Goal: Information Seeking & Learning: Learn about a topic

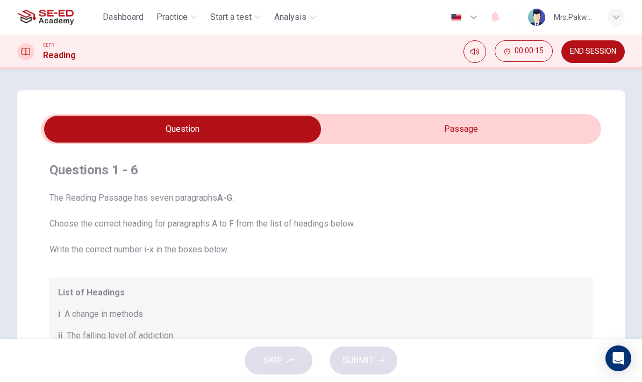
scroll to position [-1, 0]
click at [543, 129] on input "checkbox" at bounding box center [182, 129] width 841 height 27
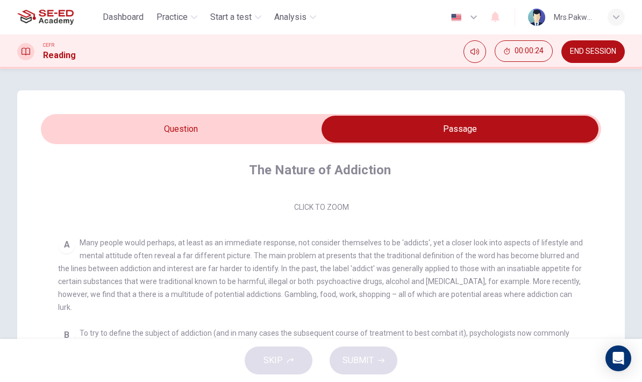
scroll to position [166, 0]
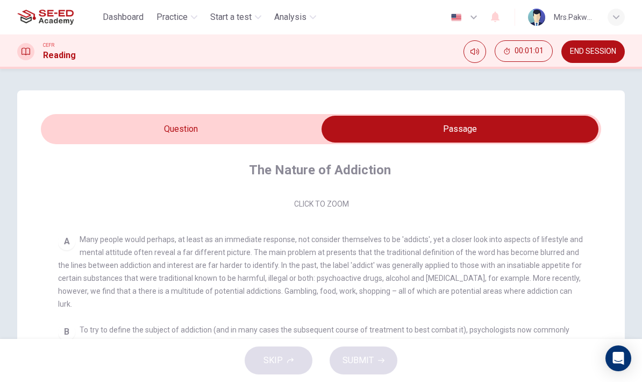
click at [301, 133] on input "checkbox" at bounding box center [460, 129] width 841 height 27
checkbox input "false"
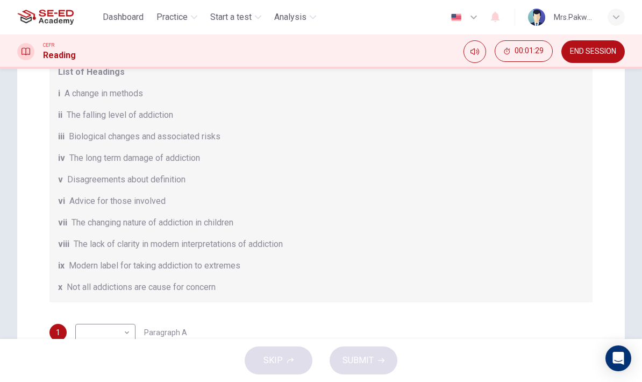
scroll to position [97, 0]
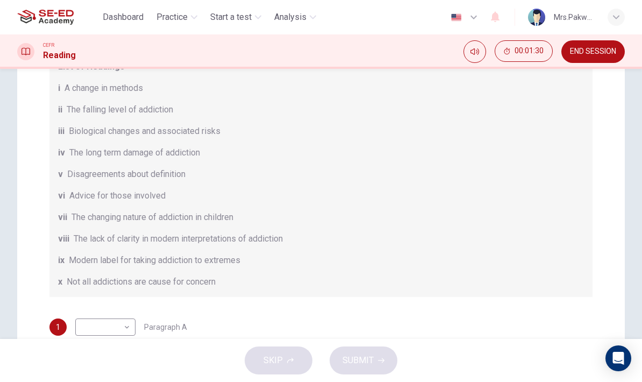
click at [122, 324] on body "This site uses cookies, as explained in our Privacy Policy . If you agree to th…" at bounding box center [321, 191] width 642 height 382
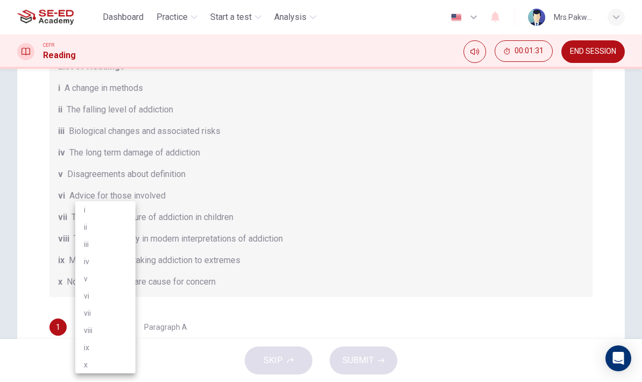
click at [253, 246] on div at bounding box center [321, 191] width 642 height 382
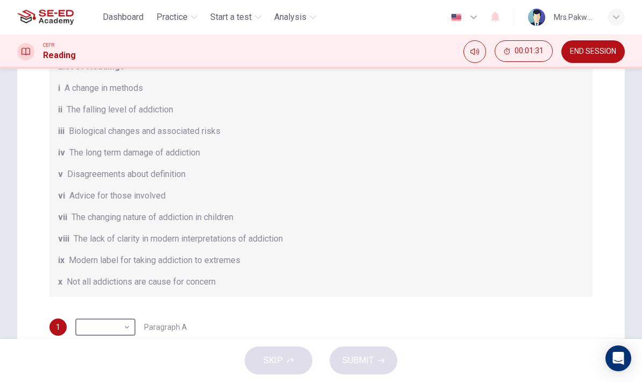
scroll to position [133, 0]
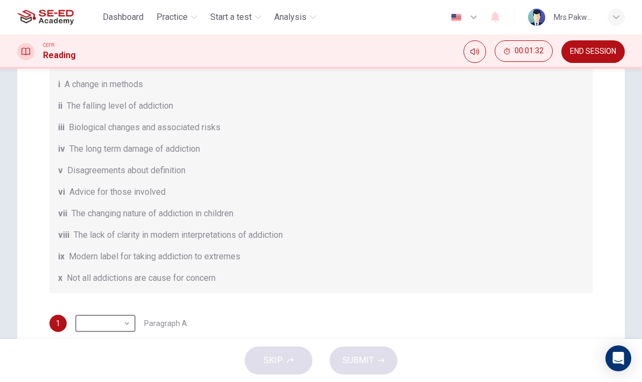
click at [124, 327] on body "This site uses cookies, as explained in our Privacy Policy . If you agree to th…" at bounding box center [321, 191] width 642 height 382
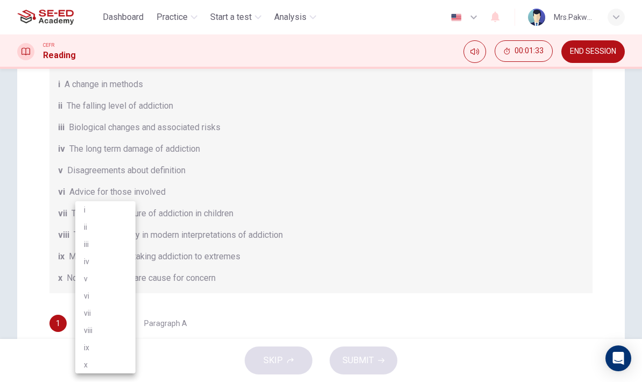
click at [129, 324] on li "viii" at bounding box center [105, 330] width 60 height 17
type input "viii"
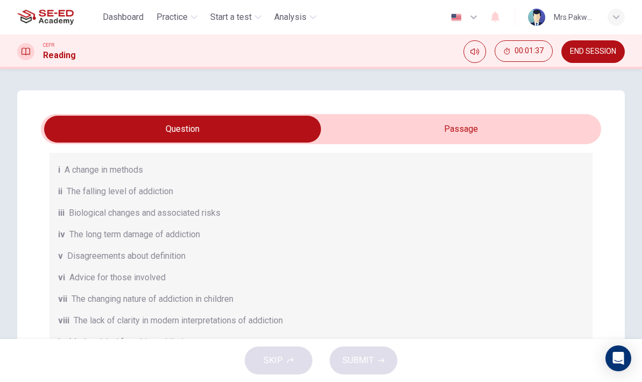
scroll to position [0, 0]
click at [526, 133] on input "checkbox" at bounding box center [182, 129] width 841 height 27
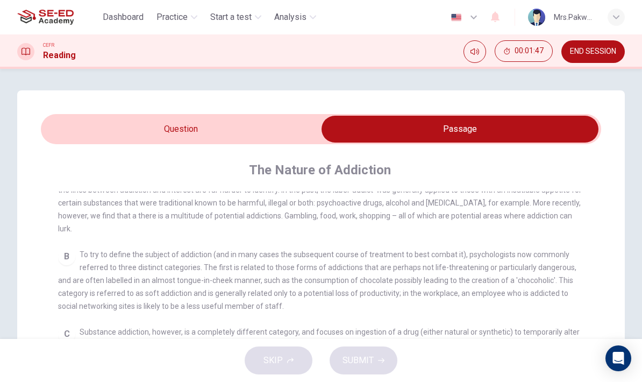
scroll to position [243, 0]
click at [283, 129] on input "checkbox" at bounding box center [460, 129] width 841 height 27
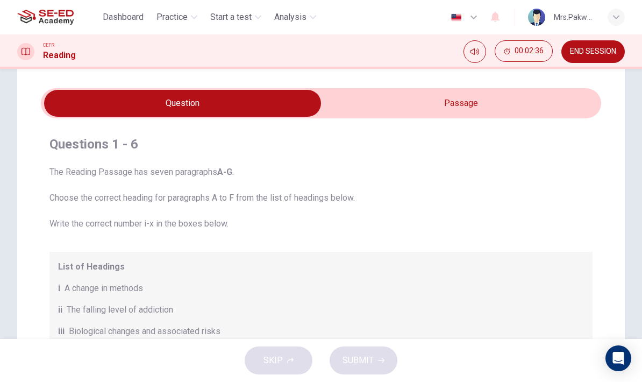
scroll to position [18, 0]
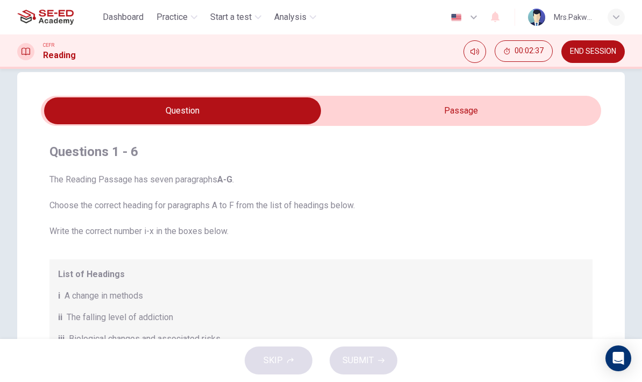
click at [481, 111] on input "checkbox" at bounding box center [182, 110] width 841 height 27
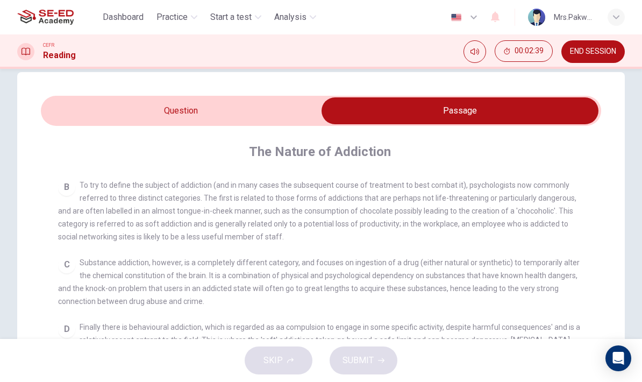
scroll to position [294, 0]
click at [251, 123] on input "checkbox" at bounding box center [460, 110] width 841 height 27
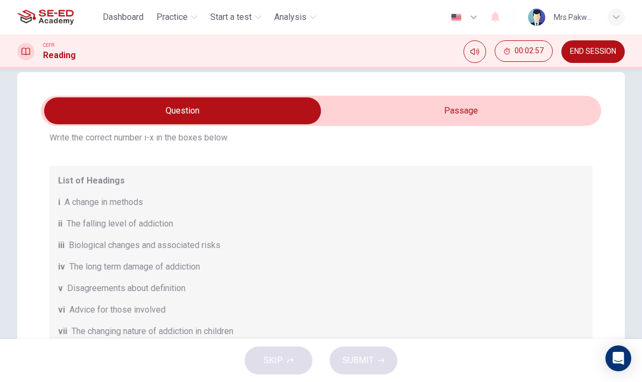
scroll to position [94, 0]
click at [469, 111] on input "checkbox" at bounding box center [182, 110] width 841 height 27
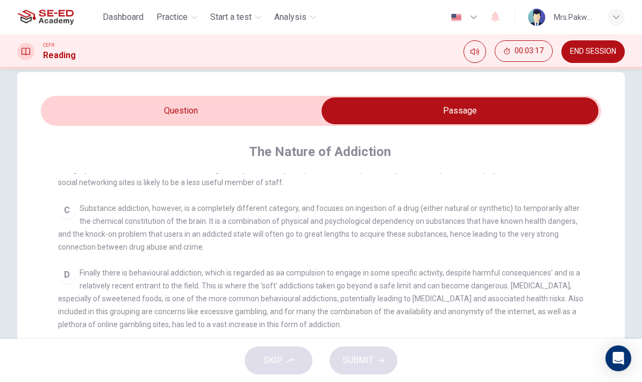
scroll to position [348, 0]
click at [281, 109] on input "checkbox" at bounding box center [460, 110] width 841 height 27
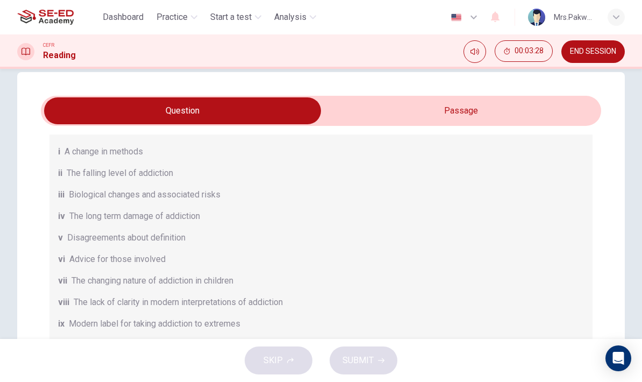
scroll to position [144, 0]
click at [499, 116] on input "checkbox" at bounding box center [182, 110] width 841 height 27
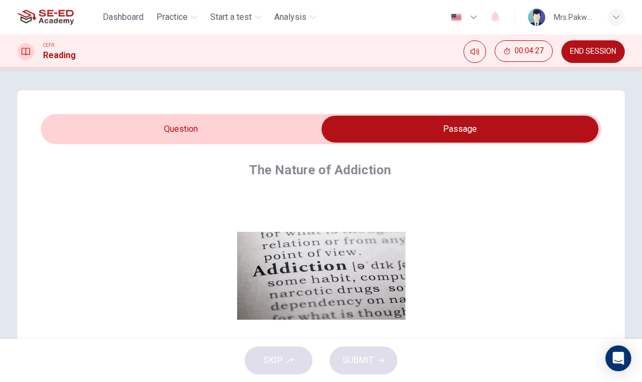
scroll to position [0, 0]
click at [286, 121] on input "checkbox" at bounding box center [460, 129] width 841 height 27
checkbox input "false"
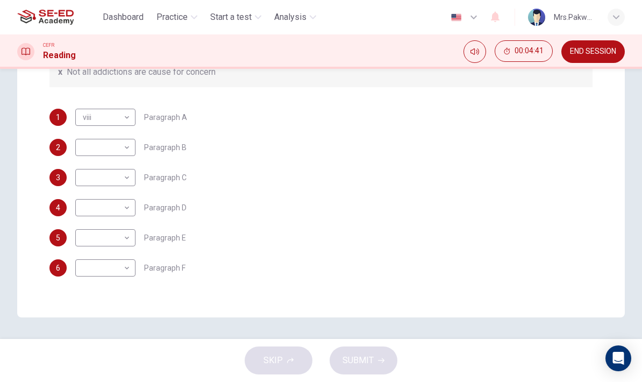
scroll to position [144, 0]
click at [125, 264] on body "This site uses cookies, as explained in our Privacy Policy . If you agree to th…" at bounding box center [321, 191] width 642 height 382
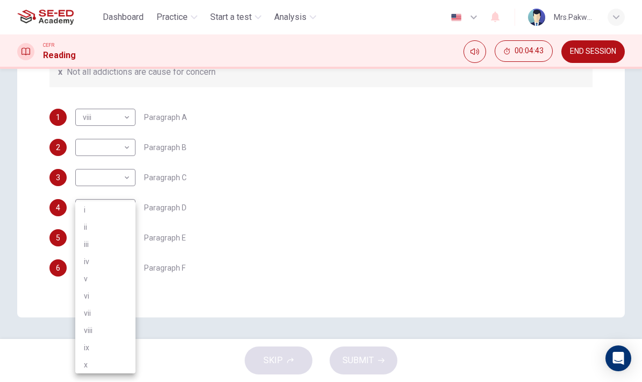
click at [124, 294] on li "vi" at bounding box center [105, 295] width 60 height 17
type input "vi"
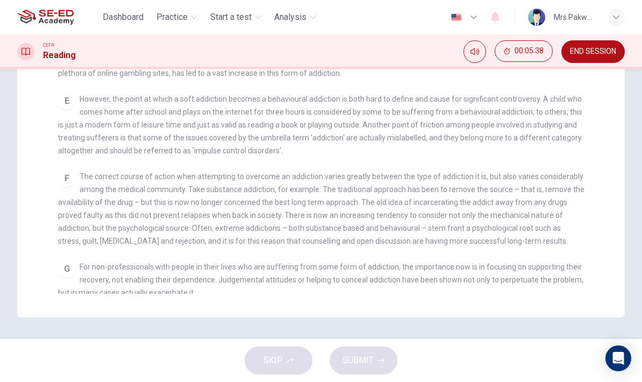
checkbox input "false"
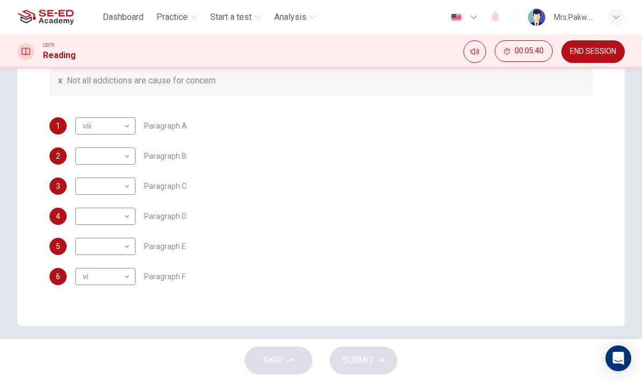
click at [131, 243] on body "This site uses cookies, as explained in our Privacy Policy . If you agree to th…" at bounding box center [321, 191] width 642 height 382
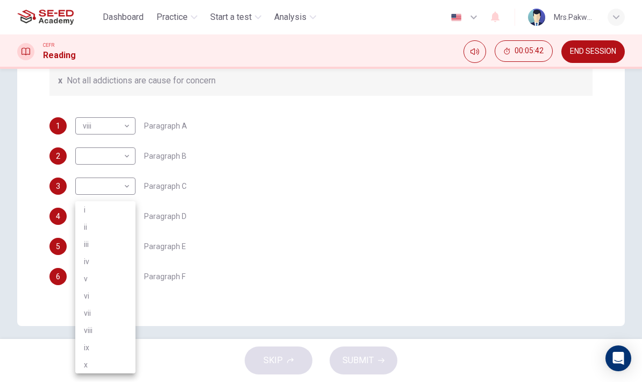
click at [131, 328] on li "viii" at bounding box center [105, 330] width 60 height 17
type input "viii"
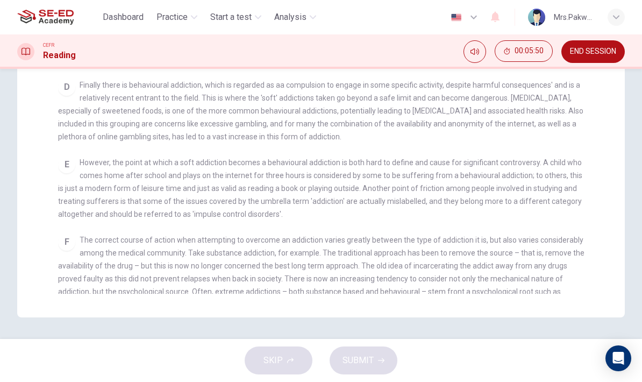
scroll to position [265, 0]
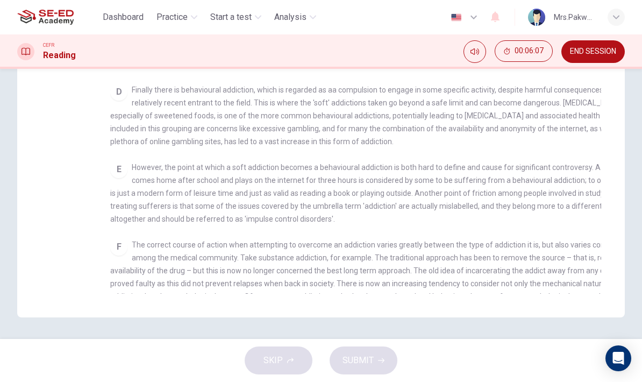
checkbox input "false"
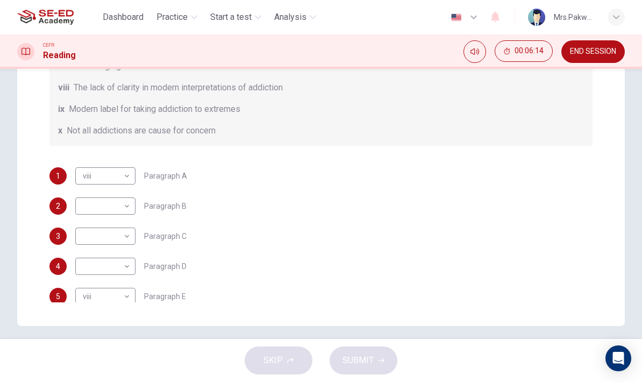
scroll to position [95, 0]
click at [117, 268] on body "This site uses cookies, as explained in our Privacy Policy . If you agree to th…" at bounding box center [321, 191] width 642 height 382
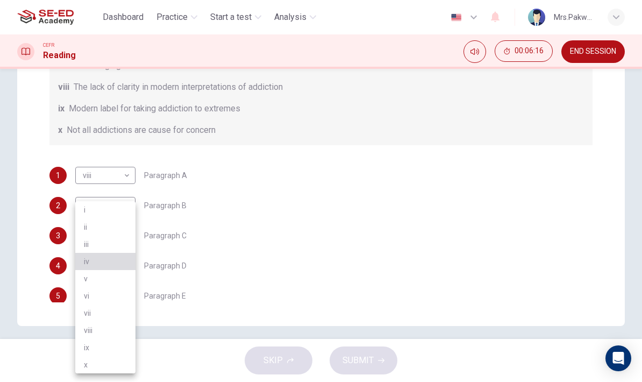
click at [125, 260] on li "iv" at bounding box center [105, 261] width 60 height 17
type input "iv"
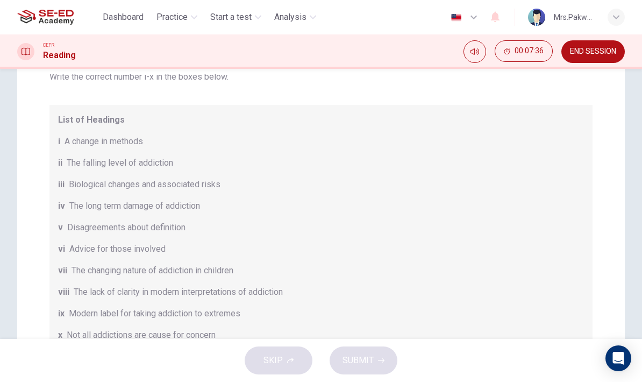
scroll to position [87, 0]
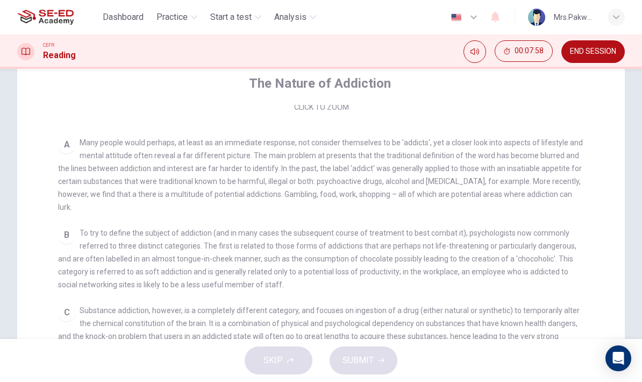
checkbox input "false"
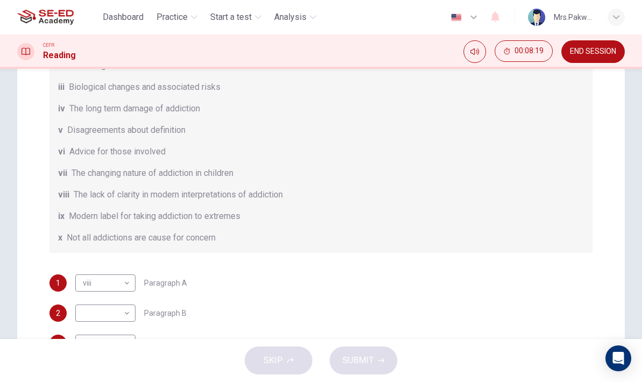
scroll to position [144, 0]
click at [128, 285] on body "This site uses cookies, as explained in our Privacy Policy . If you agree to th…" at bounding box center [321, 191] width 642 height 382
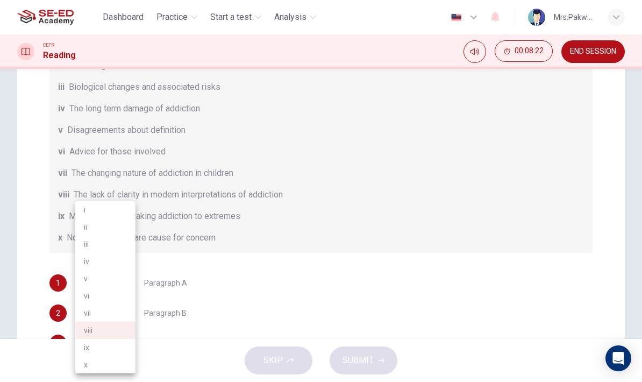
click at [122, 281] on li "v" at bounding box center [105, 278] width 60 height 17
type input "v"
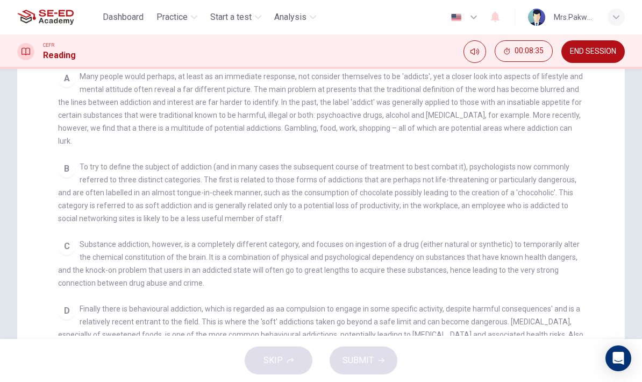
scroll to position [90, 0]
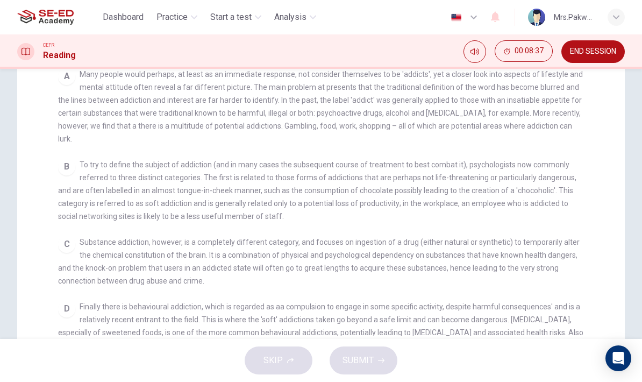
checkbox input "false"
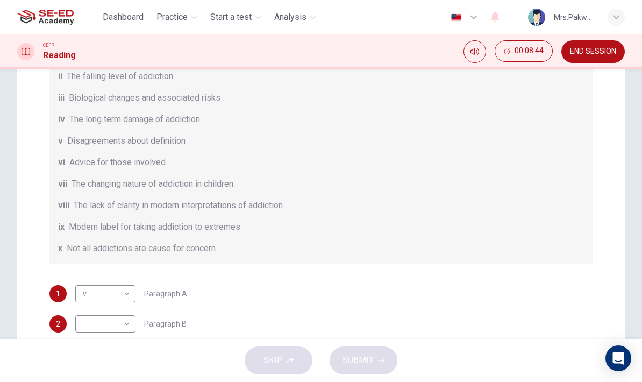
scroll to position [35, 0]
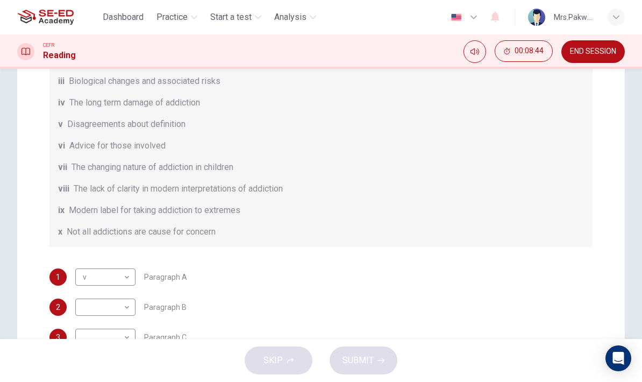
click at [125, 312] on body "This site uses cookies, as explained in our Privacy Policy . If you agree to th…" at bounding box center [321, 191] width 642 height 382
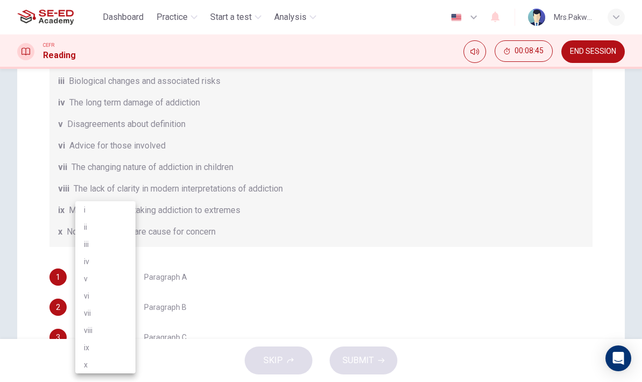
click at [132, 242] on li "iii" at bounding box center [105, 244] width 60 height 17
type input "iii"
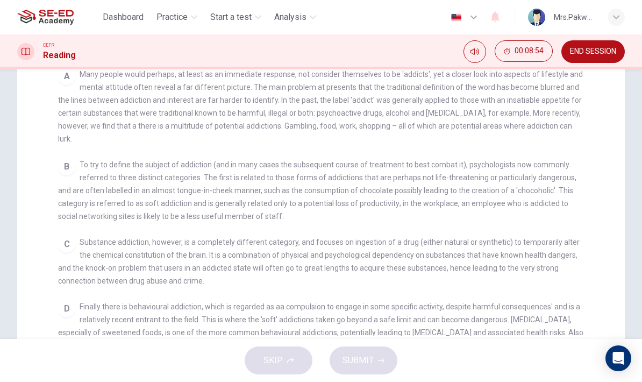
checkbox input "false"
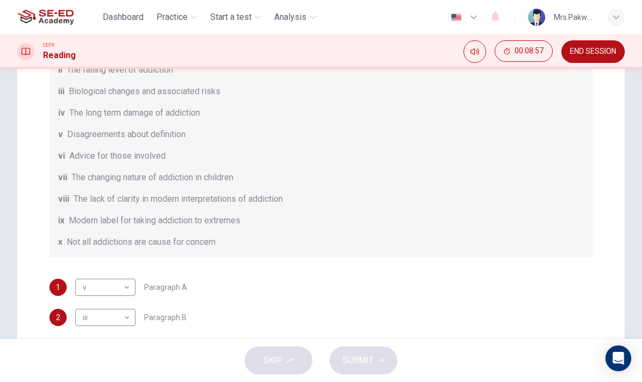
scroll to position [26, 0]
click at [124, 312] on body "This site uses cookies, as explained in our Privacy Policy . If you agree to th…" at bounding box center [321, 191] width 642 height 382
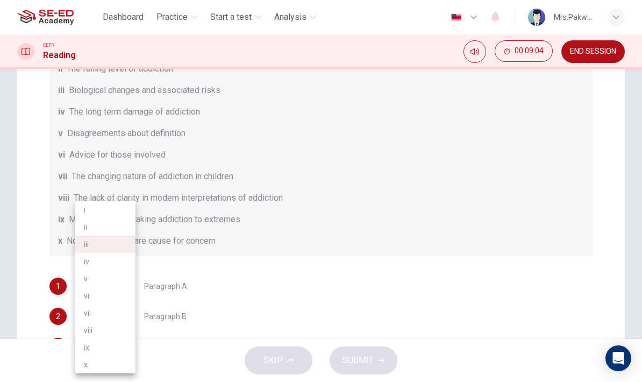
click at [123, 344] on li "ix" at bounding box center [105, 347] width 60 height 17
type input "ix"
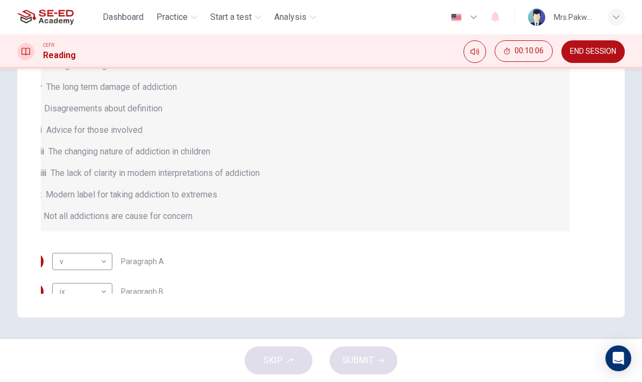
scroll to position [283, 0]
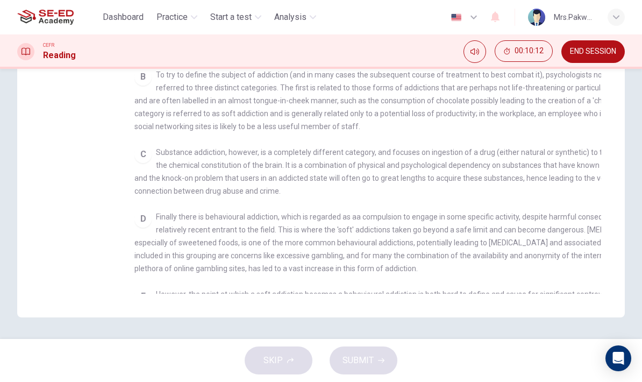
checkbox input "false"
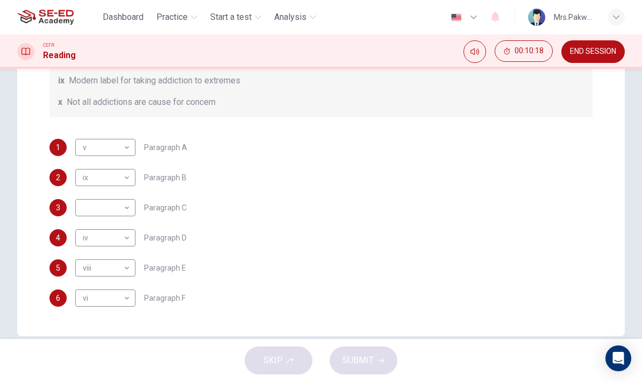
scroll to position [133, 0]
click at [128, 203] on body "This site uses cookies, as explained in our Privacy Policy . If you agree to th…" at bounding box center [321, 191] width 642 height 382
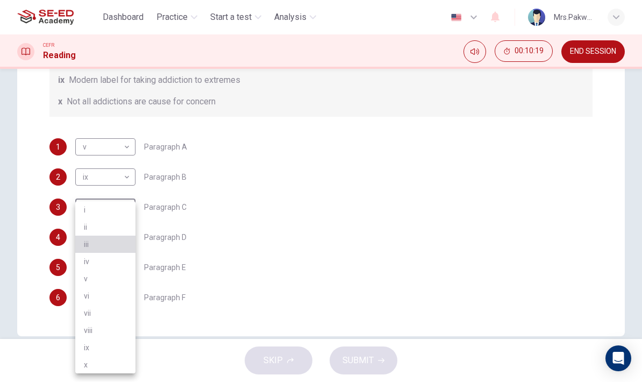
click at [128, 246] on li "iii" at bounding box center [105, 244] width 60 height 17
type input "iii"
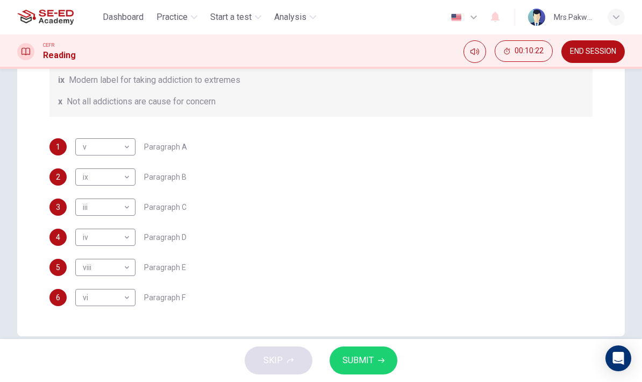
click at [377, 359] on button "SUBMIT" at bounding box center [364, 360] width 68 height 28
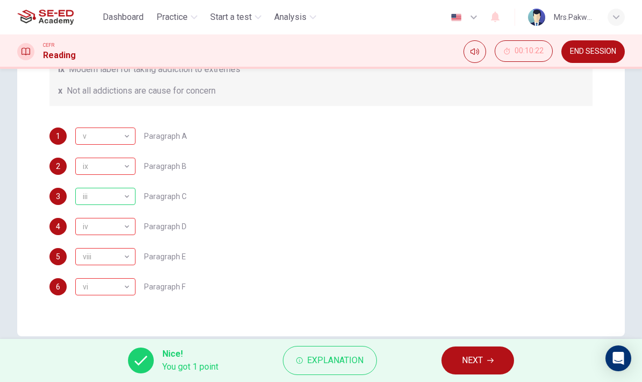
scroll to position [144, 0]
click at [360, 353] on span "Explanation" at bounding box center [335, 360] width 56 height 15
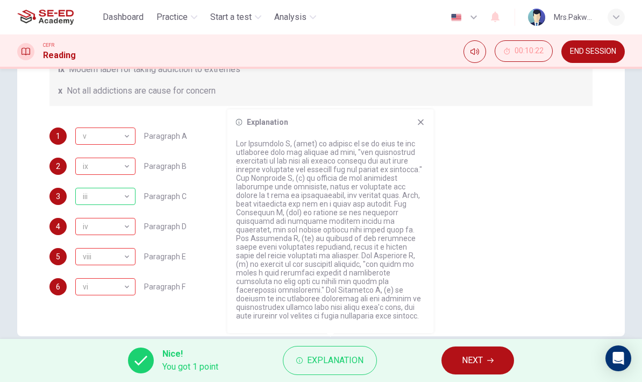
checkbox input "true"
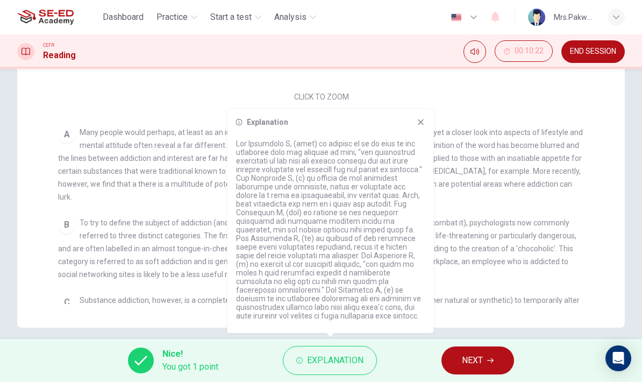
scroll to position [0, 0]
click at [419, 120] on icon at bounding box center [421, 122] width 6 height 6
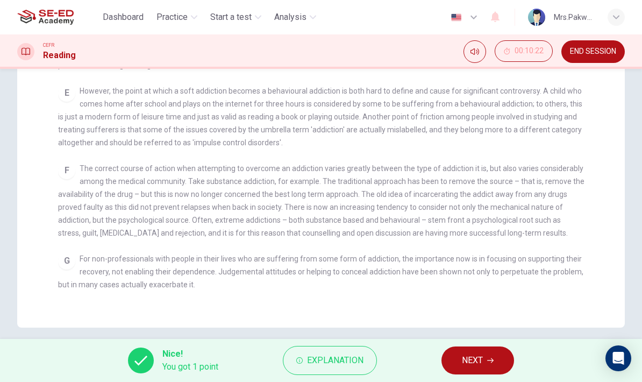
scroll to position [356, 0]
click at [486, 362] on button "NEXT" at bounding box center [478, 360] width 73 height 28
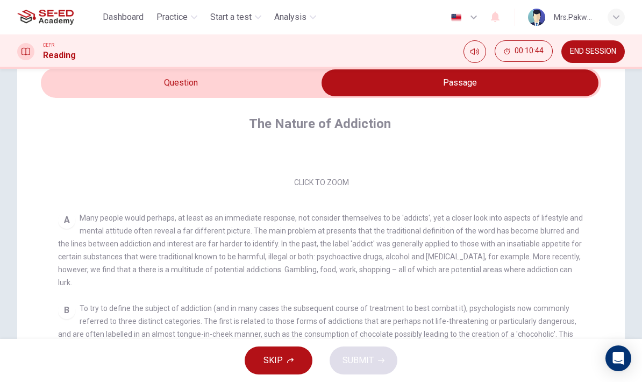
scroll to position [141, 0]
checkbox input "false"
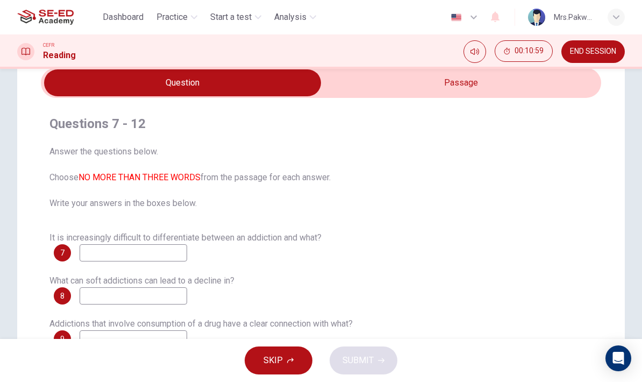
click at [151, 260] on input at bounding box center [134, 252] width 108 height 17
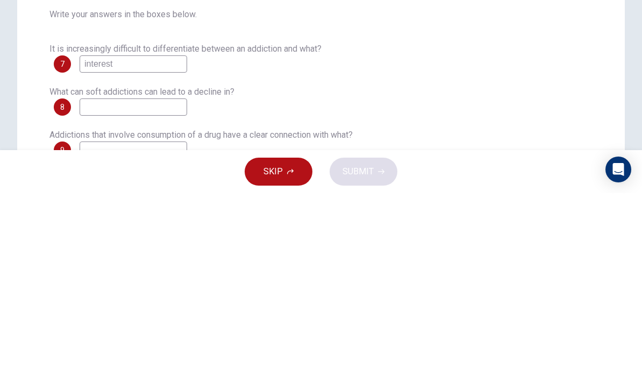
type input "interest"
click at [548, 274] on div "What can soft addictions can lead to a decline in? 8" at bounding box center [320, 289] width 543 height 30
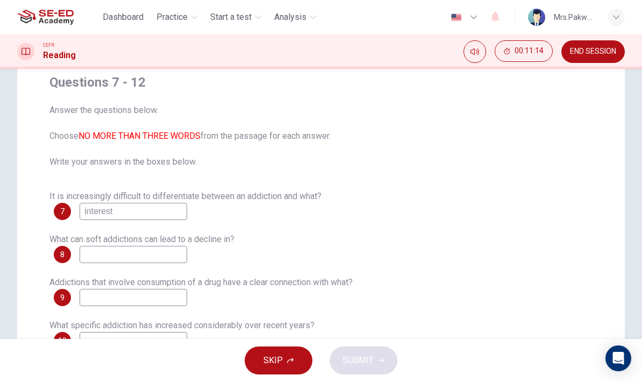
scroll to position [88, 0]
click at [167, 254] on input at bounding box center [134, 253] width 108 height 17
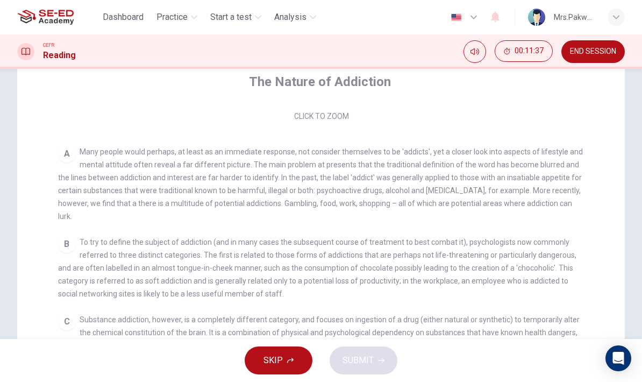
scroll to position [167, 0]
checkbox input "false"
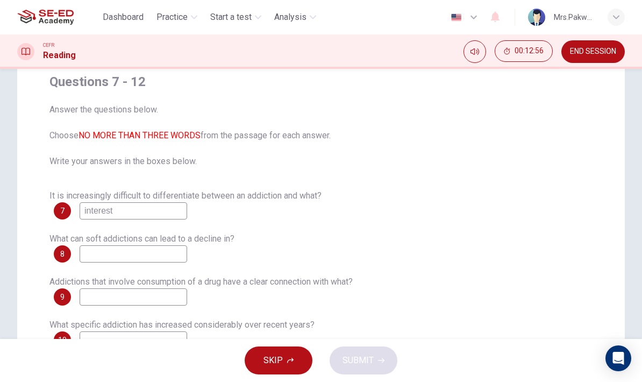
click at [164, 245] on input at bounding box center [134, 253] width 108 height 17
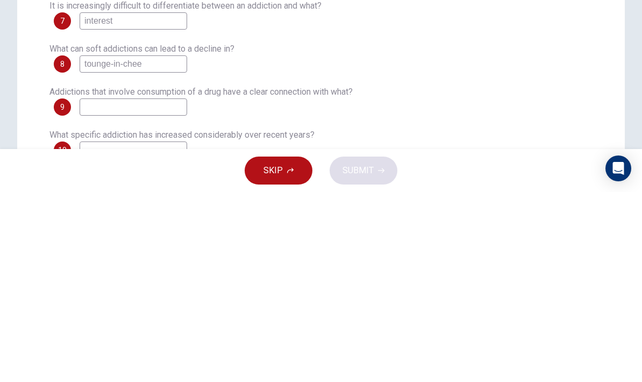
type input "tounge-in-cheek"
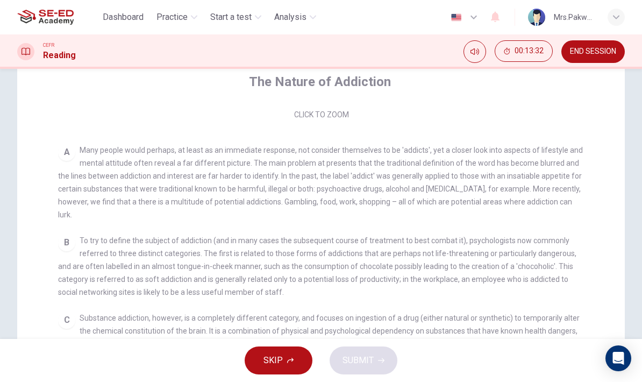
checkbox input "false"
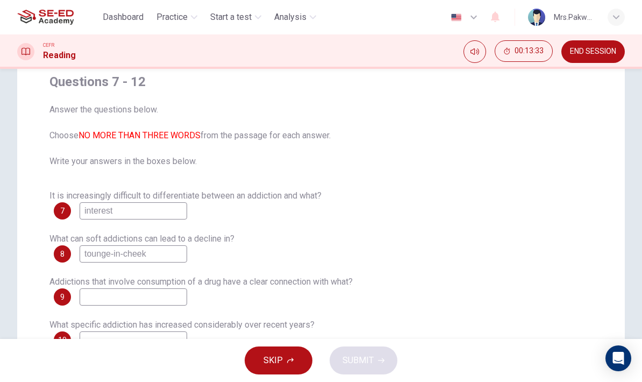
click at [174, 254] on input "tounge-in-cheek" at bounding box center [134, 253] width 108 height 17
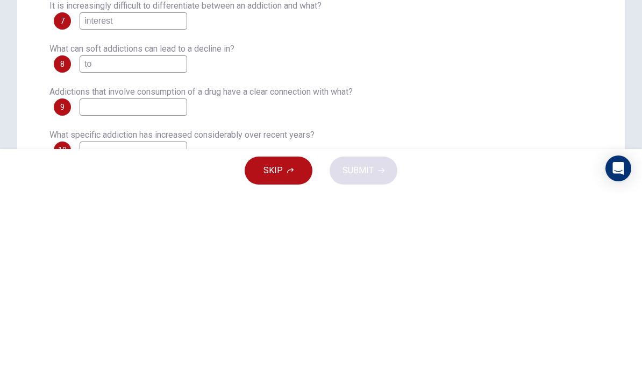
type input "t"
type input "n"
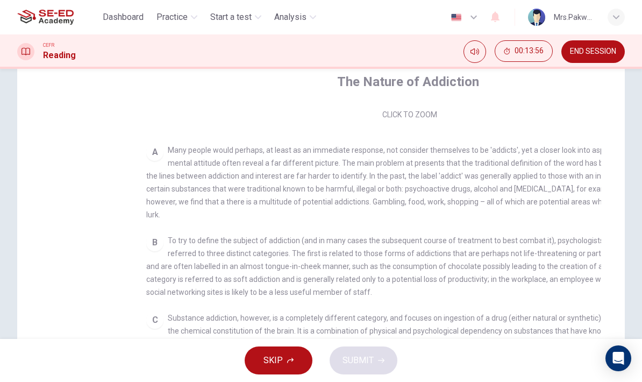
checkbox input "false"
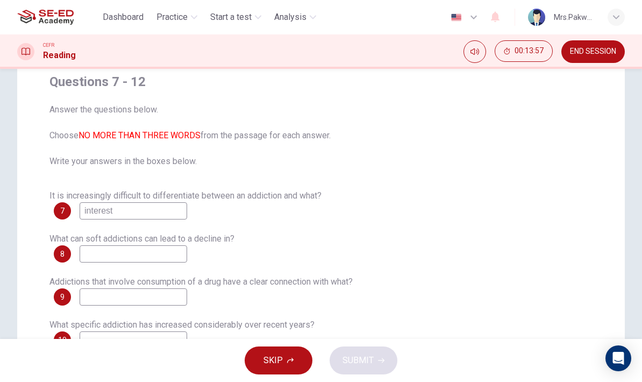
click at [157, 249] on input at bounding box center [134, 253] width 108 height 17
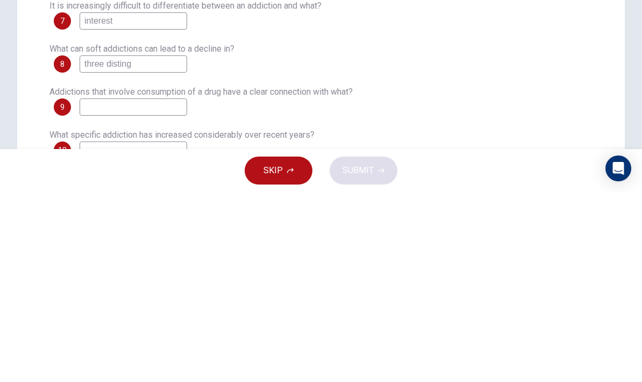
type input "three disting"
click at [570, 275] on div "Addictions that involve consumption of a drug have a clear connection with what…" at bounding box center [320, 290] width 543 height 30
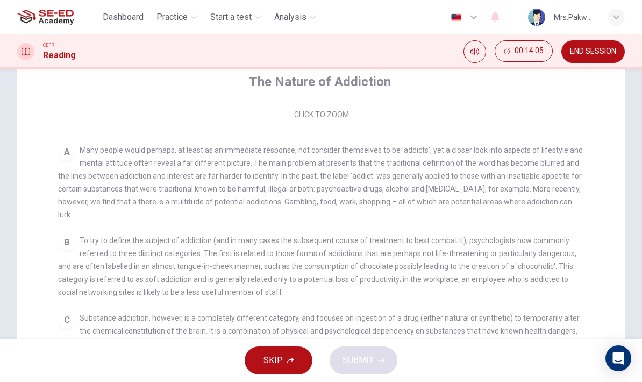
checkbox input "false"
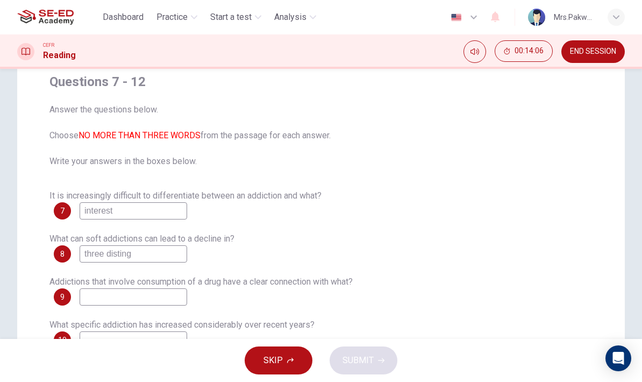
click at [166, 254] on input "three disting" at bounding box center [134, 253] width 108 height 17
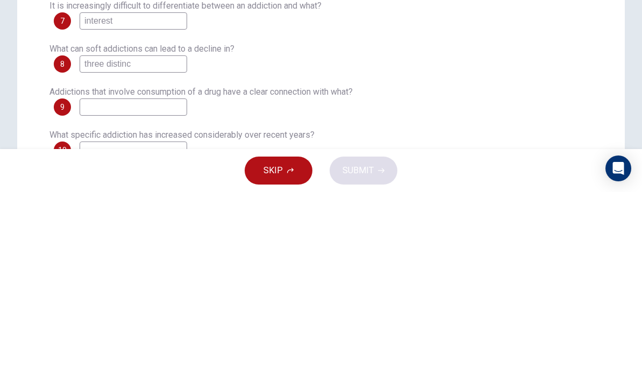
type input "three distinct"
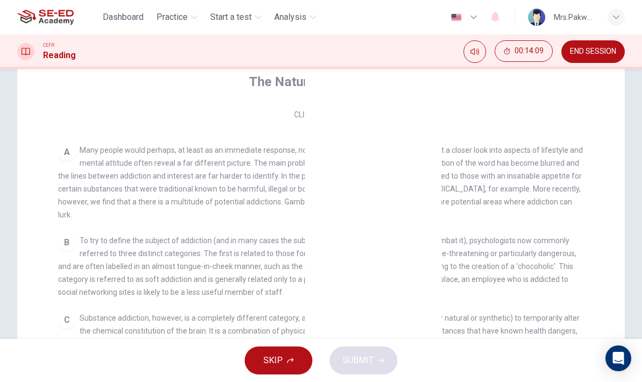
checkbox input "false"
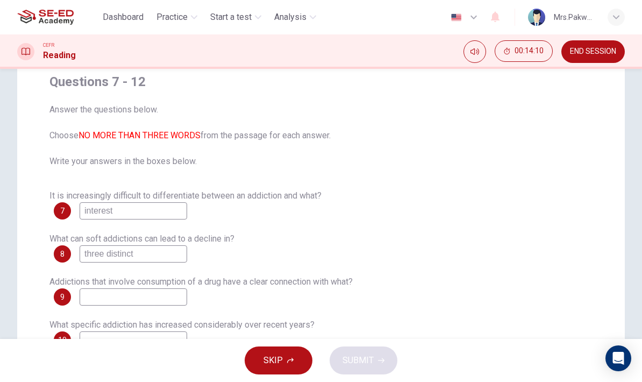
click at [166, 256] on input "three distinct" at bounding box center [134, 253] width 108 height 17
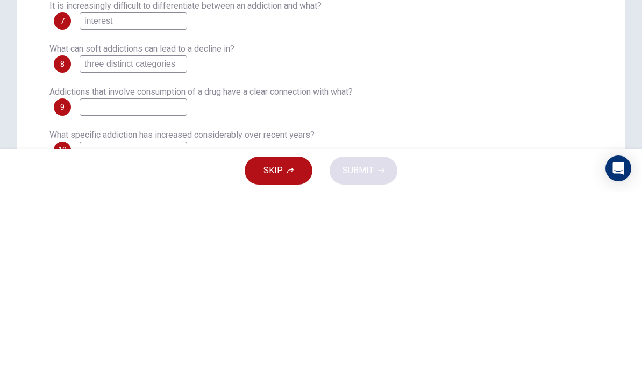
type input "three distinct categories"
click at [167, 288] on input at bounding box center [134, 296] width 108 height 17
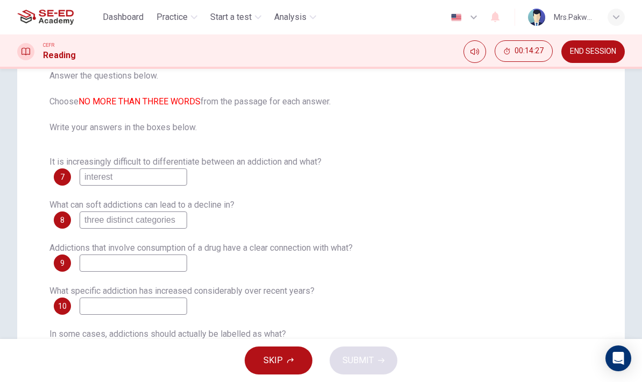
scroll to position [124, 0]
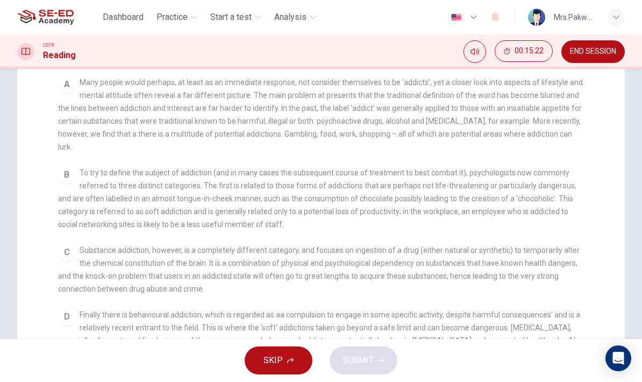
checkbox input "false"
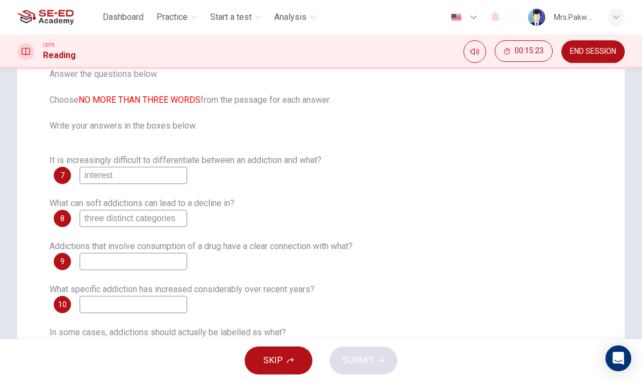
click at [172, 270] on input at bounding box center [134, 261] width 108 height 17
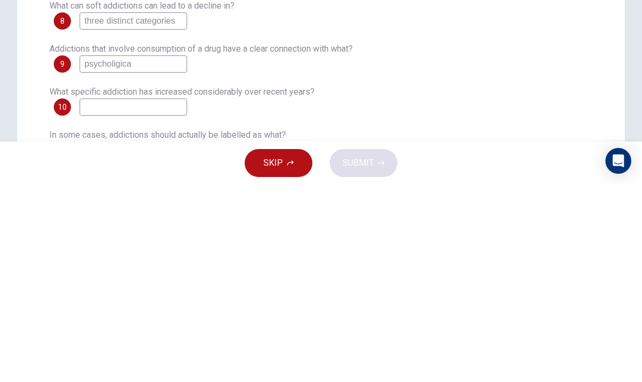
type input "psycholigical"
checkbox input "true"
type input "psycholigical"
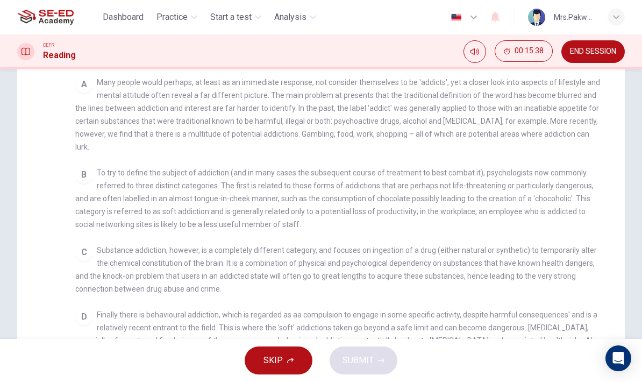
checkbox input "false"
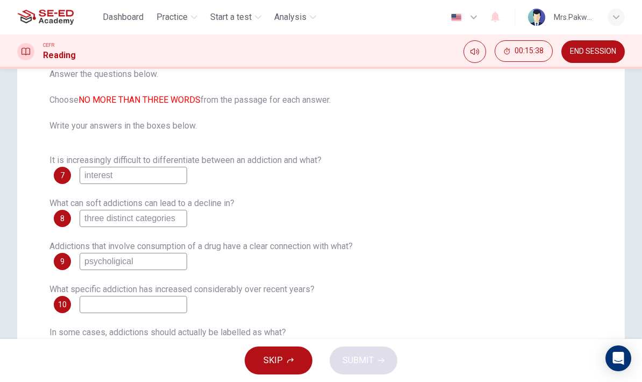
click at [162, 257] on input "psycholigical" at bounding box center [134, 261] width 108 height 17
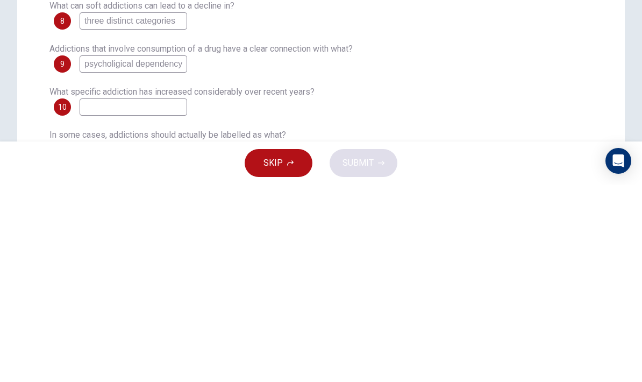
click at [110, 253] on input "psycholigical dependency" at bounding box center [134, 261] width 108 height 17
type input "psychological dependency"
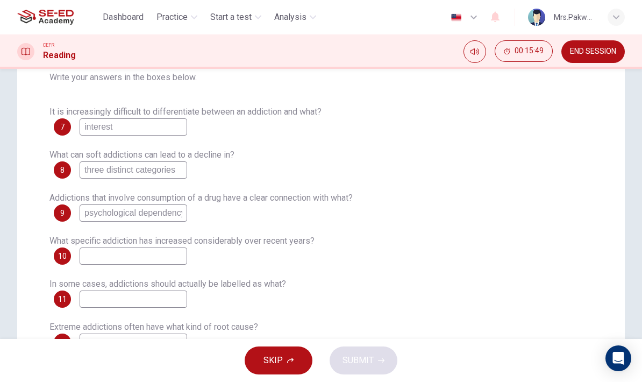
scroll to position [175, 0]
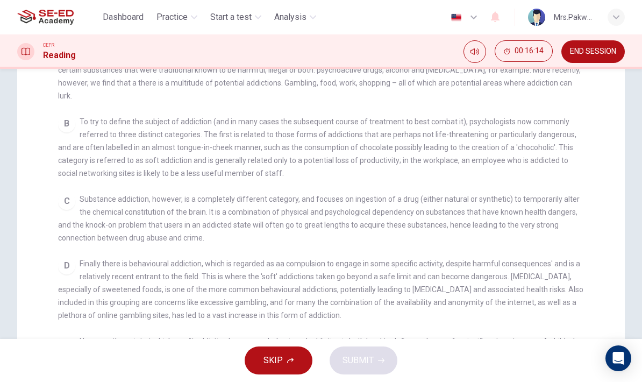
checkbox input "false"
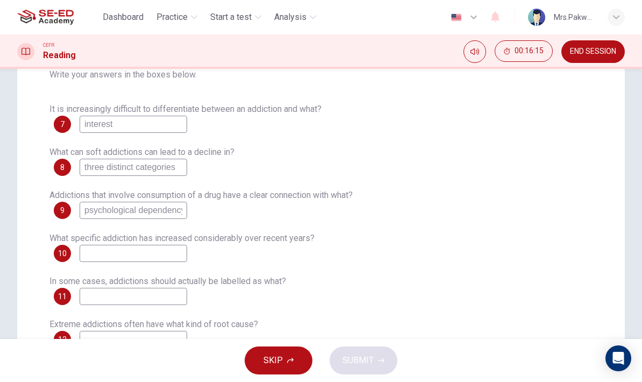
click at [169, 210] on input "psychological dependency" at bounding box center [134, 210] width 108 height 17
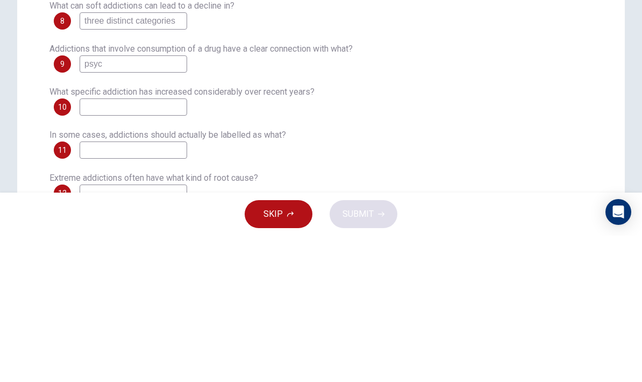
type input "psy"
type input "chemical constitution"
click at [575, 232] on div "What specific addiction has increased considerably over recent years? 10" at bounding box center [320, 247] width 543 height 30
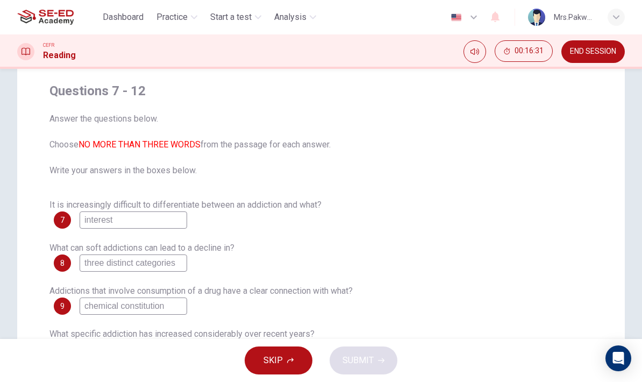
scroll to position [133, 0]
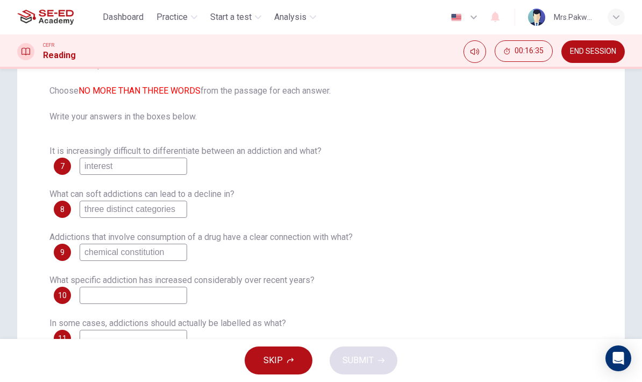
click at [84, 250] on input "chemical constitution" at bounding box center [134, 252] width 108 height 17
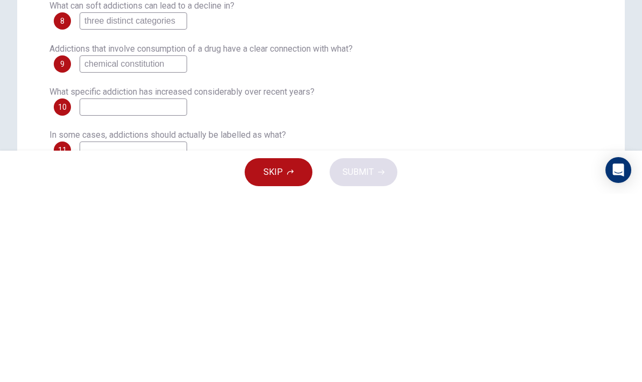
click at [622, 61] on div "Questions 7 - 12 Answer the questions below. Choose NO MORE THAN THREE WORDS fr…" at bounding box center [321, 193] width 608 height 473
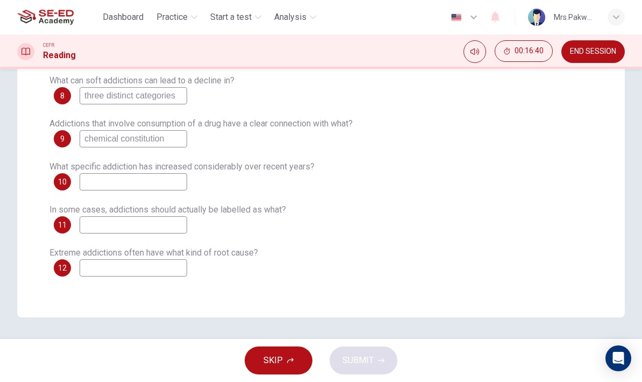
scroll to position [246, 0]
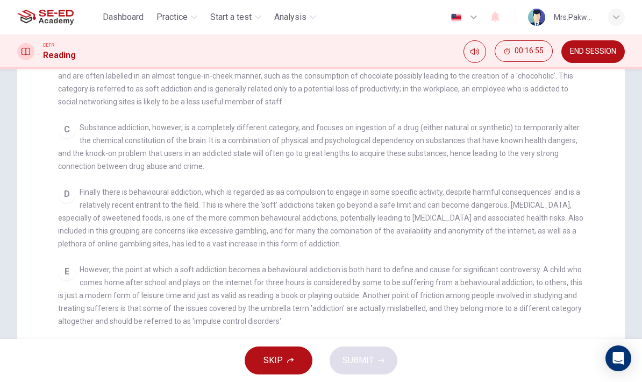
click at [639, 168] on div "Questions 7 - 12 Answer the questions below. Choose NO MORE THAN THREE WORDS fr…" at bounding box center [321, 99] width 642 height 510
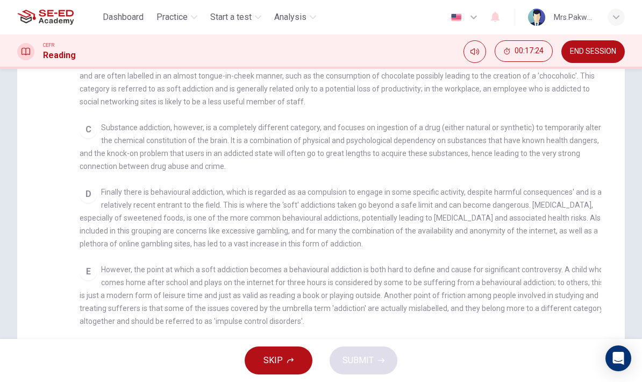
checkbox input "false"
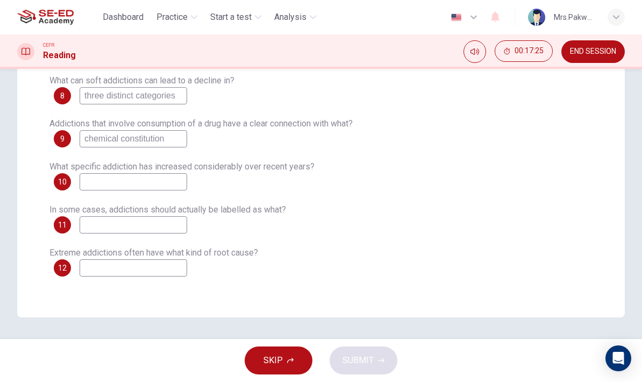
click at [169, 180] on input at bounding box center [134, 181] width 108 height 17
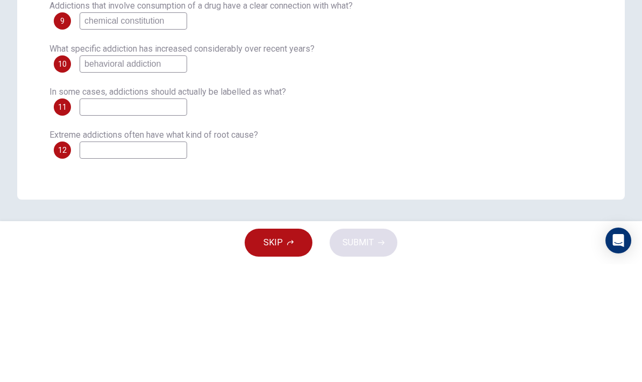
type input "behavioral addiction"
click at [591, 203] on div "In some cases, addictions should actually be labelled as what? 11" at bounding box center [320, 218] width 543 height 30
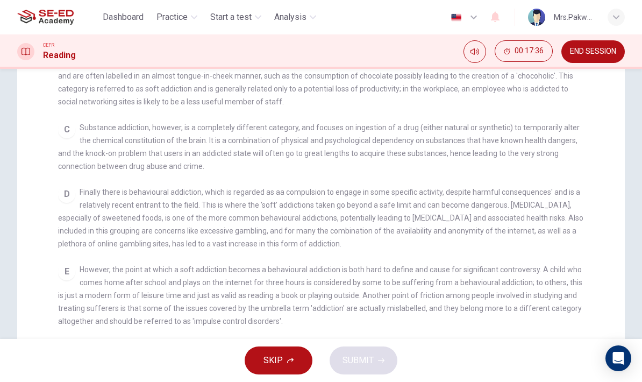
checkbox input "false"
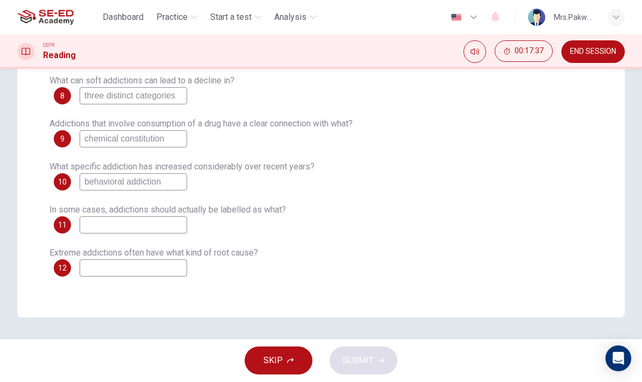
click at [107, 188] on input "behavioral addiction" at bounding box center [134, 181] width 108 height 17
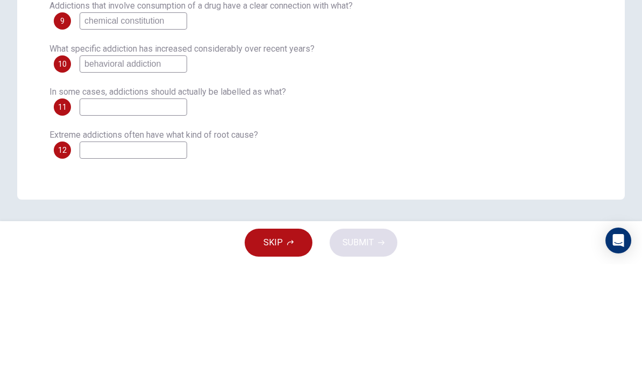
click at [108, 173] on input "behavioral addiction" at bounding box center [134, 181] width 108 height 17
click at [112, 173] on input "behavioral addiction" at bounding box center [134, 181] width 108 height 17
type input "behavioural addiction"
click at [443, 203] on div "In some cases, addictions should actually be labelled as what? 11" at bounding box center [320, 218] width 543 height 30
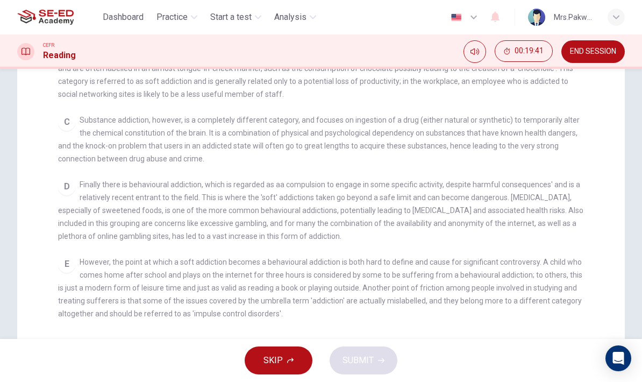
scroll to position [207, 0]
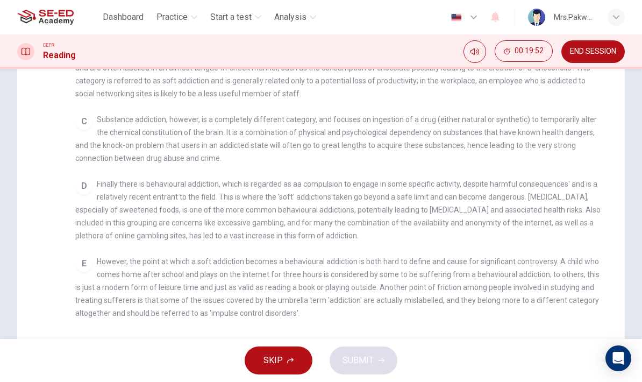
checkbox input "false"
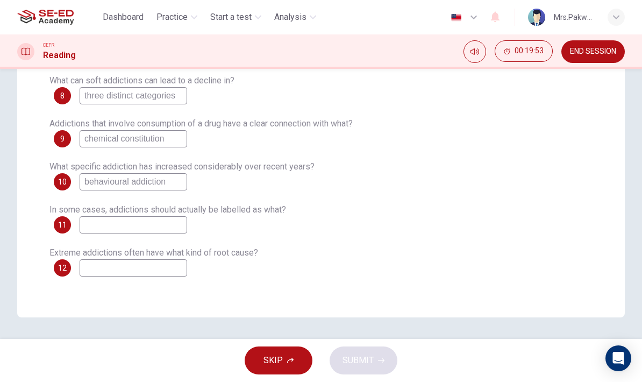
click at [153, 227] on input at bounding box center [134, 224] width 108 height 17
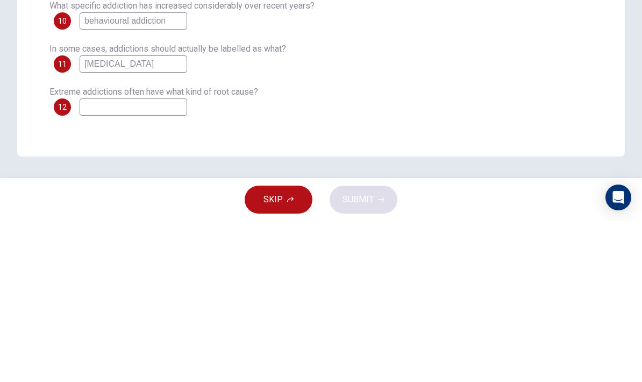
type input "[MEDICAL_DATA]"
click at [591, 246] on div "Extreme addictions often have what kind of root cause? 12" at bounding box center [320, 261] width 543 height 30
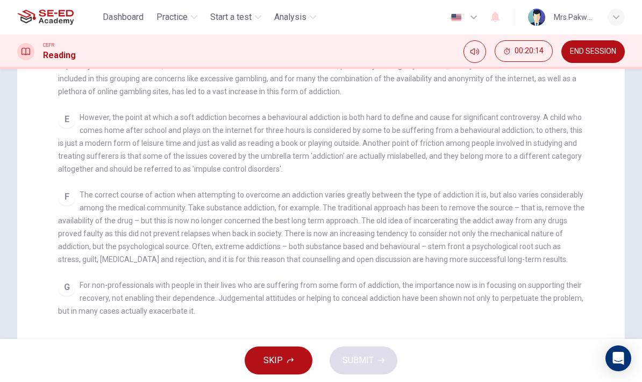
scroll to position [356, 0]
checkbox input "false"
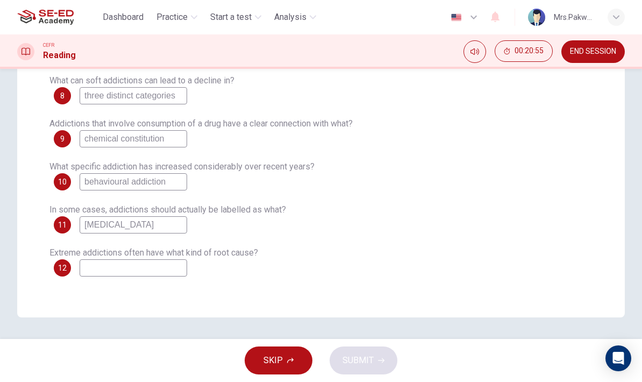
click at [159, 264] on input at bounding box center [134, 267] width 108 height 17
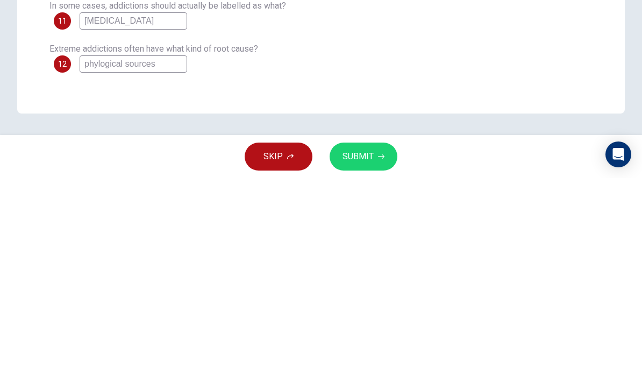
type input "phylogical sources"
click at [518, 74] on div "Questions 7 - 12 Answer the questions below. Choose NO MORE THAN THREE WORDS fr…" at bounding box center [321, 95] width 561 height 379
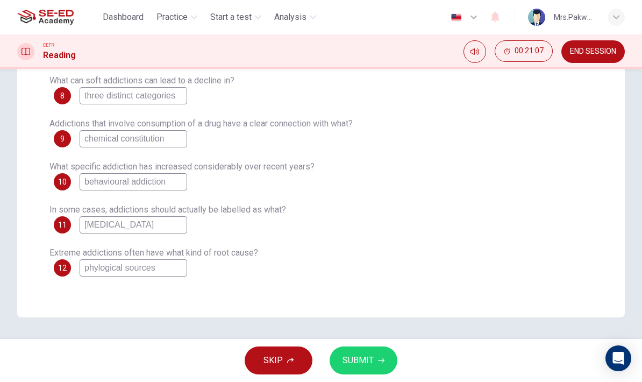
click at [96, 274] on input "phylogical sources" at bounding box center [134, 267] width 108 height 17
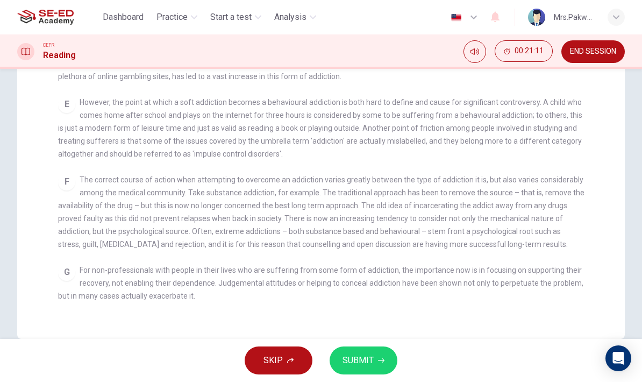
scroll to position [266, 0]
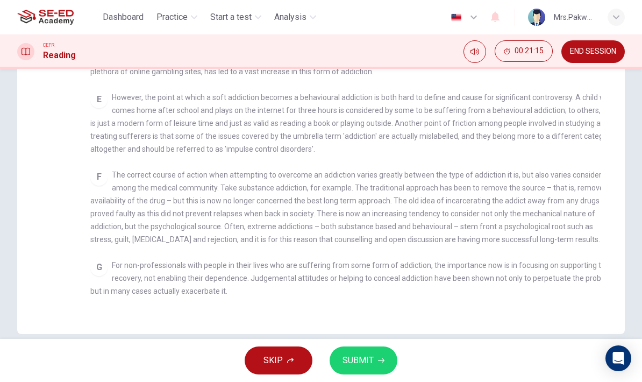
checkbox input "false"
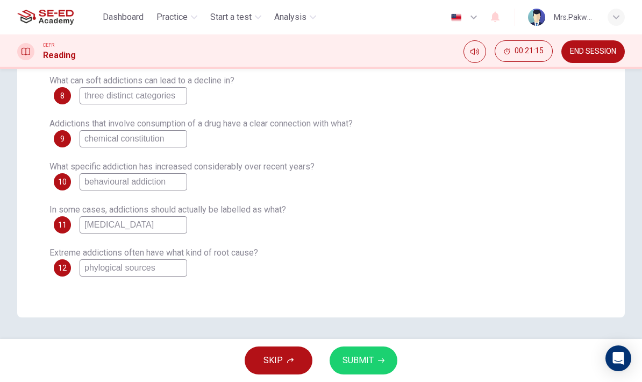
click at [97, 271] on input "phylogical sources" at bounding box center [134, 267] width 108 height 17
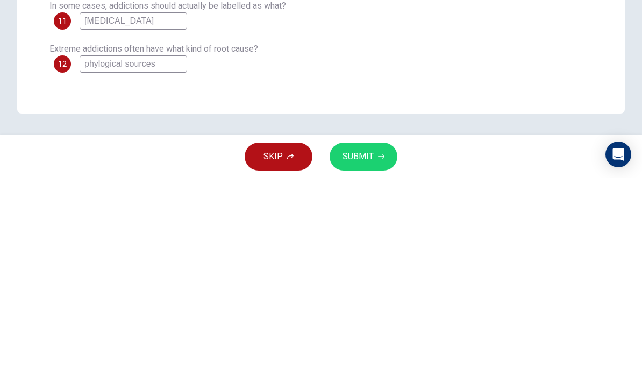
click at [91, 259] on input "phylogical sources" at bounding box center [134, 267] width 108 height 17
click at [181, 259] on input "phylogical sources" at bounding box center [134, 267] width 108 height 17
type input "psylogical sources"
click at [542, 78] on div "Questions 7 - 12 Answer the questions below. Choose NO MORE THAN THREE WORDS fr…" at bounding box center [321, 95] width 561 height 379
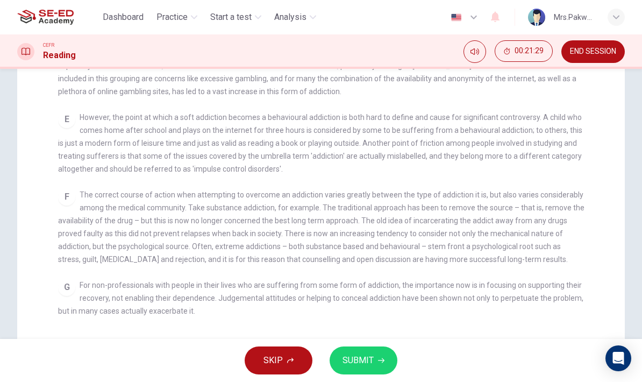
checkbox input "false"
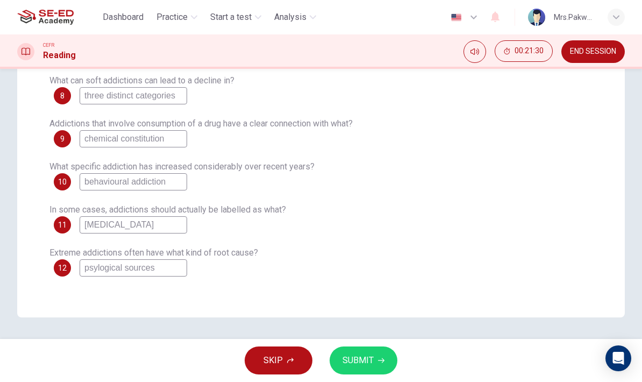
click at [100, 270] on input "psylogical sources" at bounding box center [134, 267] width 108 height 17
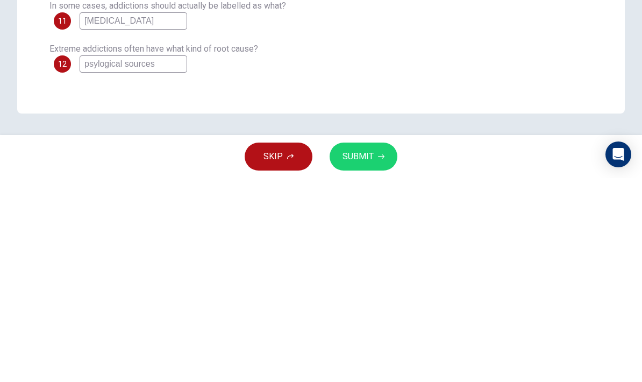
click at [95, 259] on input "psylogical sources" at bounding box center [134, 267] width 108 height 17
click at [108, 259] on input "psycological source" at bounding box center [134, 267] width 108 height 17
type input "psychological source"
click at [544, 246] on div "Extreme addictions often have what kind of root cause? 12 psychological source" at bounding box center [320, 261] width 543 height 30
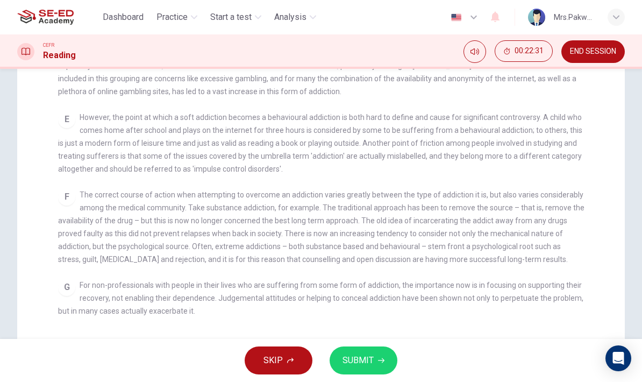
checkbox input "false"
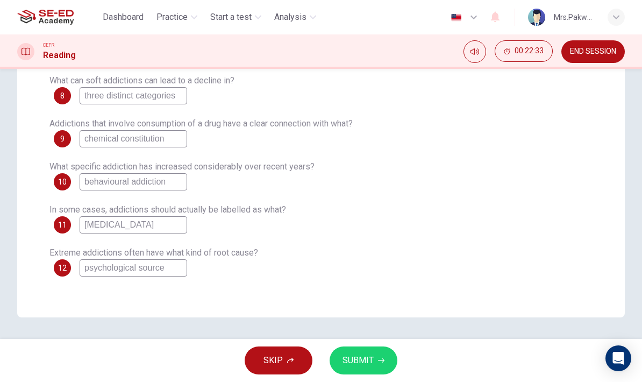
click at [366, 356] on span "SUBMIT" at bounding box center [358, 360] width 31 height 15
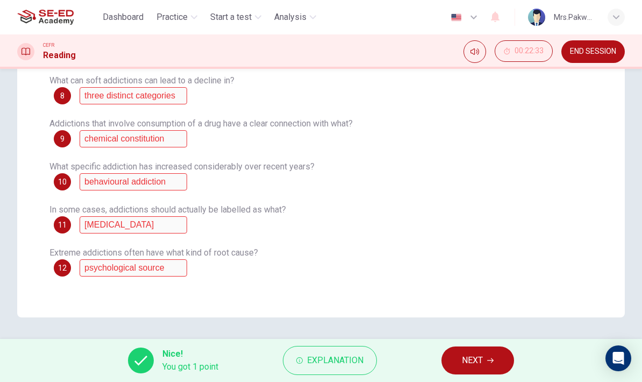
click at [334, 347] on button "Explanation" at bounding box center [330, 360] width 94 height 29
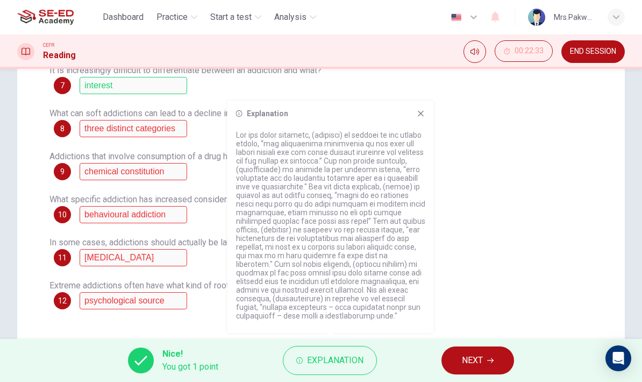
scroll to position [204, 0]
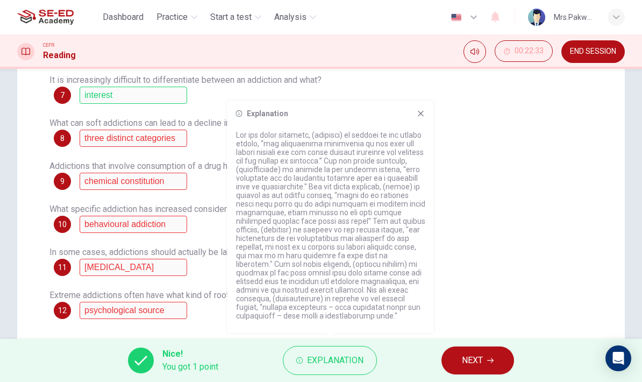
click at [482, 355] on span "NEXT" at bounding box center [472, 360] width 21 height 15
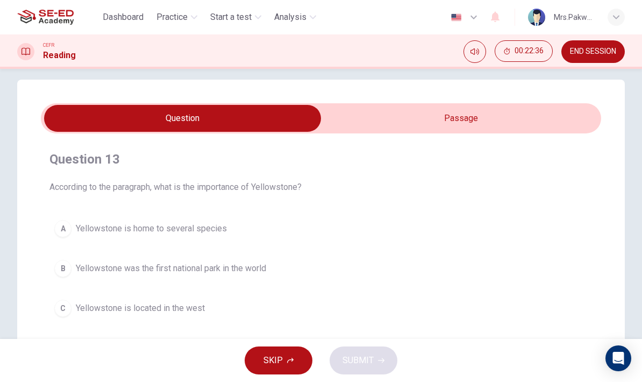
scroll to position [20, 0]
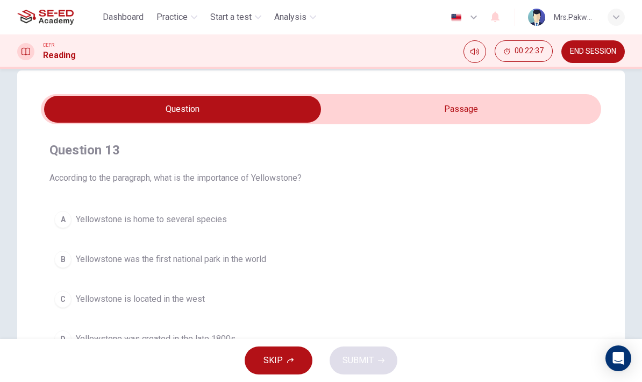
click at [565, 110] on input "checkbox" at bounding box center [182, 109] width 841 height 27
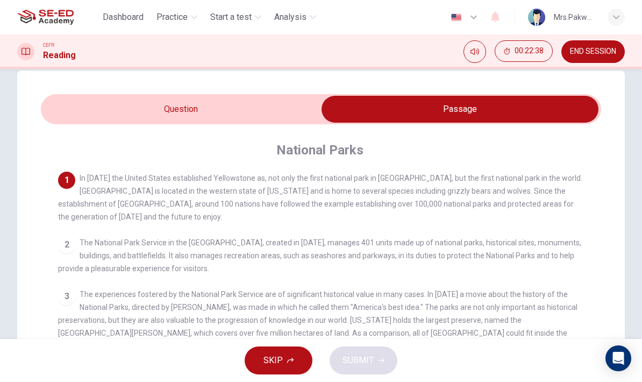
click at [263, 114] on input "checkbox" at bounding box center [460, 109] width 841 height 27
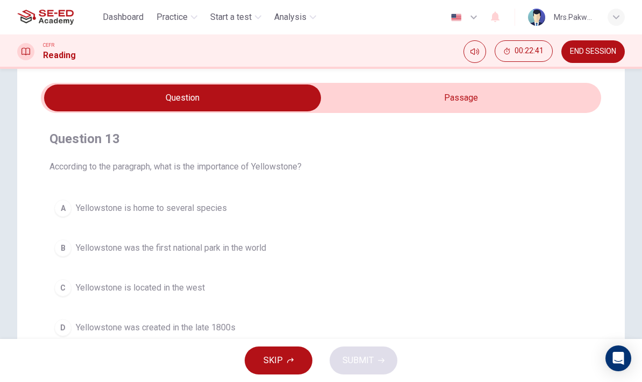
scroll to position [23, 0]
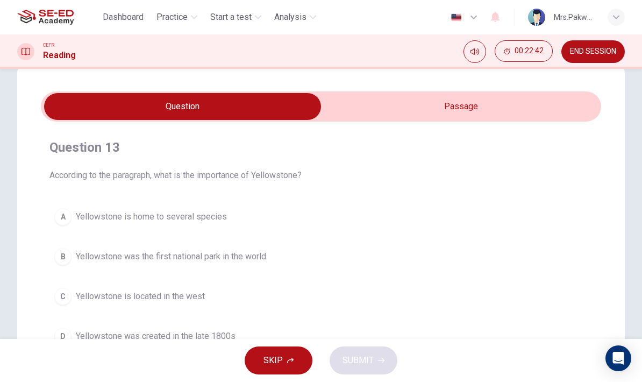
click at [506, 104] on input "checkbox" at bounding box center [182, 106] width 841 height 27
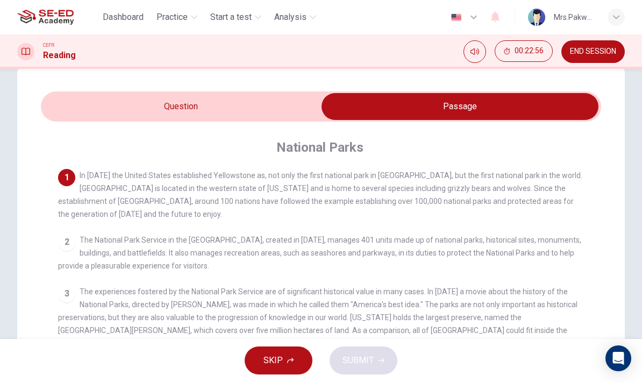
click at [285, 114] on input "checkbox" at bounding box center [460, 106] width 841 height 27
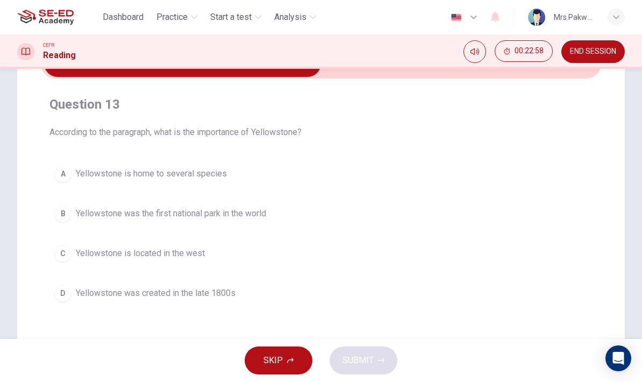
scroll to position [67, 0]
click at [216, 171] on span "Yellowstone is home to several species" at bounding box center [151, 172] width 151 height 13
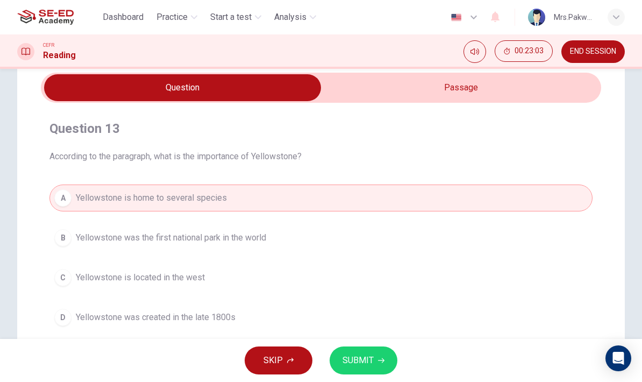
scroll to position [43, 0]
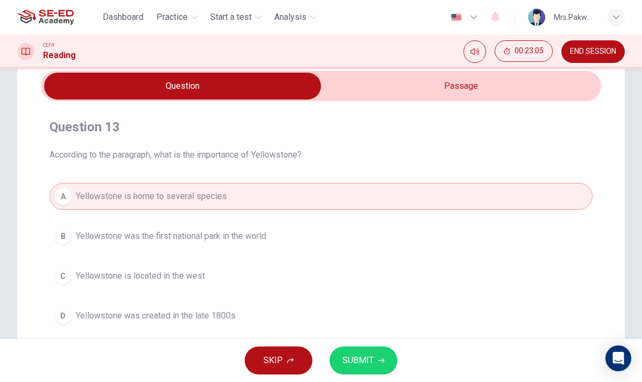
click at [369, 357] on span "SUBMIT" at bounding box center [358, 360] width 31 height 15
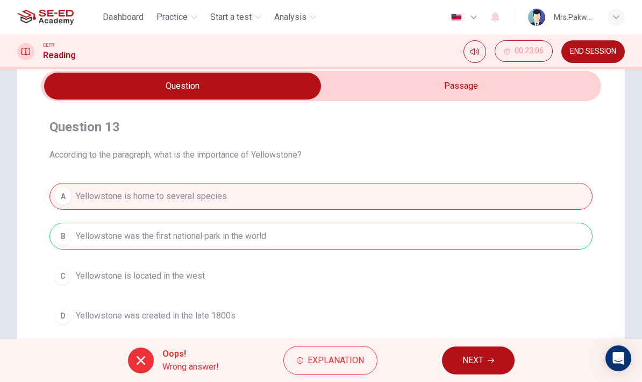
click at [476, 358] on span "NEXT" at bounding box center [473, 360] width 21 height 15
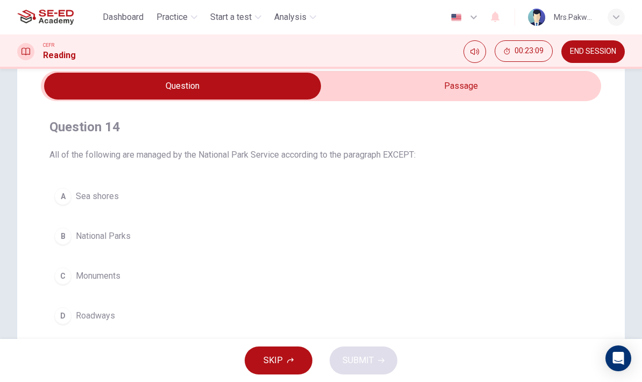
click at [540, 93] on input "checkbox" at bounding box center [182, 86] width 841 height 27
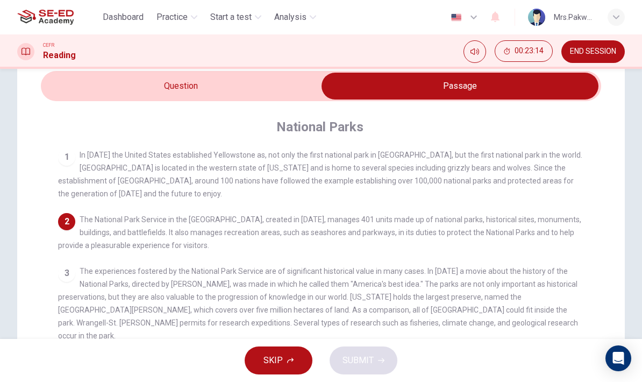
click at [302, 96] on input "checkbox" at bounding box center [460, 86] width 841 height 27
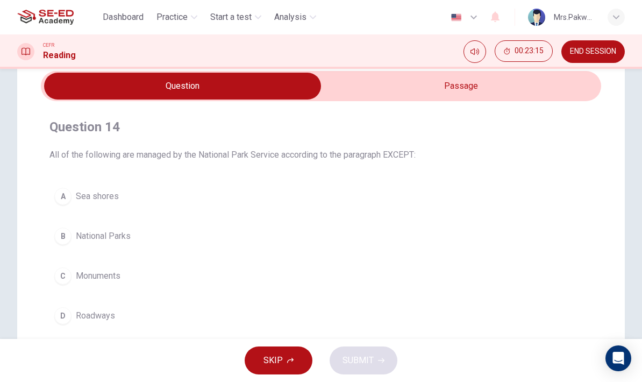
click at [403, 73] on input "checkbox" at bounding box center [182, 86] width 841 height 27
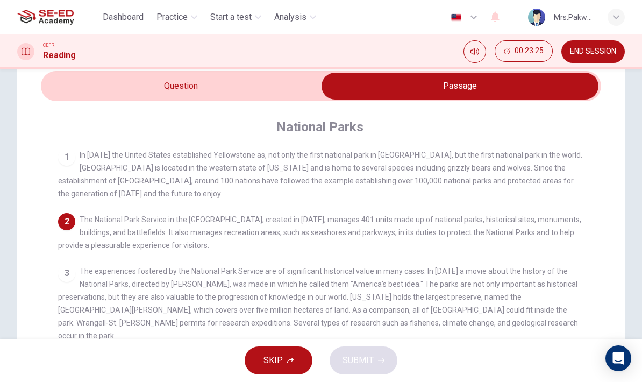
click at [292, 83] on input "checkbox" at bounding box center [460, 86] width 841 height 27
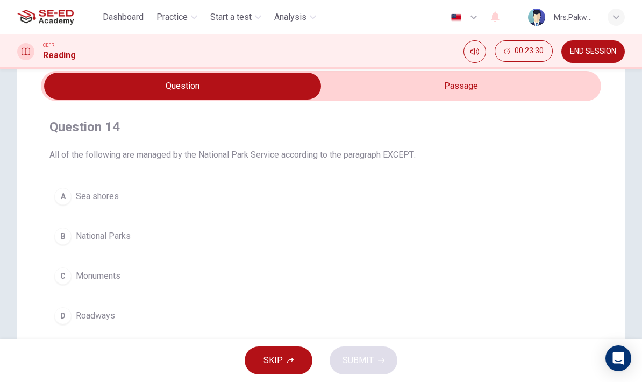
click at [455, 93] on input "checkbox" at bounding box center [182, 86] width 841 height 27
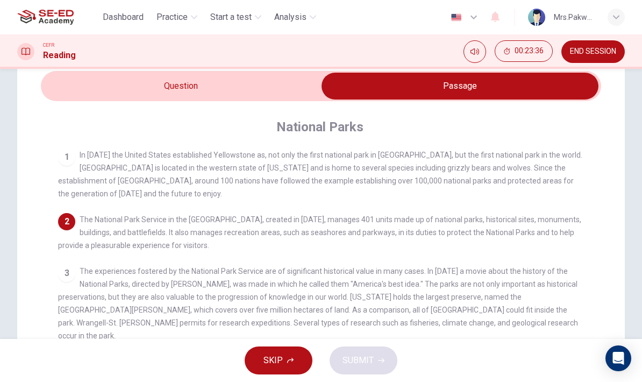
click at [307, 87] on input "checkbox" at bounding box center [460, 86] width 841 height 27
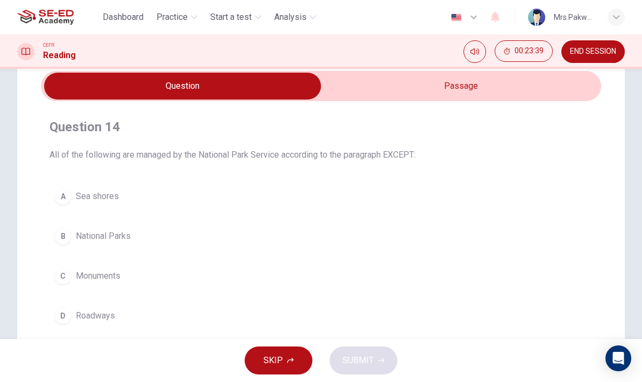
click at [385, 176] on div "Question 14 All of the following are managed by the National Park Service accor…" at bounding box center [321, 224] width 561 height 228
click at [463, 91] on input "checkbox" at bounding box center [182, 86] width 841 height 27
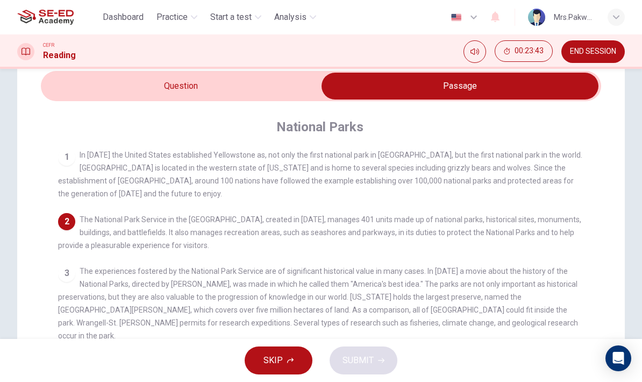
click at [287, 86] on input "checkbox" at bounding box center [460, 86] width 841 height 27
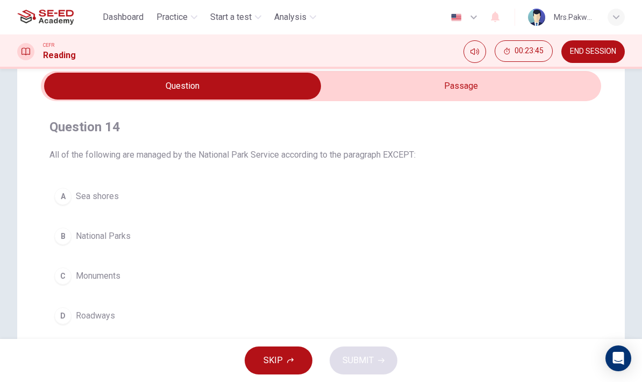
click at [419, 89] on input "checkbox" at bounding box center [182, 86] width 841 height 27
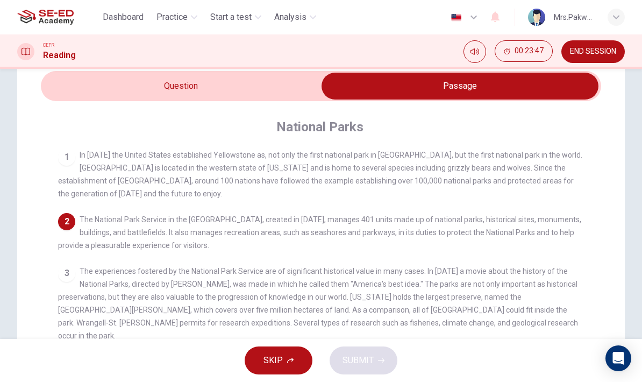
click at [303, 89] on input "checkbox" at bounding box center [460, 86] width 841 height 27
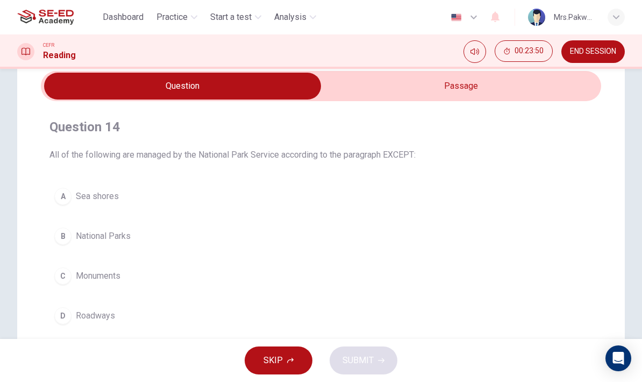
click at [195, 316] on button "D Roadways" at bounding box center [320, 315] width 543 height 27
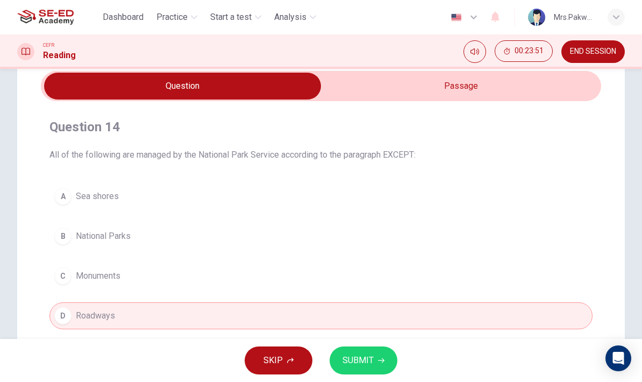
click at [374, 356] on button "SUBMIT" at bounding box center [364, 360] width 68 height 28
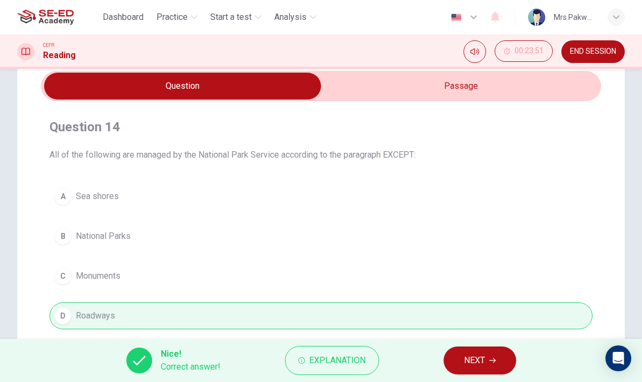
click at [484, 360] on span "NEXT" at bounding box center [474, 360] width 21 height 15
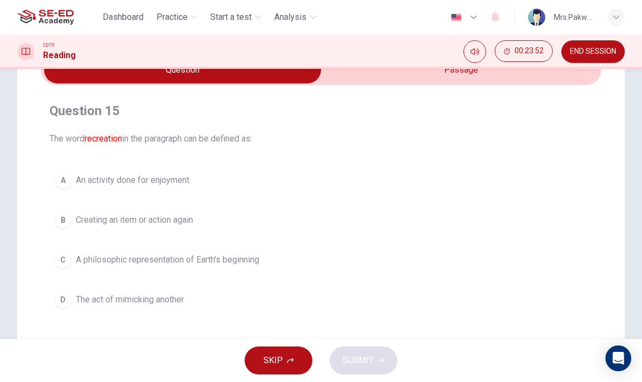
scroll to position [37, 0]
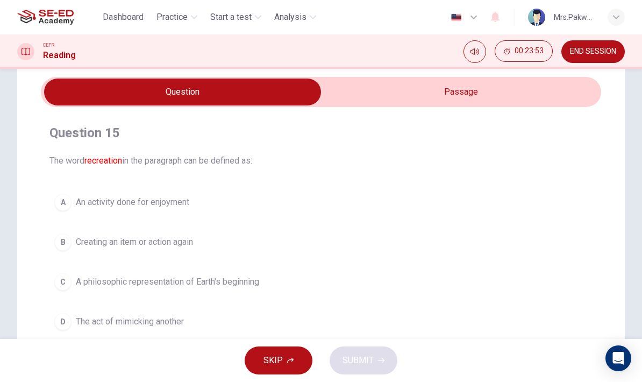
click at [522, 96] on input "checkbox" at bounding box center [182, 92] width 841 height 27
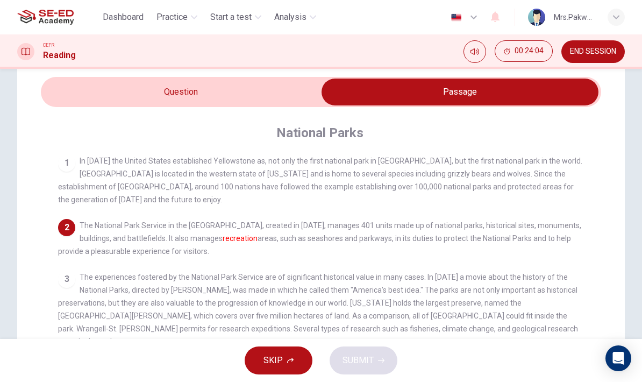
click at [292, 98] on input "checkbox" at bounding box center [460, 92] width 841 height 27
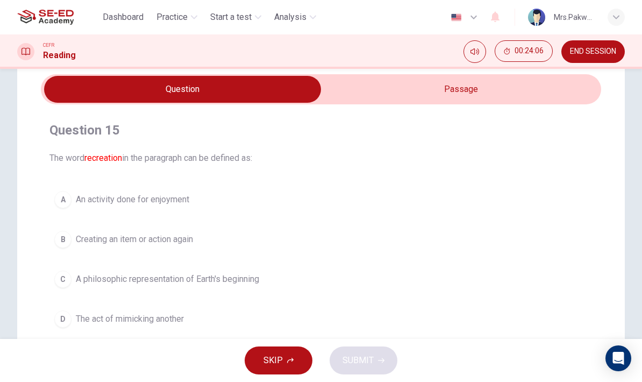
scroll to position [34, 0]
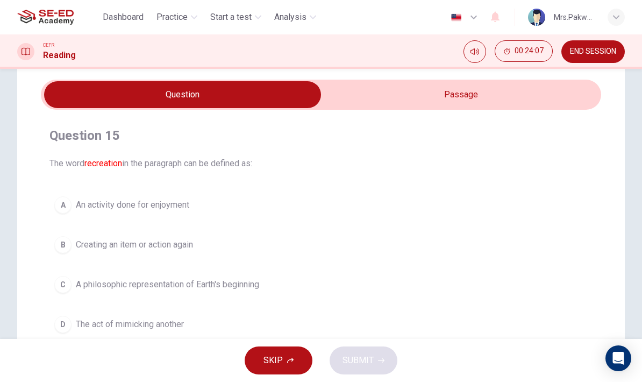
click at [544, 96] on input "checkbox" at bounding box center [182, 94] width 841 height 27
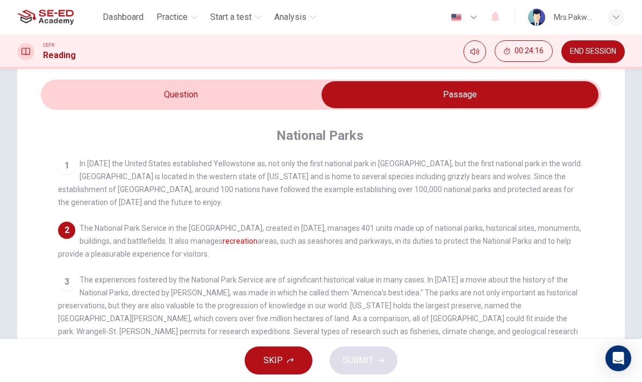
click at [275, 114] on div "National Parks 1 In [DATE] the United States established [GEOGRAPHIC_DATA] as, …" at bounding box center [321, 335] width 561 height 450
click at [279, 100] on input "checkbox" at bounding box center [460, 94] width 841 height 27
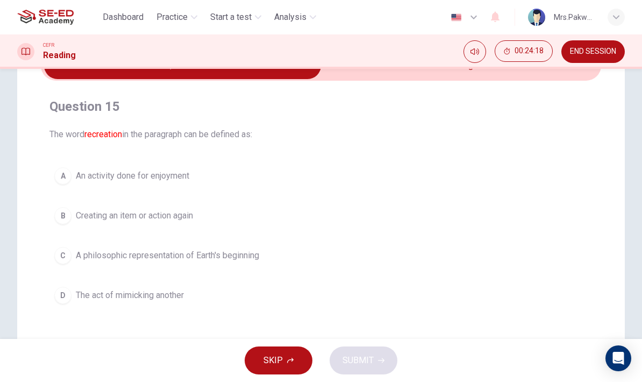
scroll to position [64, 0]
click at [502, 167] on button "A An activity done for enjoyment" at bounding box center [320, 175] width 543 height 27
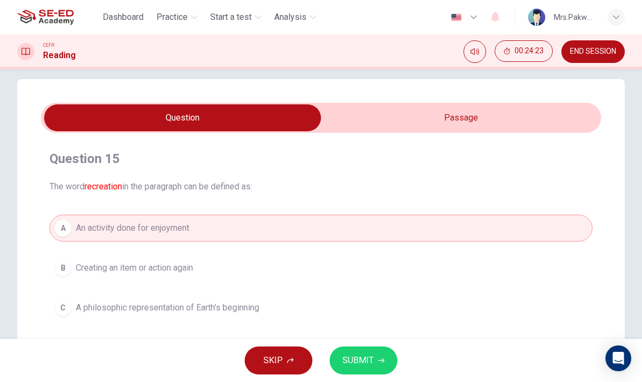
scroll to position [9, 0]
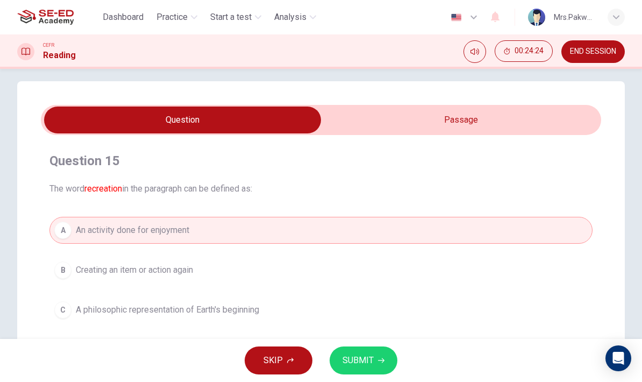
click at [537, 128] on input "checkbox" at bounding box center [182, 120] width 841 height 27
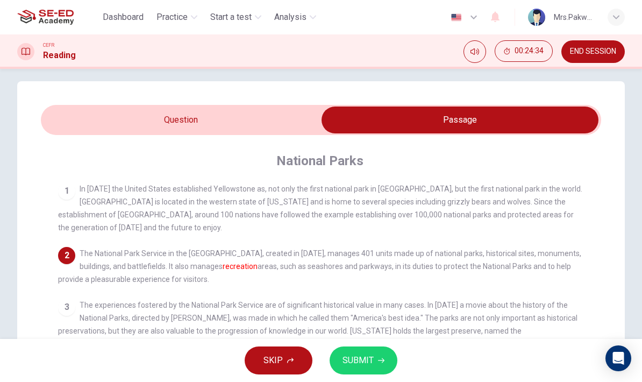
click at [286, 129] on input "checkbox" at bounding box center [460, 120] width 841 height 27
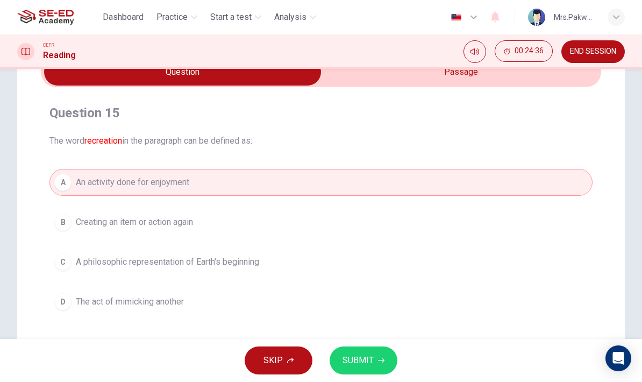
scroll to position [58, 0]
click at [495, 213] on button "B Creating an item or action again" at bounding box center [320, 221] width 543 height 27
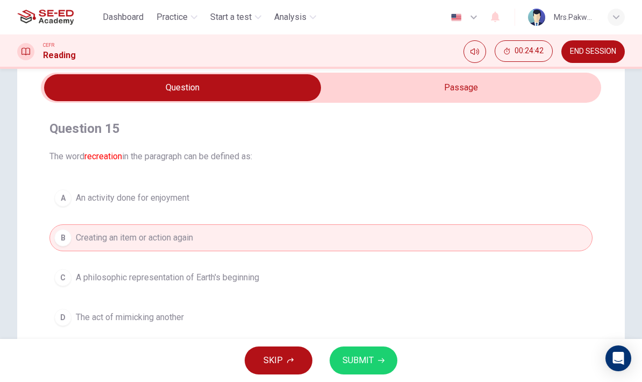
scroll to position [42, 0]
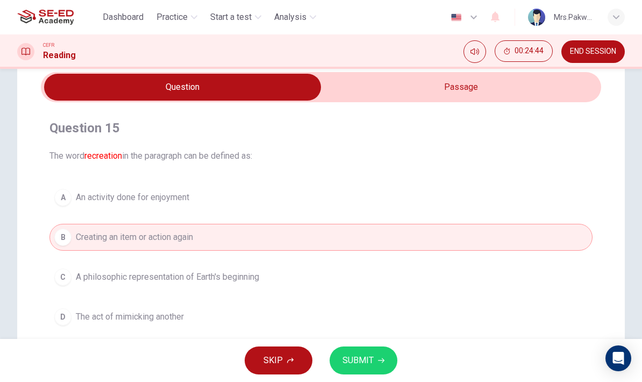
click at [542, 94] on input "checkbox" at bounding box center [182, 87] width 841 height 27
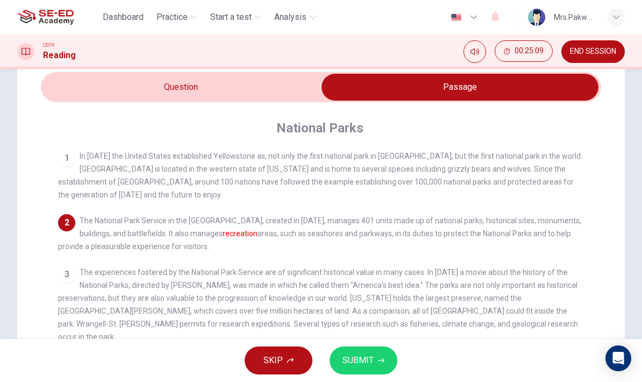
click at [280, 88] on input "checkbox" at bounding box center [460, 87] width 841 height 27
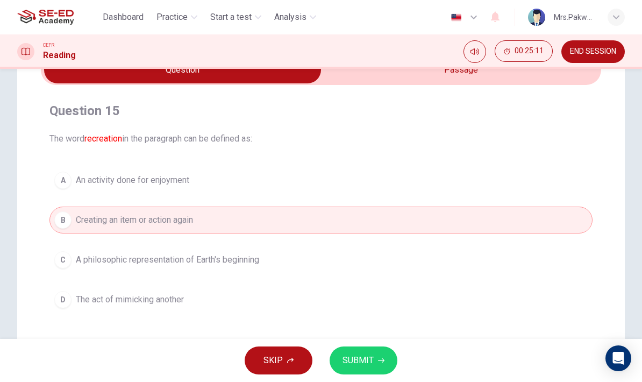
scroll to position [65, 0]
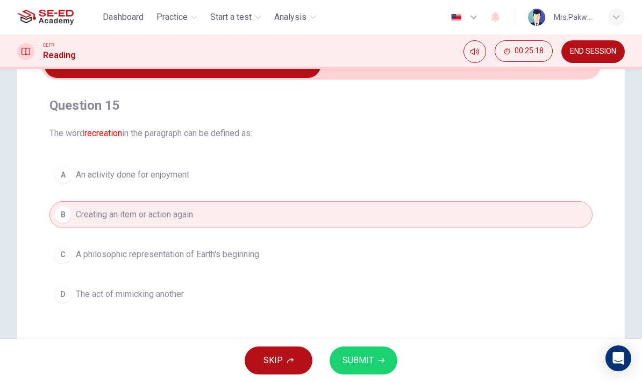
click at [385, 355] on button "SUBMIT" at bounding box center [364, 360] width 68 height 28
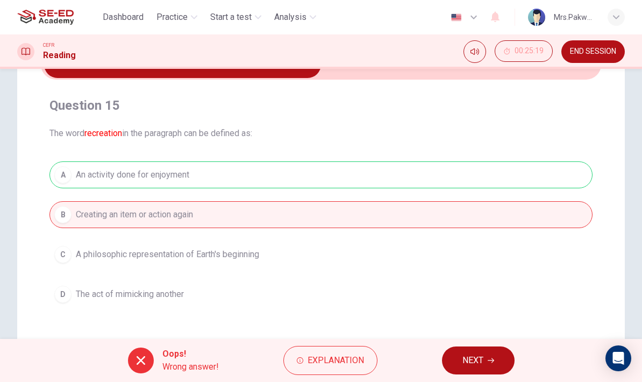
click at [481, 363] on span "NEXT" at bounding box center [473, 360] width 21 height 15
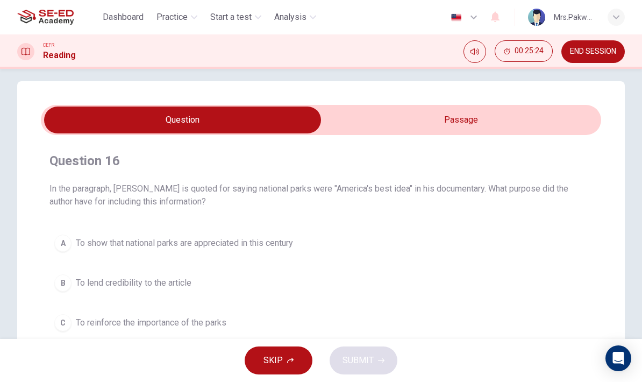
scroll to position [9, 0]
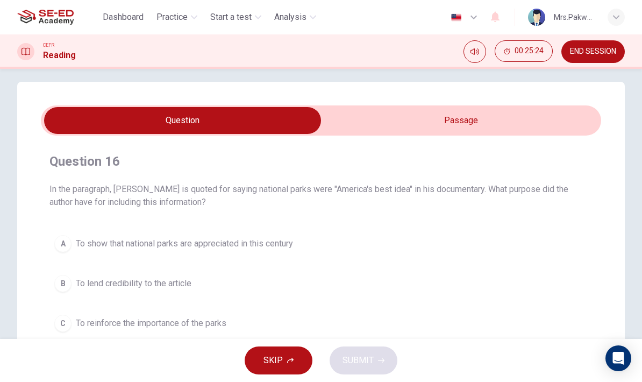
click at [522, 125] on input "checkbox" at bounding box center [182, 120] width 841 height 27
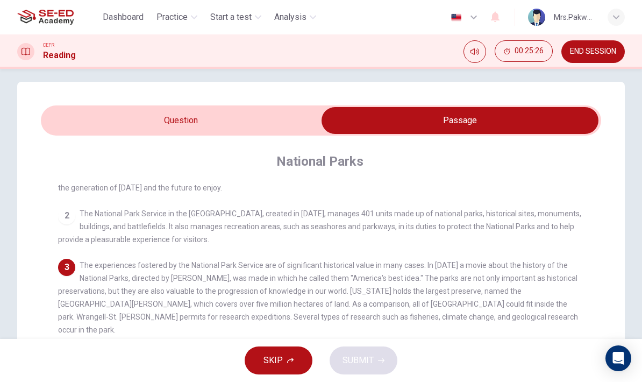
scroll to position [42, 0]
click at [267, 141] on div "National Parks 1 In [DATE] the United States established [GEOGRAPHIC_DATA] as, …" at bounding box center [321, 361] width 561 height 450
click at [270, 125] on input "checkbox" at bounding box center [460, 120] width 841 height 27
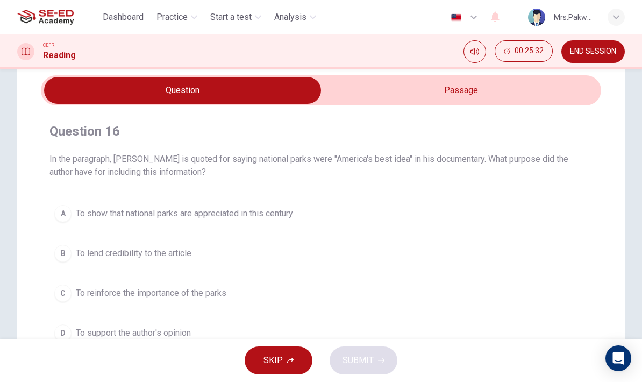
scroll to position [33, 0]
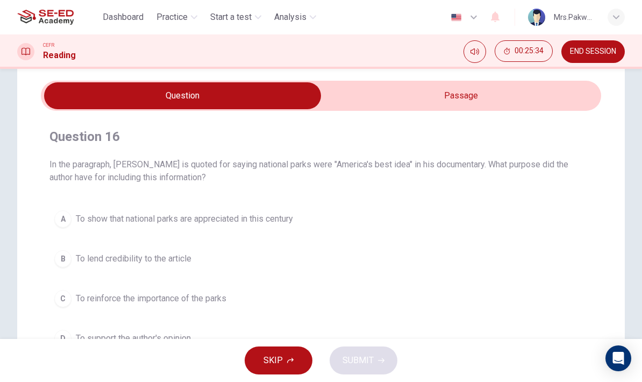
click at [528, 93] on input "checkbox" at bounding box center [182, 95] width 841 height 27
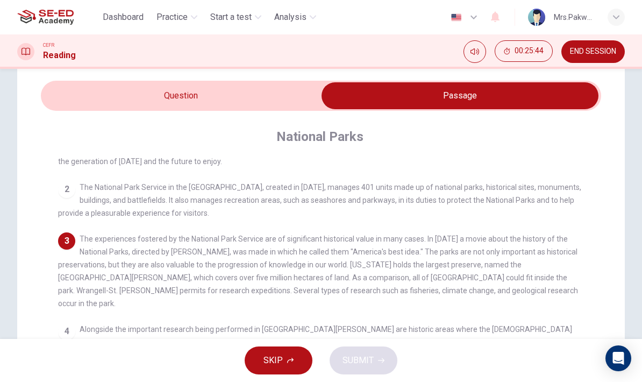
click at [273, 99] on input "checkbox" at bounding box center [460, 95] width 841 height 27
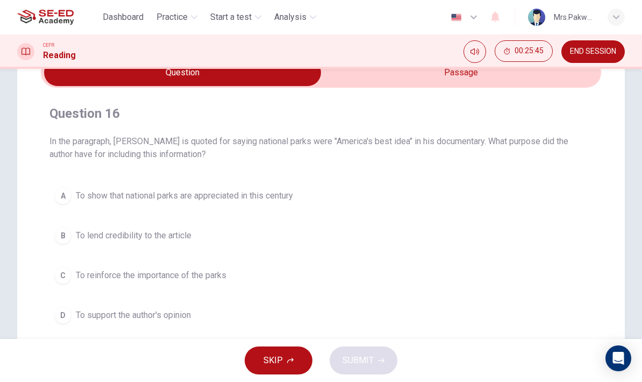
scroll to position [57, 0]
click at [507, 182] on button "A To show that national parks are appreciated in this century" at bounding box center [320, 195] width 543 height 27
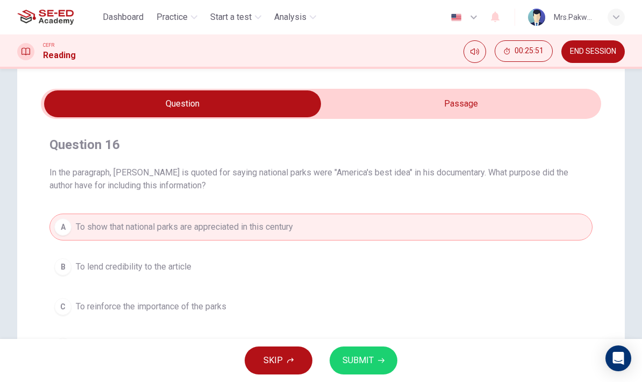
scroll to position [26, 0]
click at [519, 98] on input "checkbox" at bounding box center [182, 103] width 841 height 27
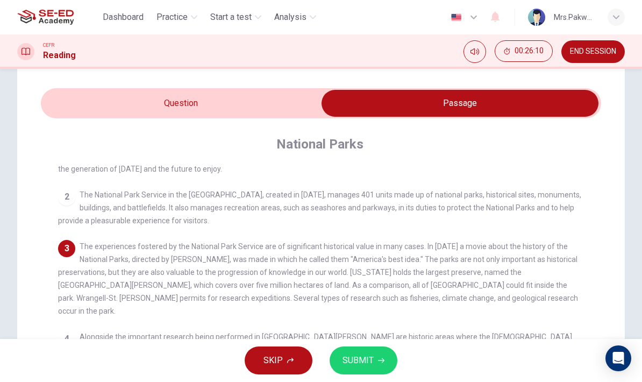
click at [271, 112] on input "checkbox" at bounding box center [460, 103] width 841 height 27
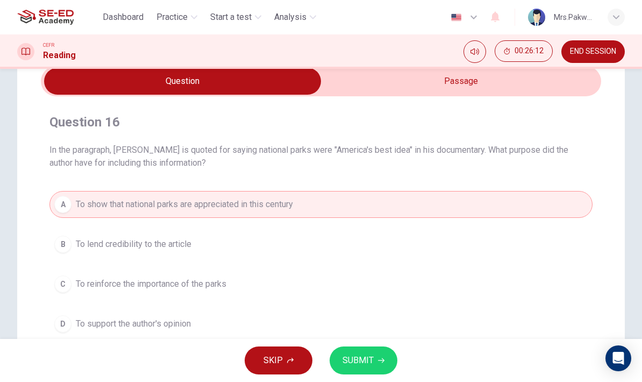
scroll to position [52, 0]
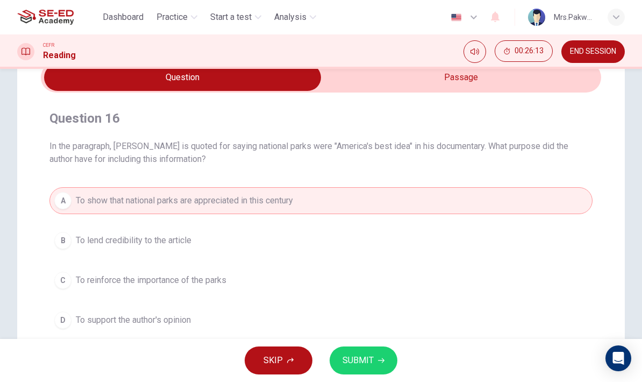
click at [454, 244] on button "B To lend credibility to the article" at bounding box center [320, 240] width 543 height 27
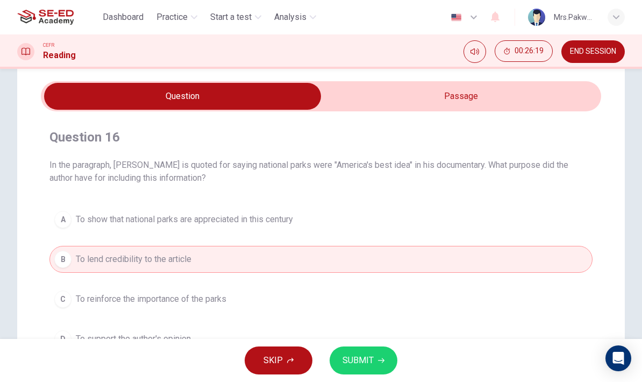
scroll to position [32, 0]
click at [548, 89] on input "checkbox" at bounding box center [182, 96] width 841 height 27
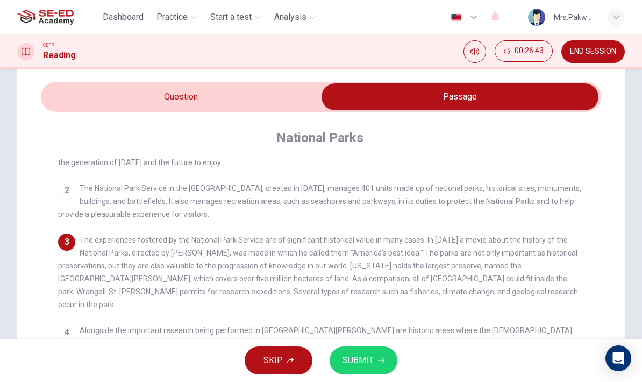
click at [298, 104] on input "checkbox" at bounding box center [460, 96] width 841 height 27
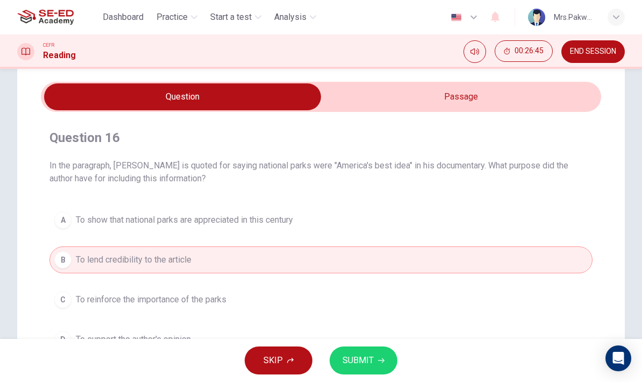
click at [503, 209] on button "A To show that national parks are appreciated in this century" at bounding box center [320, 220] width 543 height 27
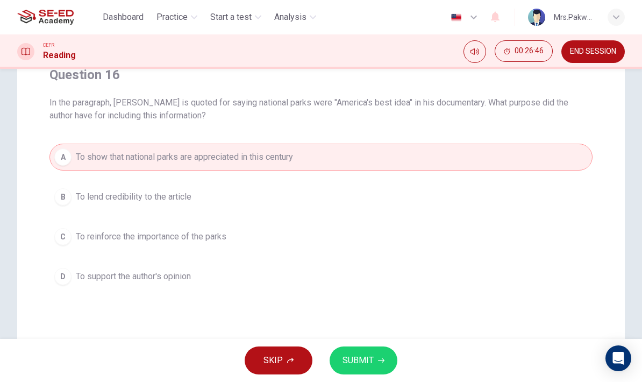
scroll to position [98, 0]
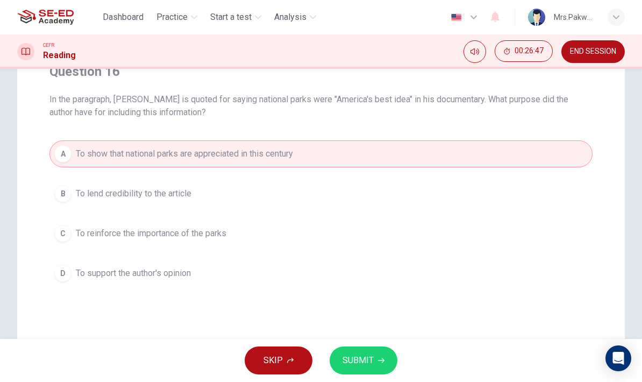
click at [440, 271] on button "D To support the author's opinion" at bounding box center [320, 273] width 543 height 27
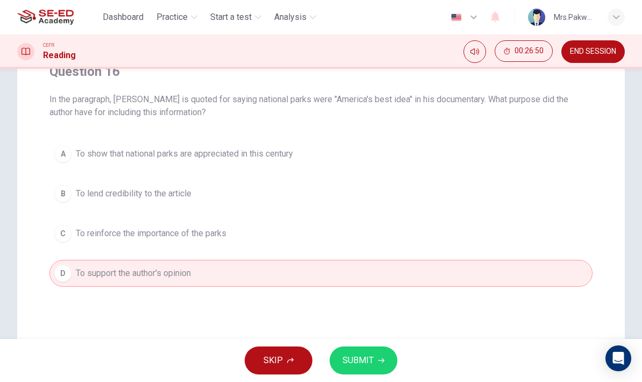
click at [480, 187] on button "B To lend credibility to the article" at bounding box center [320, 193] width 543 height 27
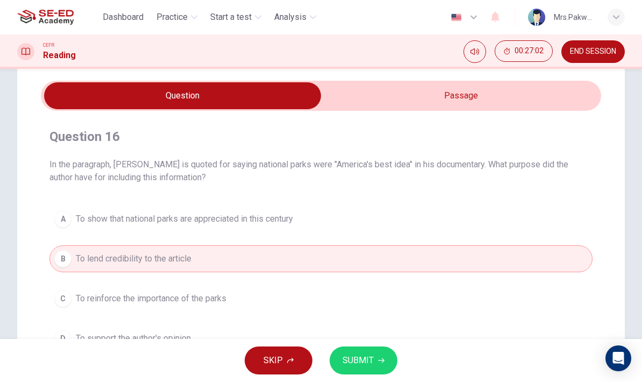
scroll to position [30, 0]
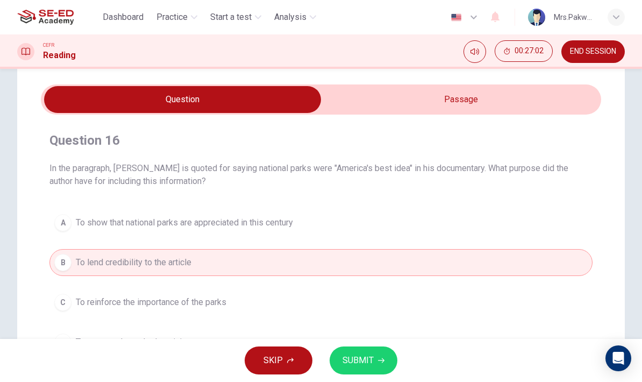
click at [518, 108] on input "checkbox" at bounding box center [182, 99] width 841 height 27
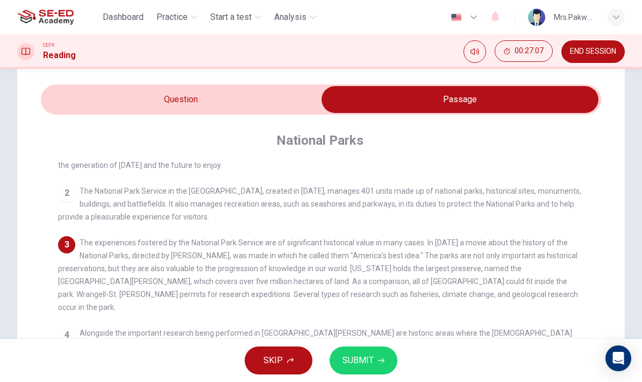
click at [150, 89] on input "checkbox" at bounding box center [460, 99] width 841 height 27
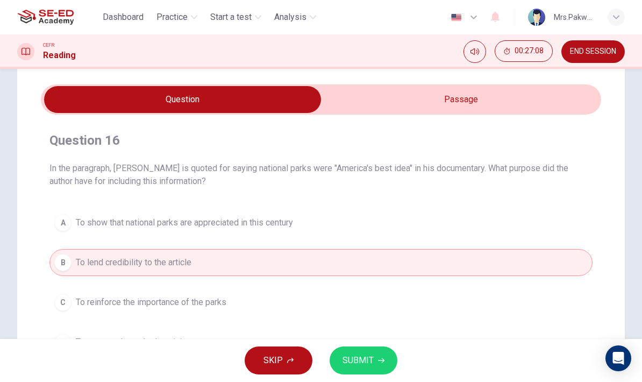
click at [111, 230] on button "A To show that national parks are appreciated in this century" at bounding box center [320, 222] width 543 height 27
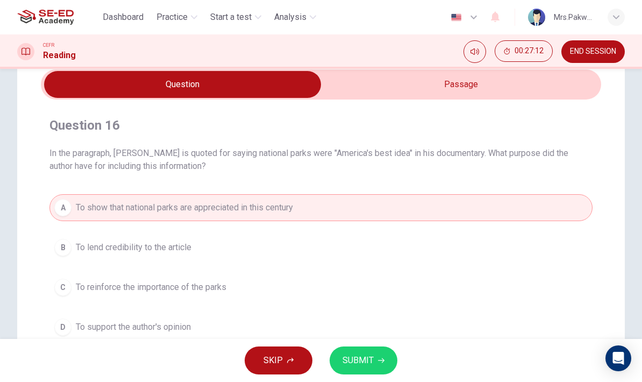
scroll to position [52, 0]
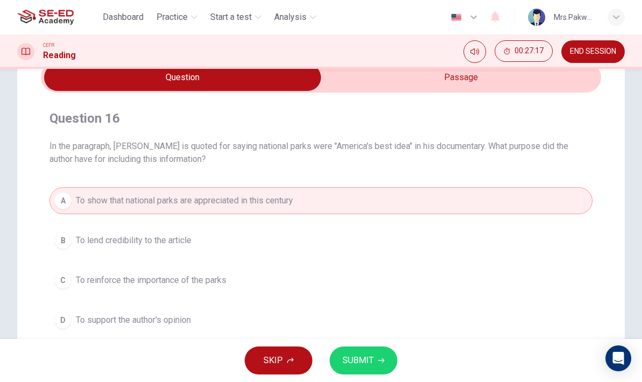
click at [427, 287] on button "C To reinforce the importance of the parks" at bounding box center [320, 280] width 543 height 27
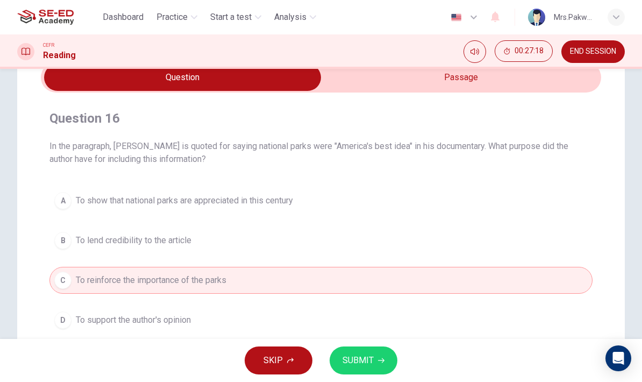
click at [375, 361] on button "SUBMIT" at bounding box center [364, 360] width 68 height 28
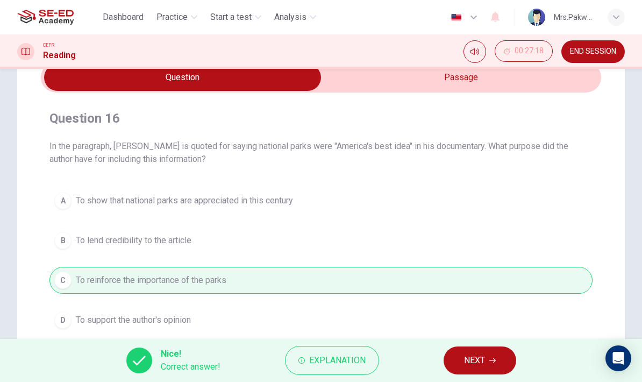
click at [483, 363] on span "NEXT" at bounding box center [474, 360] width 21 height 15
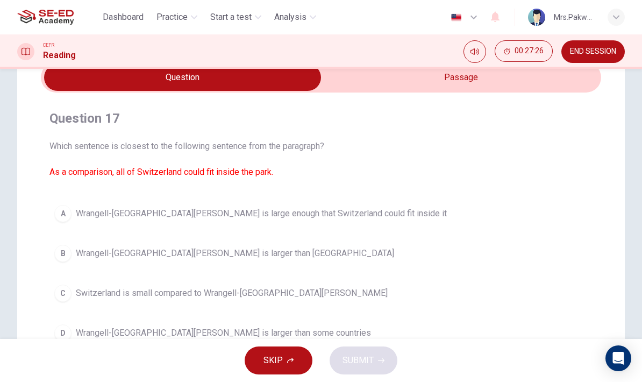
click at [501, 82] on input "checkbox" at bounding box center [182, 77] width 841 height 27
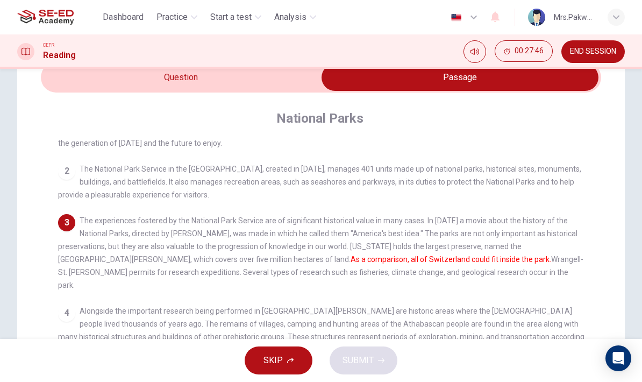
click at [267, 83] on input "checkbox" at bounding box center [460, 77] width 841 height 27
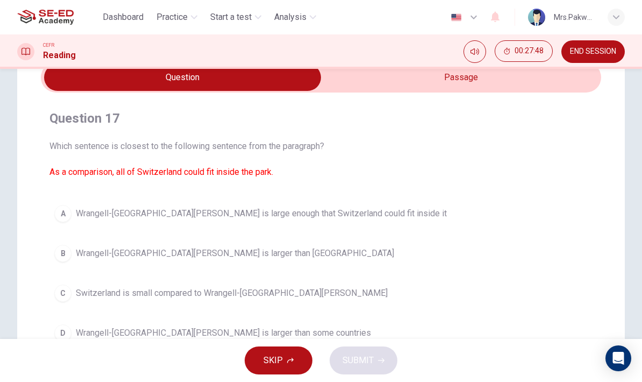
click at [461, 81] on input "checkbox" at bounding box center [182, 77] width 841 height 27
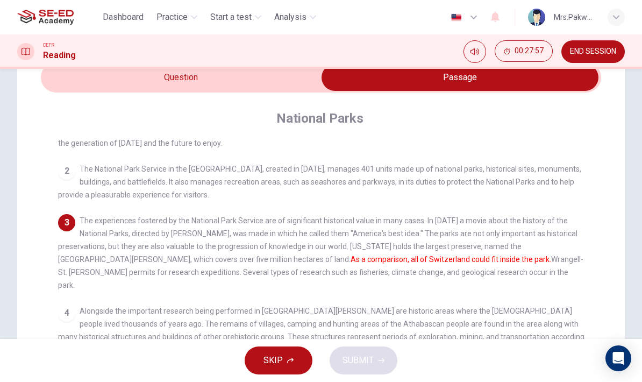
click at [281, 84] on input "checkbox" at bounding box center [460, 77] width 841 height 27
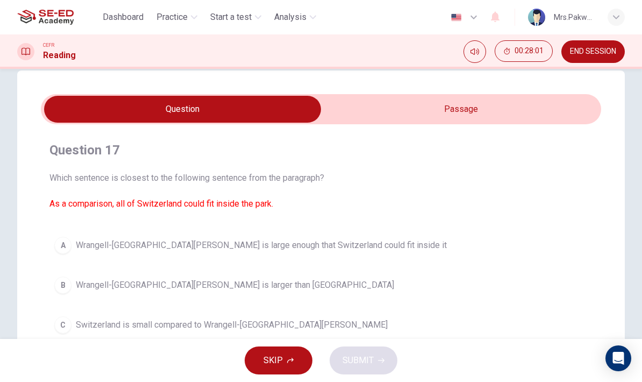
scroll to position [19, 0]
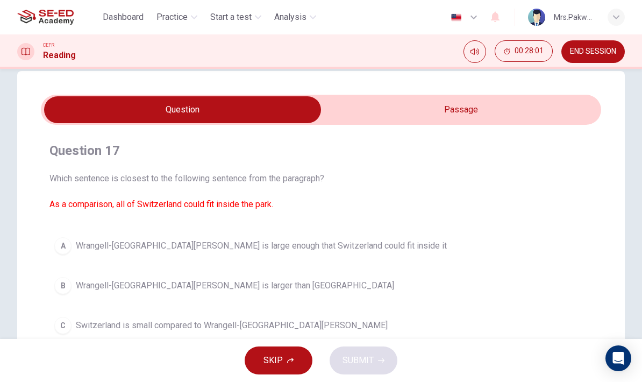
click at [503, 104] on input "checkbox" at bounding box center [182, 109] width 841 height 27
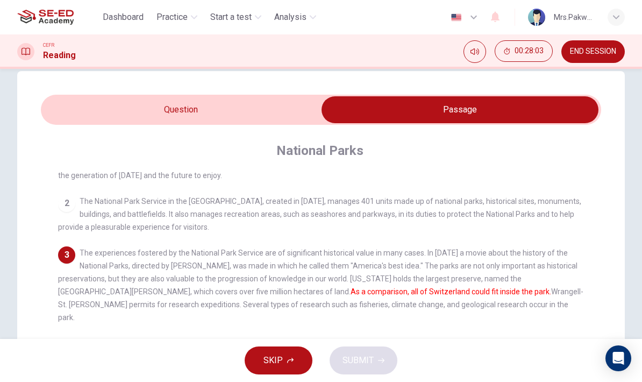
click at [297, 111] on input "checkbox" at bounding box center [460, 109] width 841 height 27
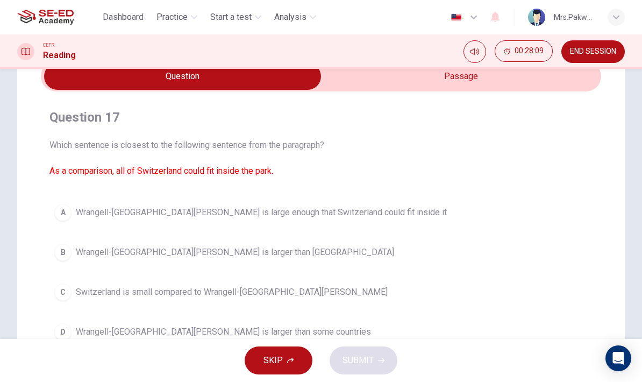
scroll to position [52, 0]
click at [450, 75] on input "checkbox" at bounding box center [182, 77] width 841 height 27
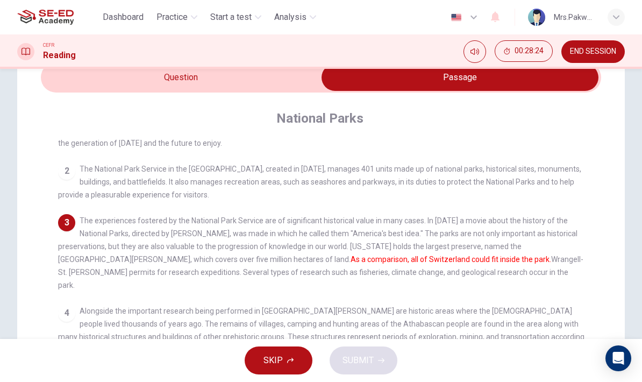
click at [158, 79] on input "checkbox" at bounding box center [460, 77] width 841 height 27
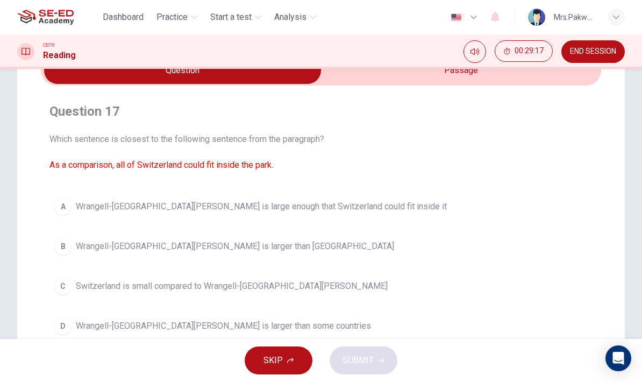
scroll to position [21, 0]
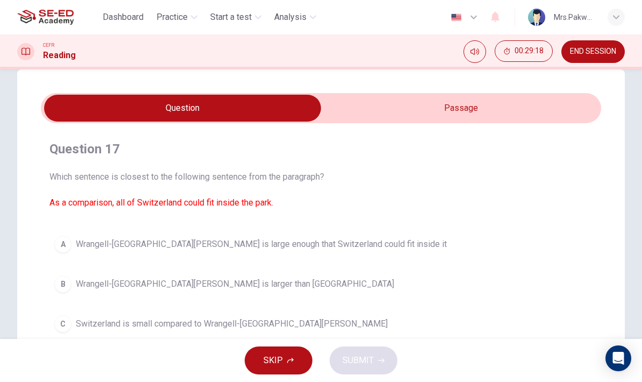
click at [508, 100] on input "checkbox" at bounding box center [182, 108] width 841 height 27
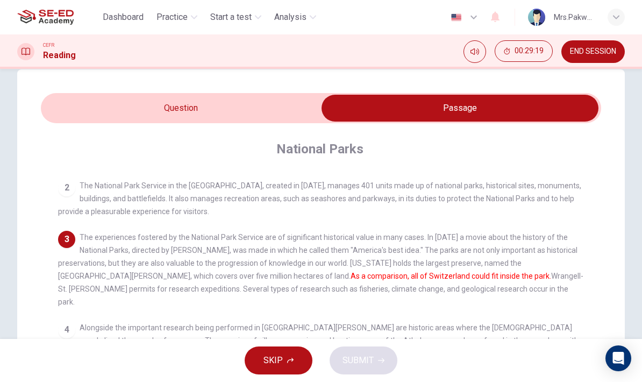
scroll to position [55, 0]
click at [279, 98] on input "checkbox" at bounding box center [460, 108] width 841 height 27
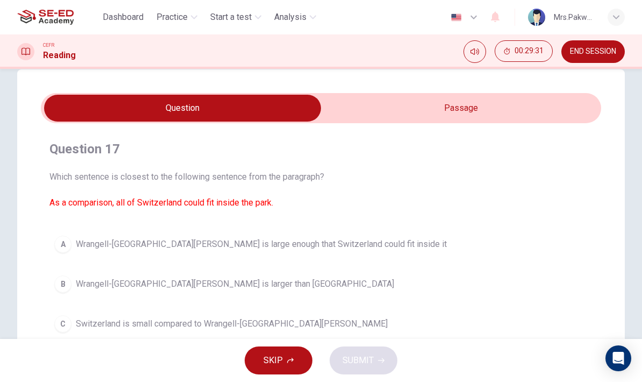
click at [53, 238] on button "A Wrangell-[GEOGRAPHIC_DATA][PERSON_NAME] is large enough that Switzerland coul…" at bounding box center [320, 244] width 543 height 27
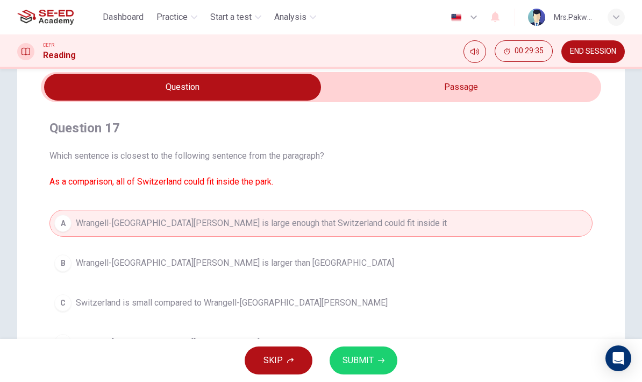
scroll to position [46, 0]
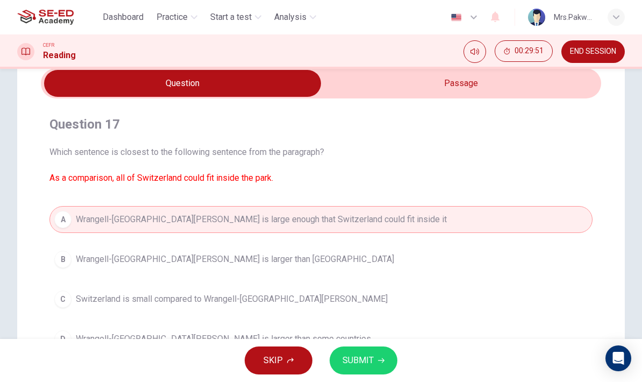
click at [367, 359] on span "SUBMIT" at bounding box center [358, 360] width 31 height 15
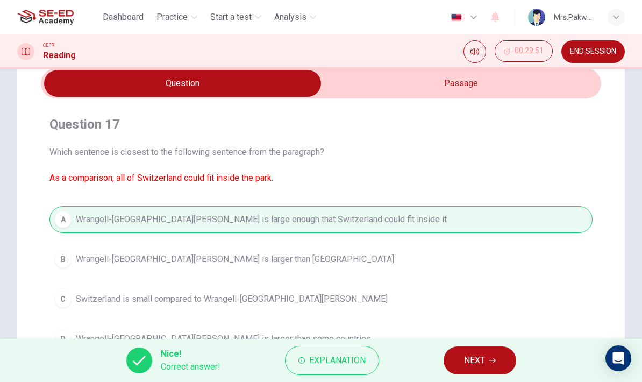
click at [493, 357] on button "NEXT" at bounding box center [480, 360] width 73 height 28
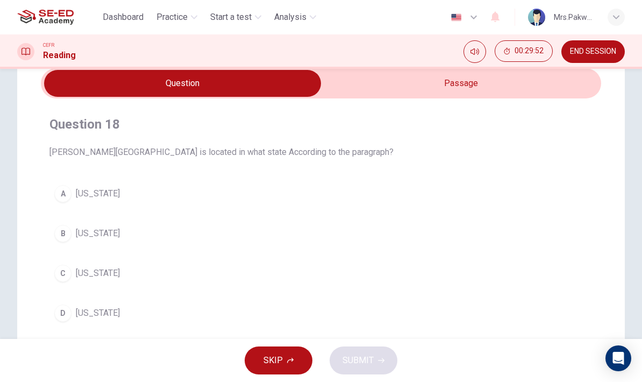
click at [505, 87] on input "checkbox" at bounding box center [182, 83] width 841 height 27
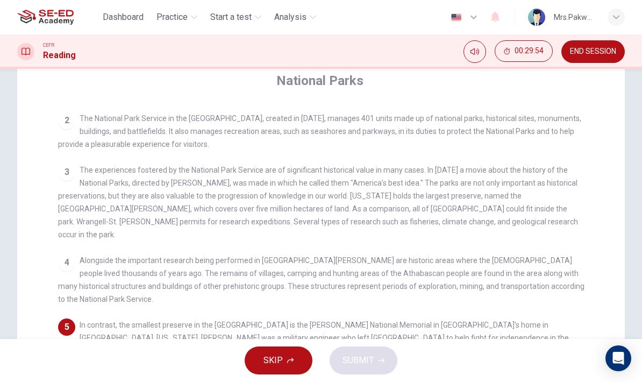
scroll to position [213, 0]
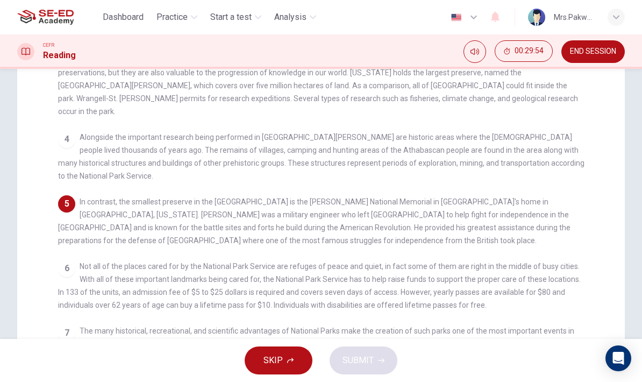
click at [540, 164] on div "4 Alongside the important research being performed in [GEOGRAPHIC_DATA][PERSON_…" at bounding box center [321, 157] width 527 height 52
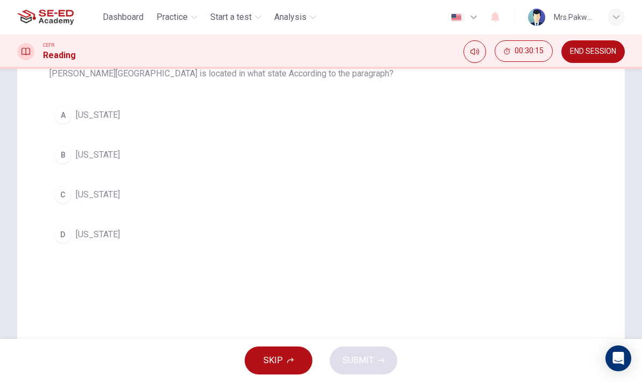
scroll to position [127, 0]
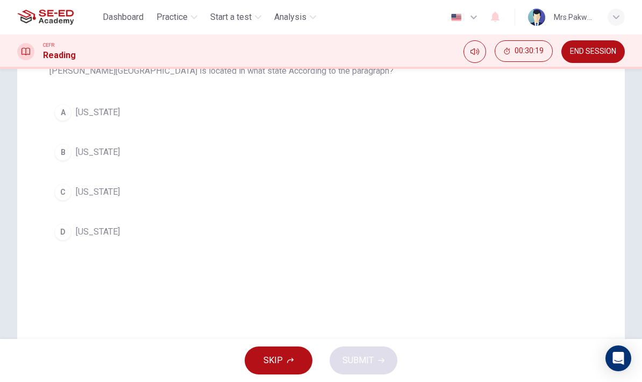
click at [304, 125] on button "A [US_STATE]" at bounding box center [320, 112] width 543 height 27
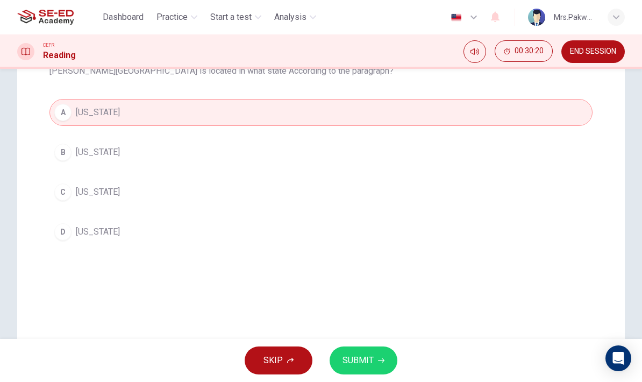
click at [371, 362] on span "SUBMIT" at bounding box center [358, 360] width 31 height 15
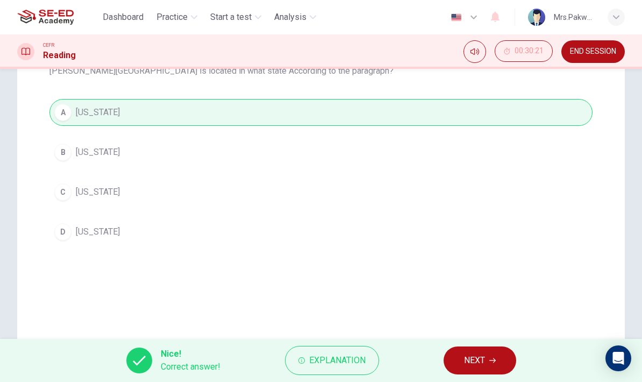
click at [491, 364] on button "NEXT" at bounding box center [480, 360] width 73 height 28
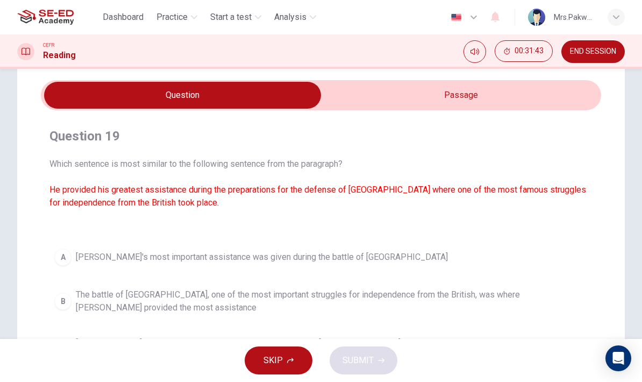
scroll to position [122, 0]
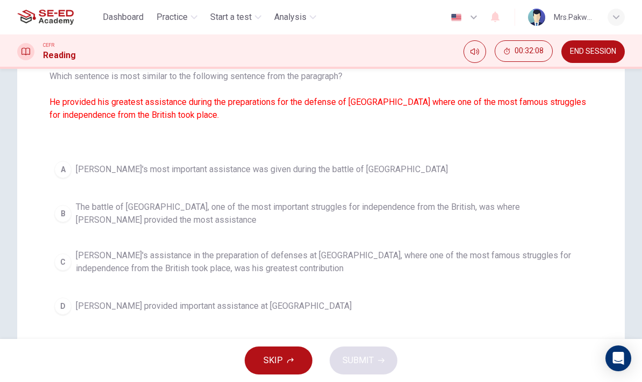
click at [379, 310] on button "D [PERSON_NAME] provided important assistance at [GEOGRAPHIC_DATA]" at bounding box center [320, 306] width 543 height 27
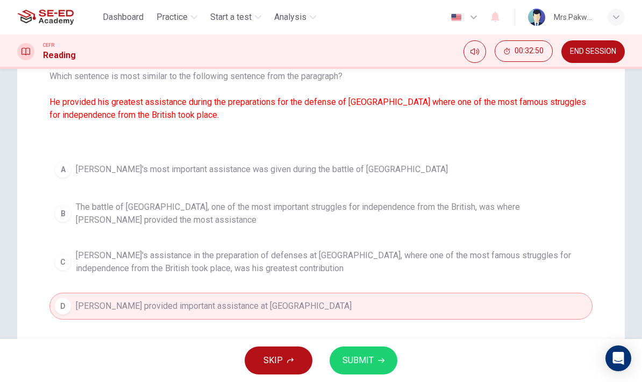
click at [343, 258] on span "[PERSON_NAME]'s assistance in the preparation of defenses at [GEOGRAPHIC_DATA],…" at bounding box center [332, 262] width 512 height 26
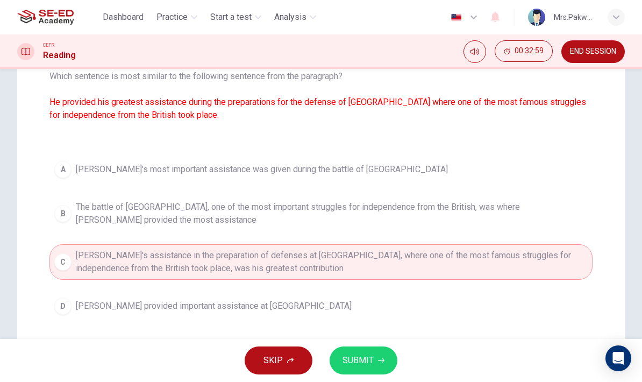
click at [376, 363] on button "SUBMIT" at bounding box center [364, 360] width 68 height 28
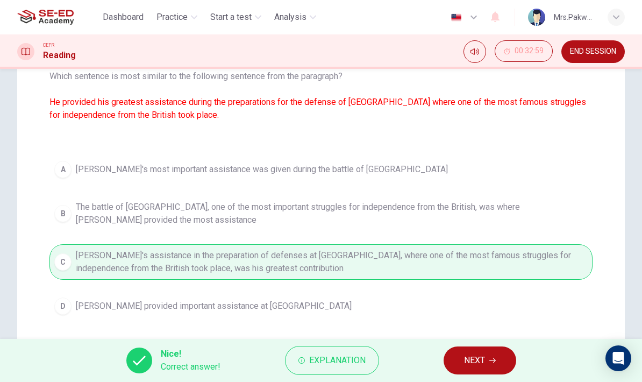
click at [483, 359] on span "NEXT" at bounding box center [474, 360] width 21 height 15
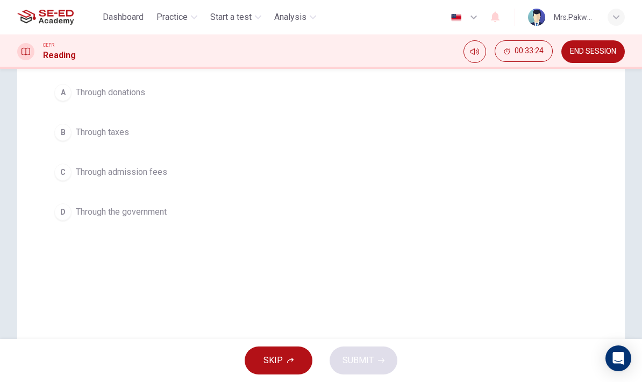
scroll to position [147, 0]
click at [377, 171] on button "C Through admission fees" at bounding box center [320, 171] width 543 height 27
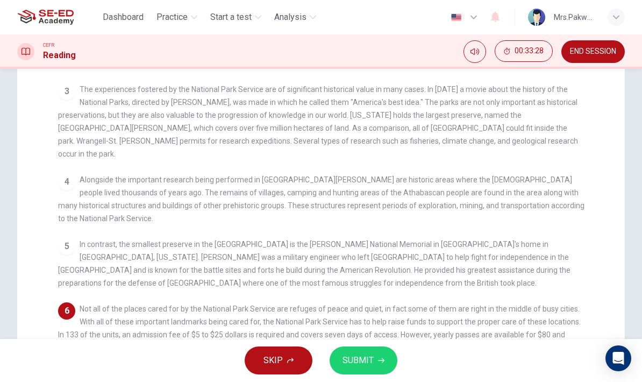
scroll to position [199, 0]
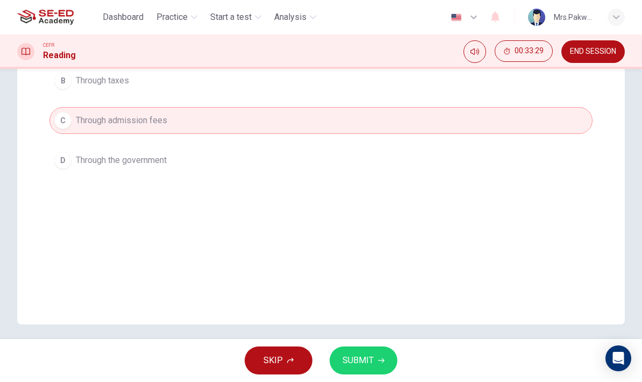
click at [362, 364] on span "SUBMIT" at bounding box center [358, 360] width 31 height 15
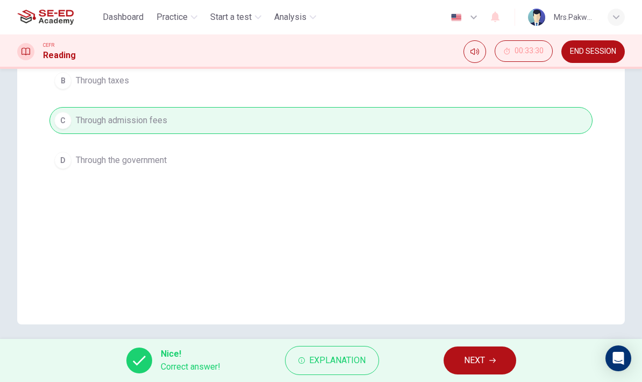
click at [486, 358] on button "NEXT" at bounding box center [480, 360] width 73 height 28
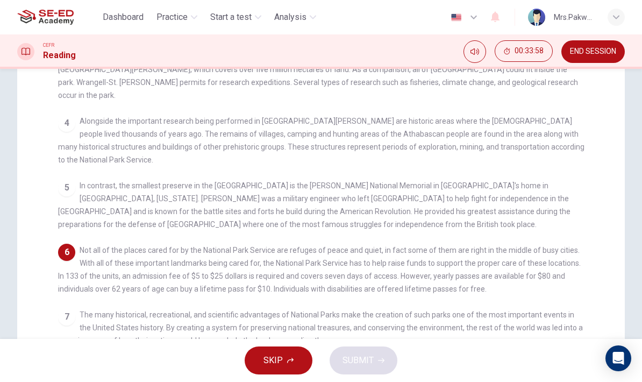
scroll to position [245, 0]
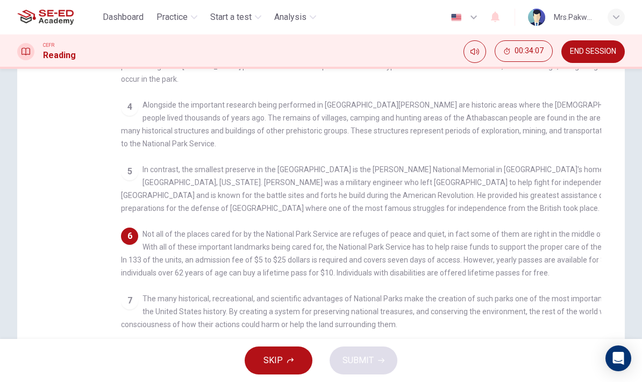
checkbox input "false"
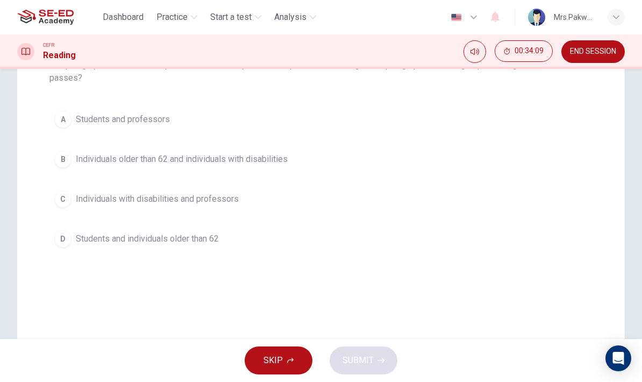
scroll to position [111, 0]
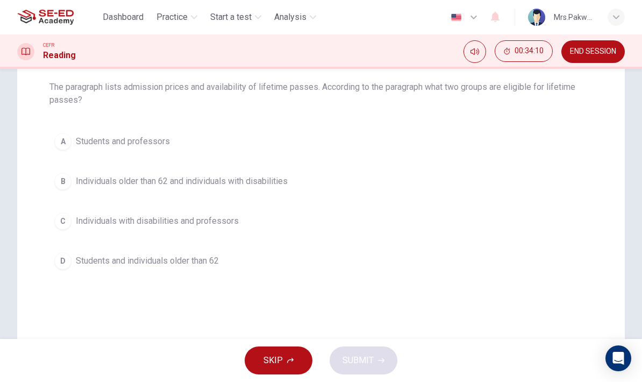
click at [343, 179] on button "B Individuals older than 62 and individuals with disabilities" at bounding box center [320, 181] width 543 height 27
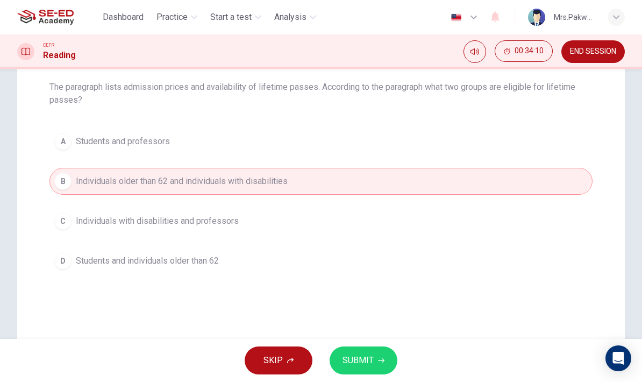
click at [378, 366] on button "SUBMIT" at bounding box center [364, 360] width 68 height 28
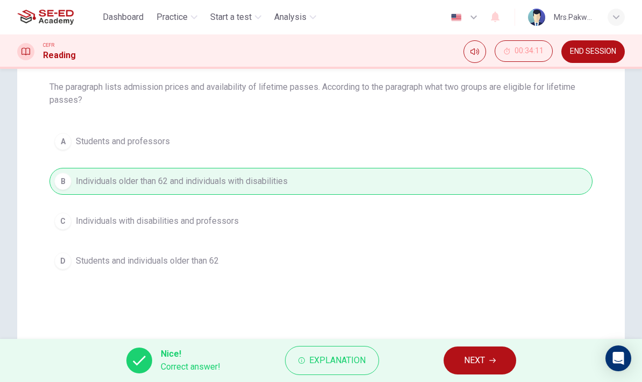
click at [497, 352] on button "NEXT" at bounding box center [480, 360] width 73 height 28
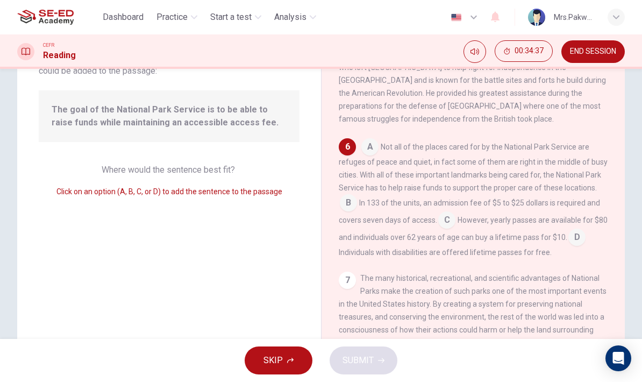
scroll to position [90, 0]
click at [345, 197] on input at bounding box center [348, 202] width 17 height 17
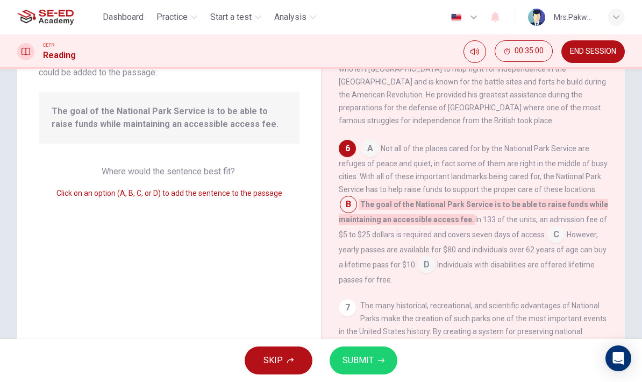
scroll to position [94, 0]
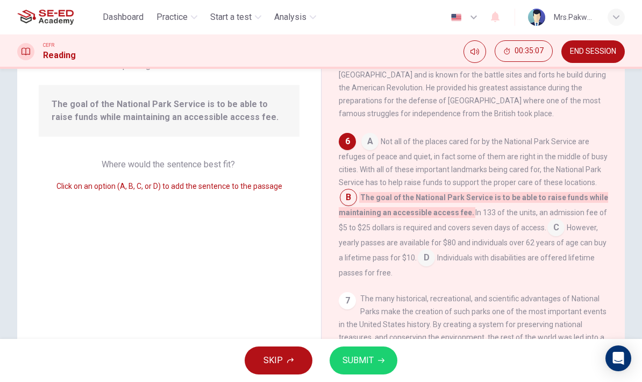
click at [556, 221] on input at bounding box center [556, 228] width 17 height 17
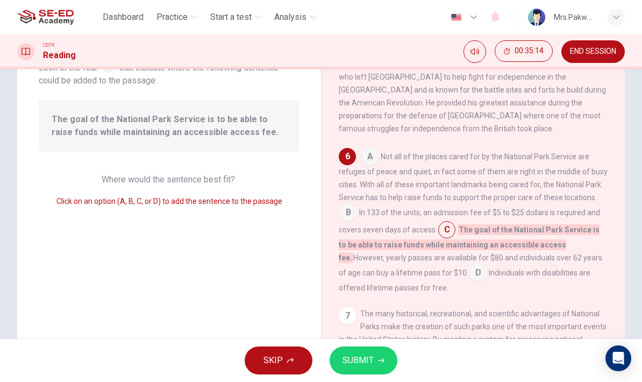
scroll to position [72, 0]
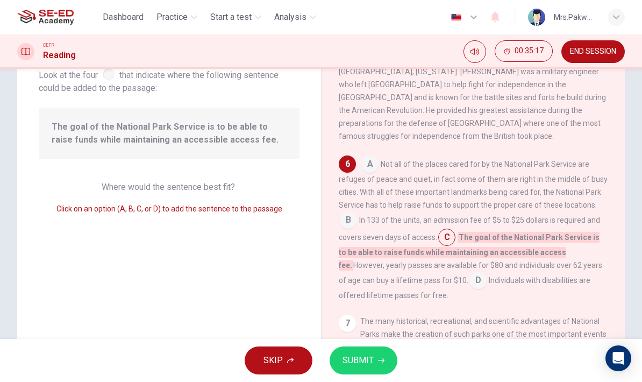
click at [341, 213] on input at bounding box center [348, 221] width 17 height 17
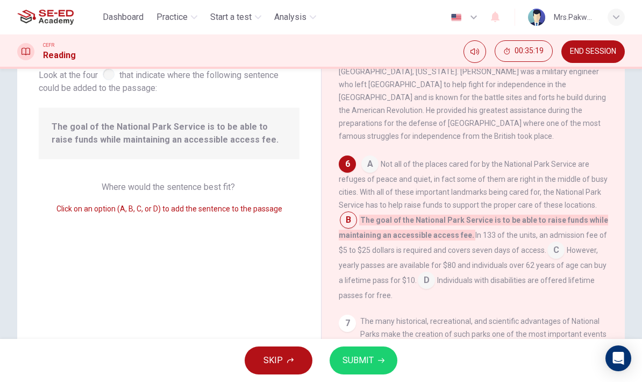
click at [346, 213] on input at bounding box center [348, 221] width 17 height 17
click at [554, 243] on input at bounding box center [556, 251] width 17 height 17
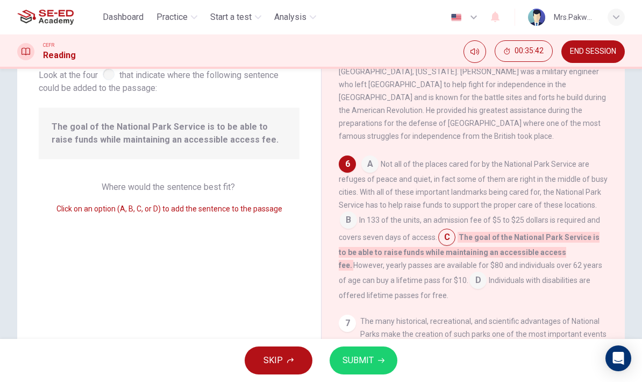
click at [349, 216] on input at bounding box center [348, 221] width 17 height 17
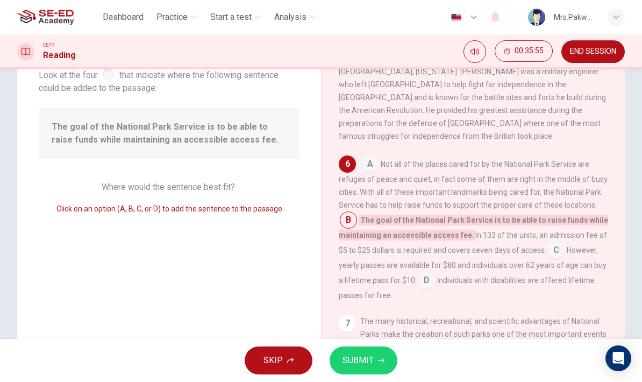
click at [425, 277] on input at bounding box center [426, 281] width 17 height 17
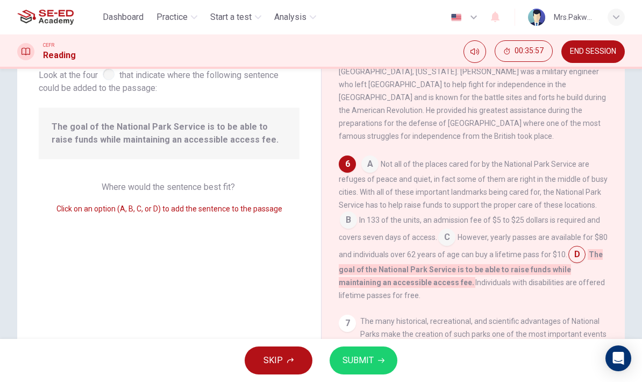
click at [443, 232] on input at bounding box center [446, 238] width 17 height 17
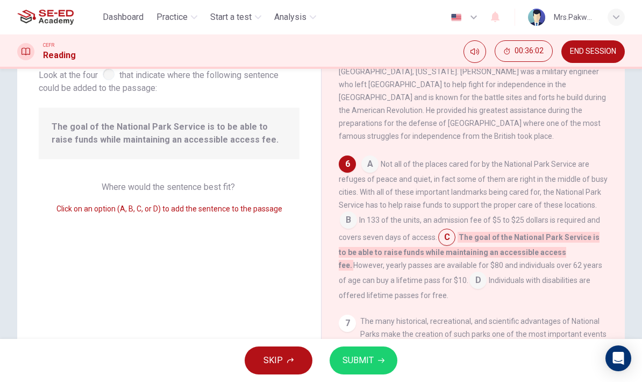
click at [349, 214] on input at bounding box center [348, 221] width 17 height 17
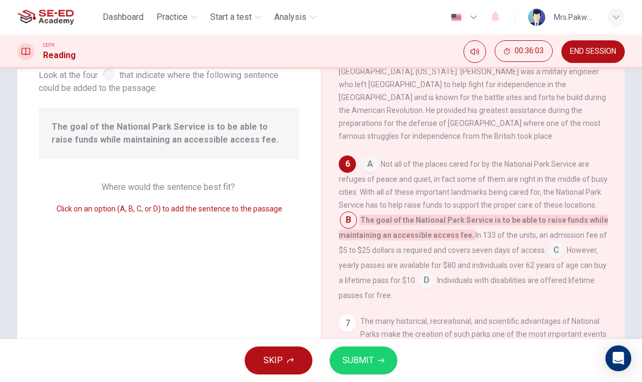
click at [375, 365] on button "SUBMIT" at bounding box center [364, 360] width 68 height 28
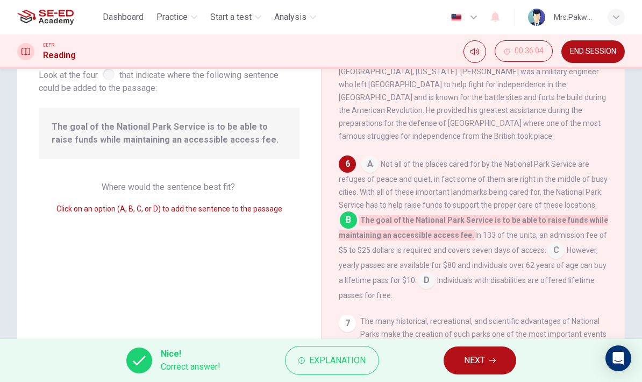
click at [491, 357] on icon "button" at bounding box center [493, 360] width 6 height 6
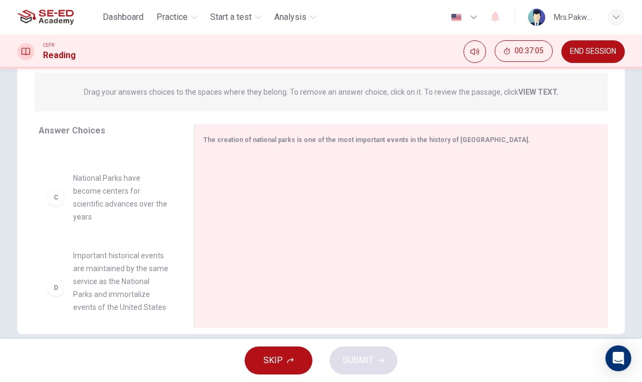
scroll to position [154, 0]
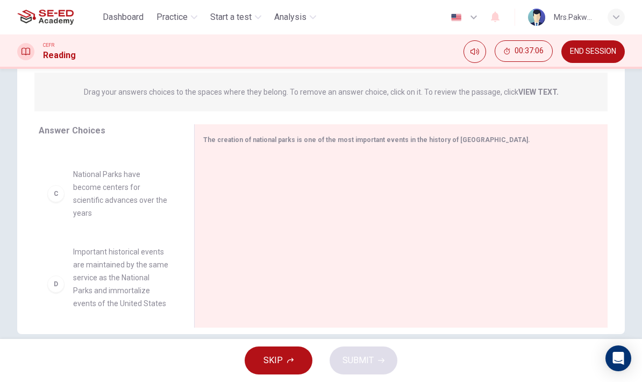
click at [56, 286] on div "D" at bounding box center [55, 283] width 17 height 17
click at [53, 292] on div "D Important historical events are maintained by the same service as the Nationa…" at bounding box center [107, 283] width 121 height 77
click at [54, 285] on div "D" at bounding box center [55, 283] width 17 height 17
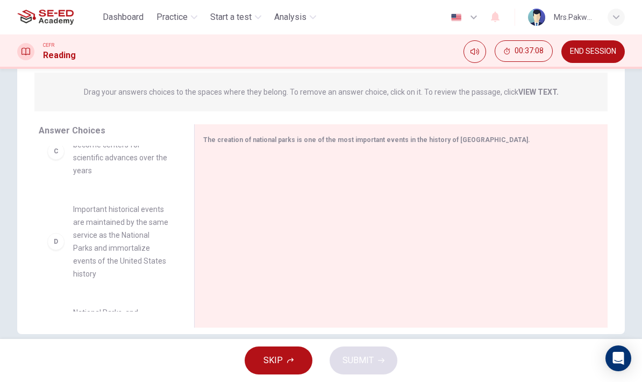
scroll to position [197, 0]
click at [91, 232] on span "Important historical events are maintained by the same service as the National …" at bounding box center [120, 240] width 95 height 77
click at [56, 245] on div "D" at bounding box center [55, 240] width 17 height 17
click at [62, 238] on div "D" at bounding box center [55, 240] width 17 height 17
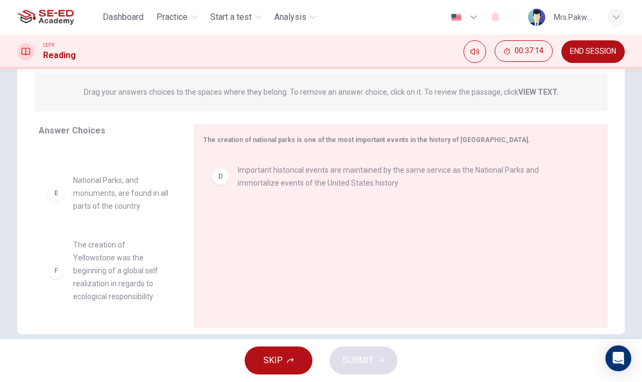
scroll to position [226, 0]
click at [228, 175] on div "D" at bounding box center [220, 176] width 17 height 17
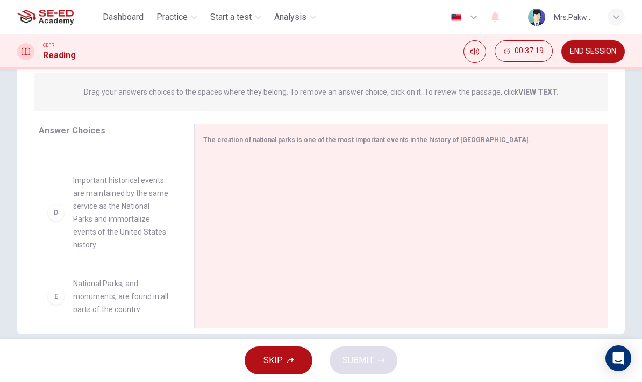
click at [56, 216] on div "D" at bounding box center [55, 212] width 17 height 17
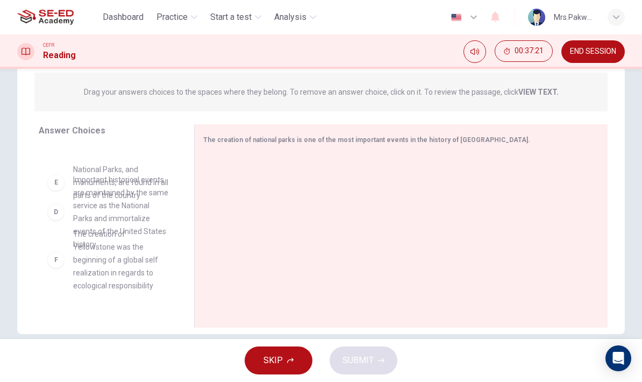
scroll to position [238, 0]
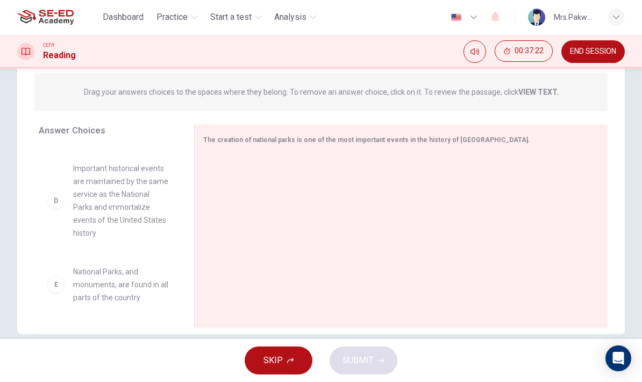
click at [262, 154] on div "The creation of national parks is one of the most important events in the histo…" at bounding box center [401, 225] width 414 height 203
click at [56, 207] on div "D" at bounding box center [55, 200] width 17 height 17
click at [291, 175] on div at bounding box center [396, 227] width 387 height 144
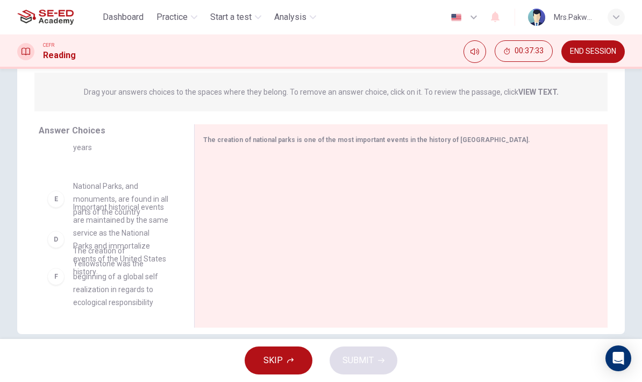
scroll to position [221, 0]
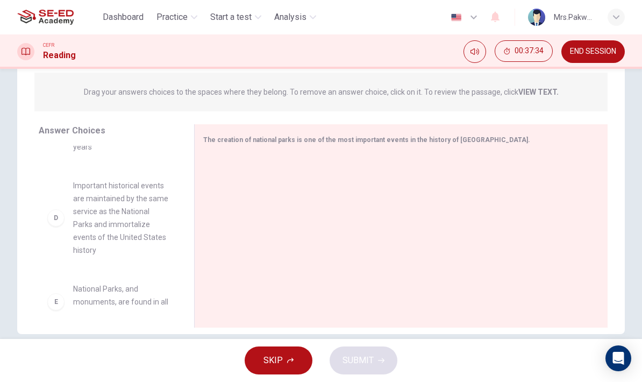
click at [215, 218] on div at bounding box center [396, 227] width 387 height 144
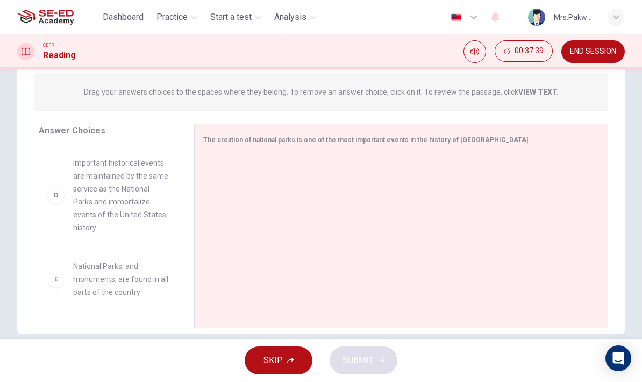
scroll to position [244, 0]
click at [58, 194] on div "D" at bounding box center [55, 194] width 17 height 17
click at [264, 173] on div at bounding box center [396, 227] width 387 height 144
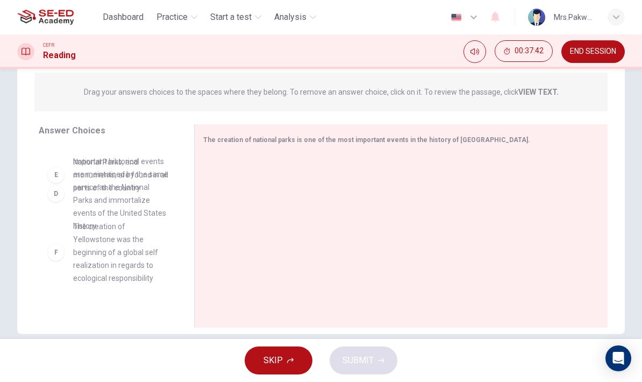
click at [54, 198] on div "A National parks created a new appreciation for the importance of nature B The …" at bounding box center [112, 229] width 147 height 166
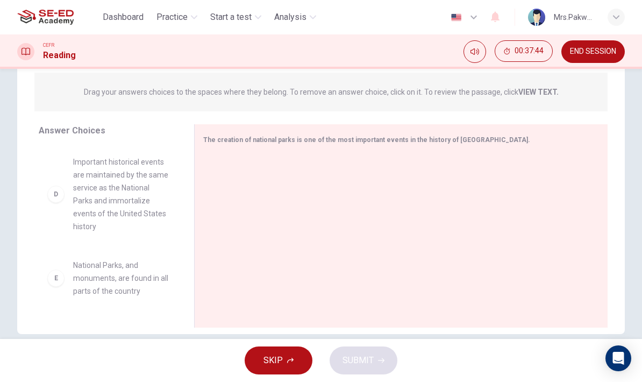
click at [256, 158] on div at bounding box center [396, 227] width 387 height 144
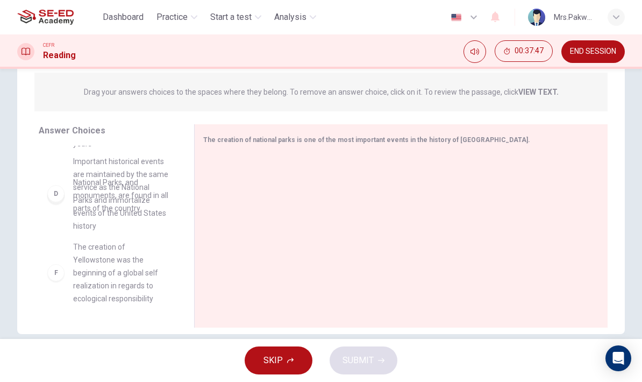
scroll to position [227, 0]
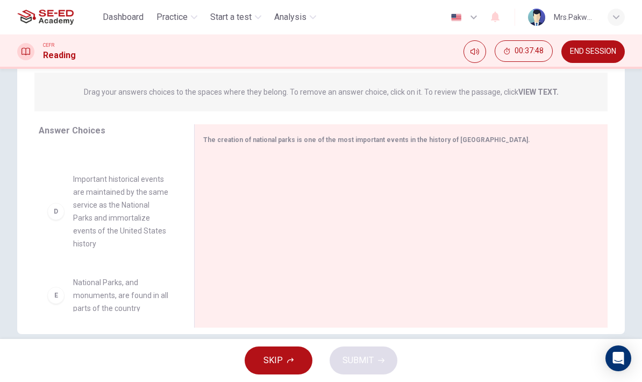
click at [67, 207] on div "D Important historical events are maintained by the same service as the Nationa…" at bounding box center [107, 211] width 121 height 77
click at [58, 210] on div "D" at bounding box center [55, 211] width 17 height 17
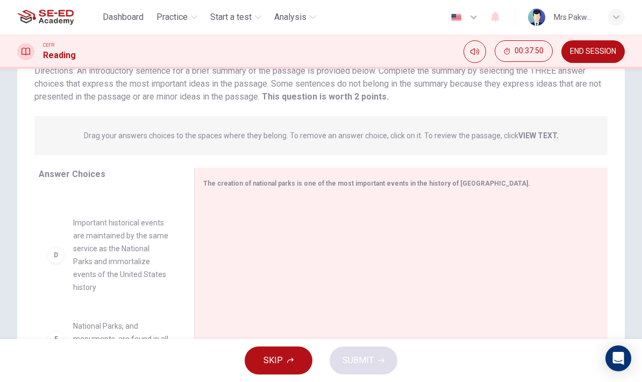
scroll to position [88, 0]
click at [292, 220] on div at bounding box center [396, 269] width 387 height 144
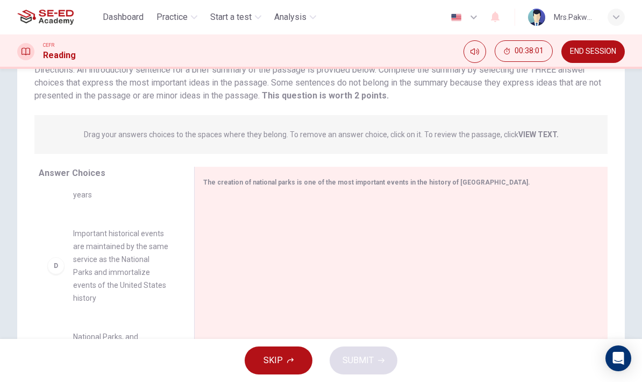
click at [185, 266] on div "A National parks created a new appreciation for the importance of nature B The …" at bounding box center [112, 271] width 147 height 166
click at [129, 262] on span "Important historical events are maintained by the same service as the National …" at bounding box center [120, 265] width 95 height 77
click at [49, 269] on div "D" at bounding box center [55, 265] width 17 height 17
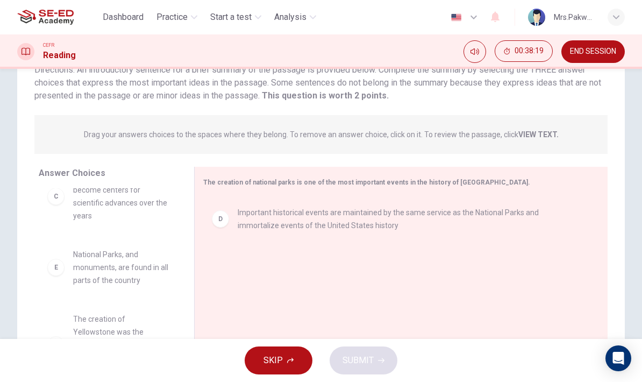
scroll to position [197, 0]
click at [321, 248] on div "D Important historical events are maintained by the same service as the Nationa…" at bounding box center [396, 269] width 387 height 144
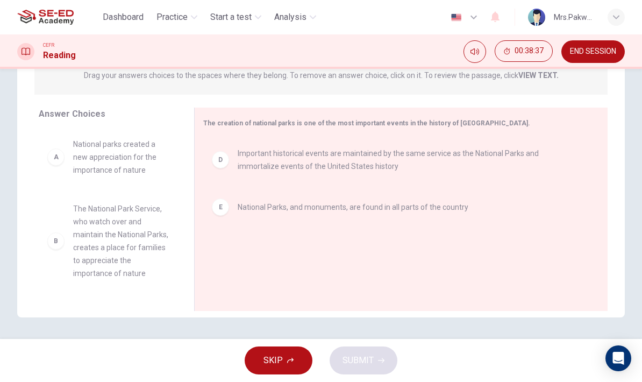
scroll to position [0, 0]
click at [55, 156] on div "A National parks created a new appreciation for the importance of nature B The …" at bounding box center [108, 212] width 138 height 166
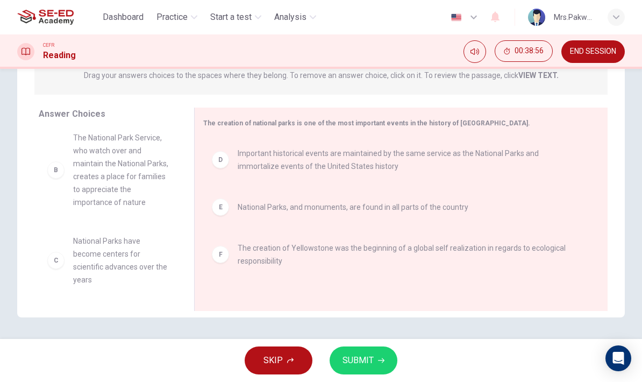
scroll to position [71, 0]
click at [353, 362] on span "SUBMIT" at bounding box center [358, 360] width 31 height 15
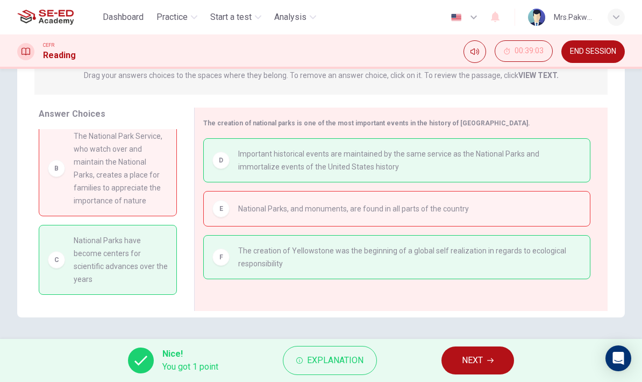
scroll to position [74, 0]
click at [481, 363] on span "NEXT" at bounding box center [472, 360] width 21 height 15
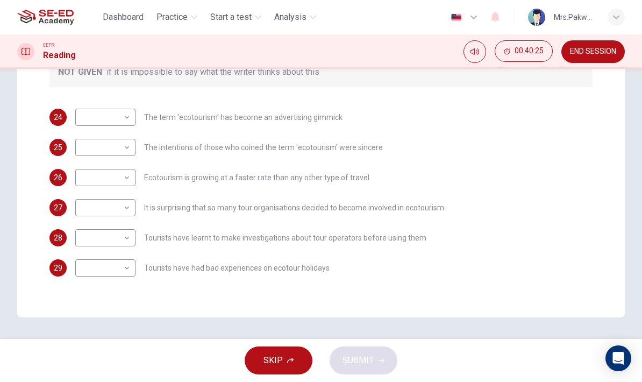
scroll to position [246, 0]
click at [128, 178] on body "This site uses cookies, as explained in our Privacy Policy . If you agree to th…" at bounding box center [321, 191] width 642 height 382
click at [79, 101] on div at bounding box center [321, 191] width 642 height 382
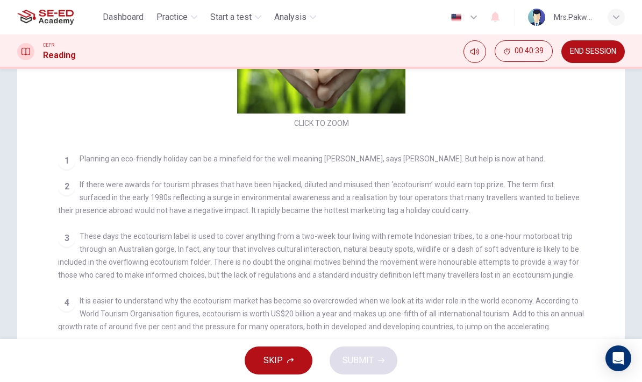
click at [4, 227] on div "Questions 24 - 29 Do the following statements agree with the information given …" at bounding box center [321, 99] width 642 height 510
checkbox input "false"
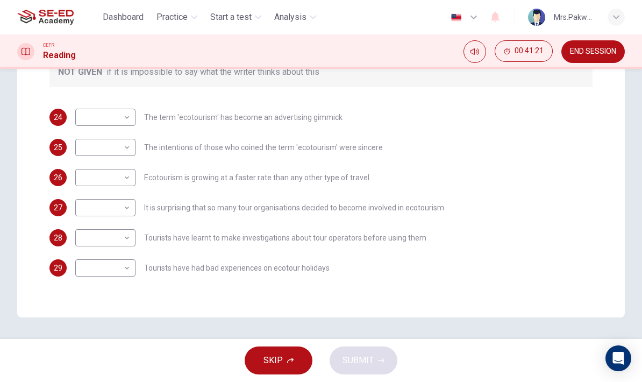
click at [105, 122] on body "This site uses cookies, as explained in our Privacy Policy . If you agree to th…" at bounding box center [321, 191] width 642 height 382
click at [86, 133] on li "YES" at bounding box center [105, 134] width 60 height 17
type input "YES"
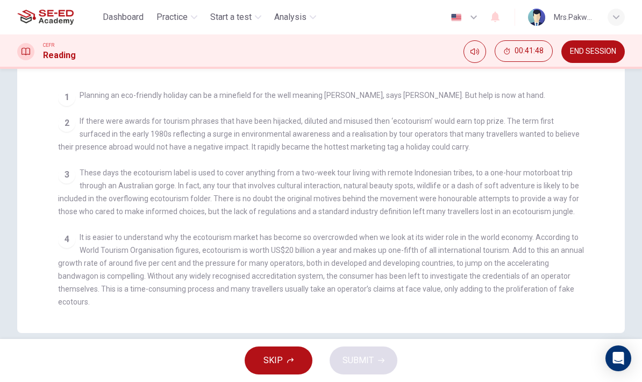
scroll to position [44, 0]
checkbox input "false"
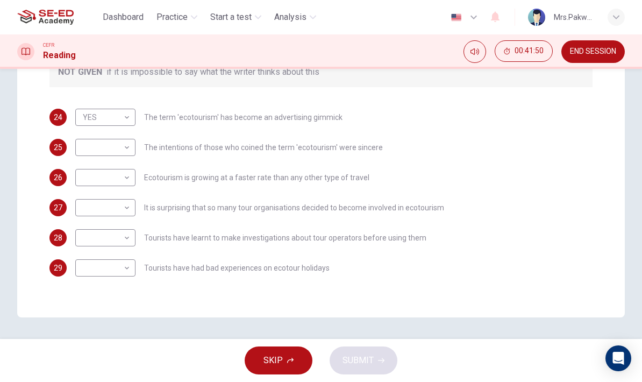
scroll to position [246, 0]
click at [106, 181] on body "This site uses cookies, as explained in our Privacy Policy . If you agree to th…" at bounding box center [321, 191] width 642 height 382
click at [87, 194] on li "YES" at bounding box center [105, 194] width 60 height 17
type input "YES"
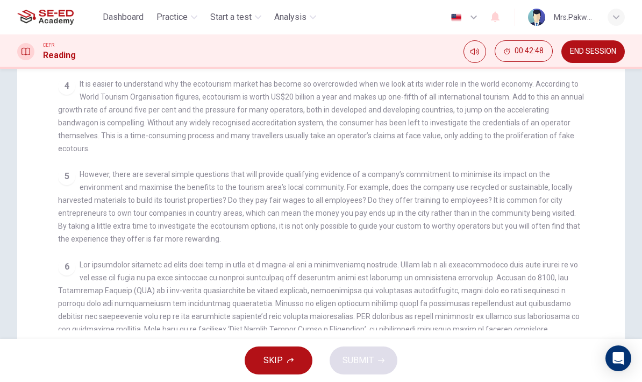
scroll to position [224, 0]
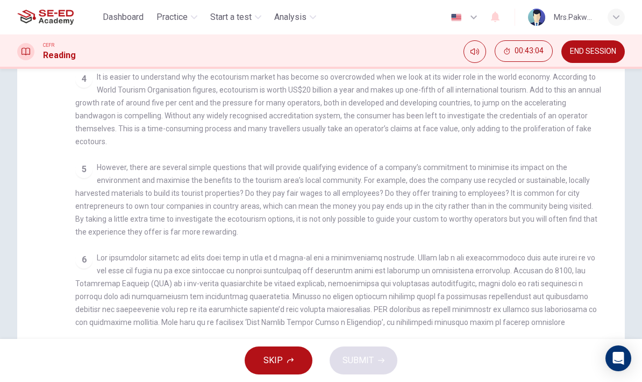
checkbox input "false"
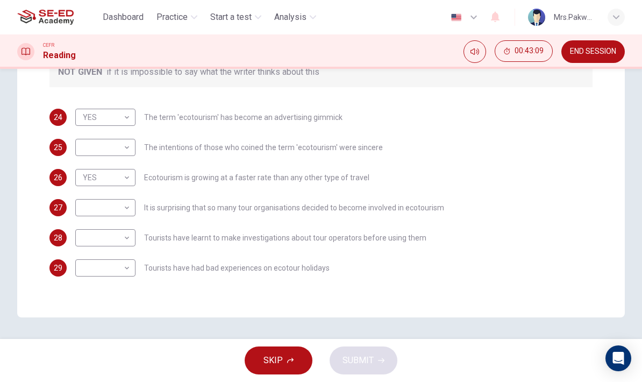
click at [123, 210] on body "This site uses cookies, as explained in our Privacy Policy . If you agree to th…" at bounding box center [321, 191] width 642 height 382
click at [124, 242] on li "NO" at bounding box center [105, 241] width 60 height 17
type input "NO"
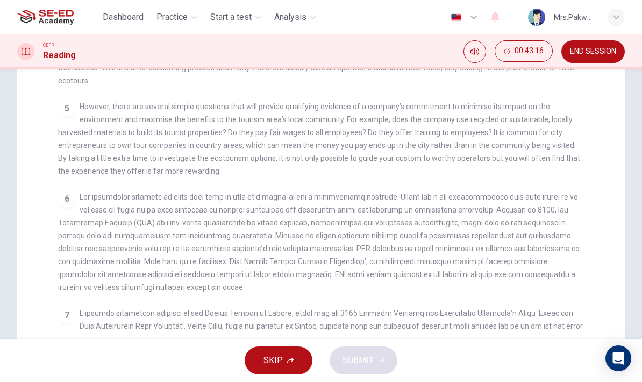
scroll to position [285, 0]
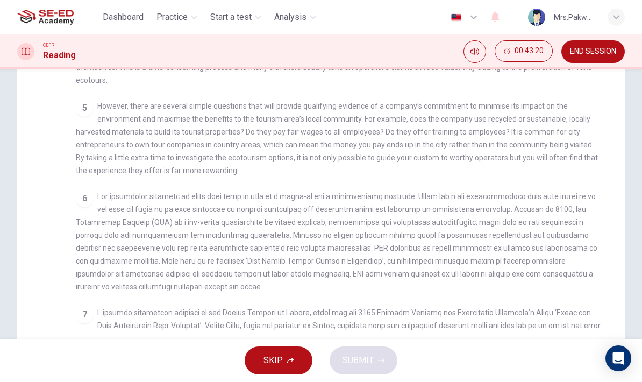
checkbox input "false"
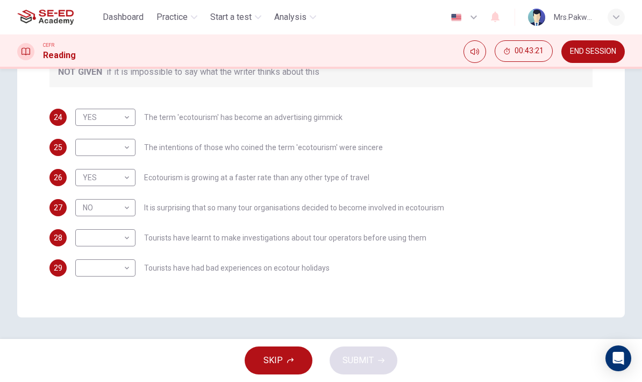
click at [123, 241] on body "This site uses cookies, as explained in our Privacy Policy . If you agree to th…" at bounding box center [321, 191] width 642 height 382
click at [122, 261] on li "YES" at bounding box center [105, 254] width 60 height 17
type input "YES"
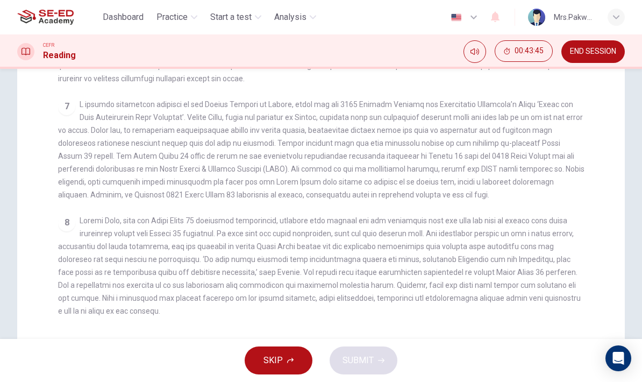
scroll to position [505, 0]
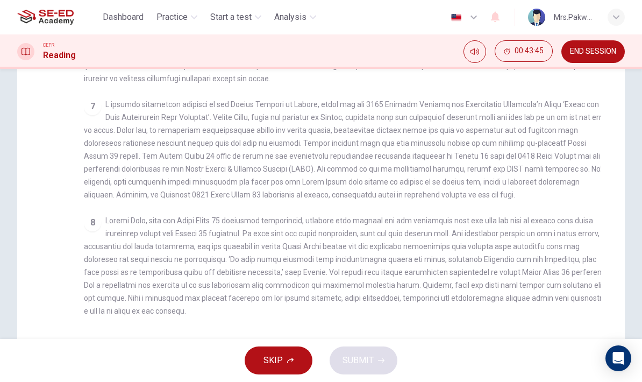
checkbox input "false"
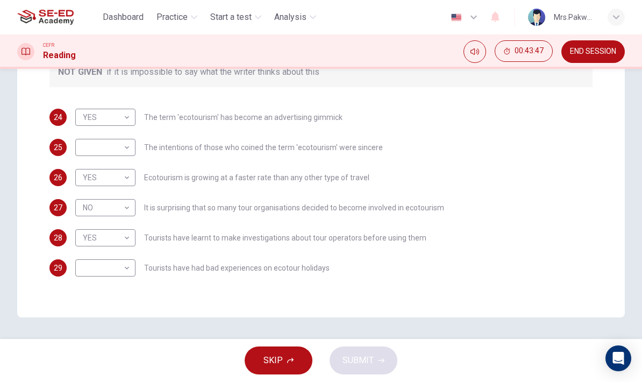
click at [130, 275] on body "This site uses cookies, as explained in our Privacy Policy . If you agree to th…" at bounding box center [321, 191] width 642 height 382
click at [126, 320] on li "NOT GIVEN" at bounding box center [105, 319] width 60 height 17
type input "NOT GIVEN"
click at [117, 155] on body "This site uses cookies, as explained in our Privacy Policy . If you agree to th…" at bounding box center [321, 191] width 642 height 382
click at [125, 203] on li "NOT GIVEN" at bounding box center [105, 198] width 60 height 17
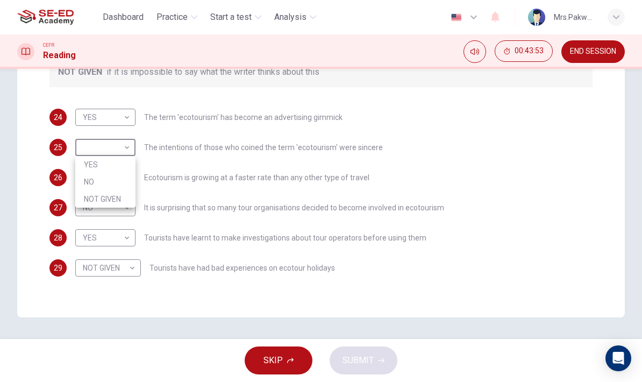
type input "NOT GIVEN"
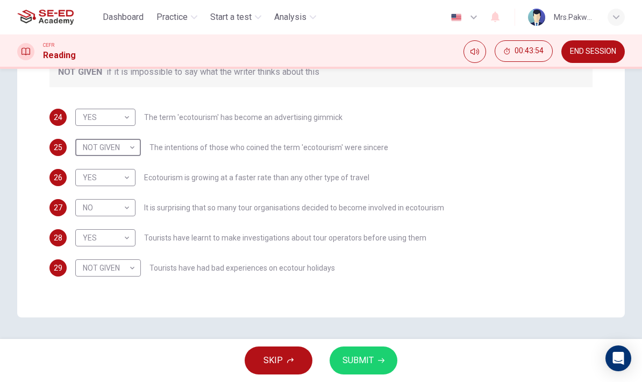
click at [383, 358] on icon "button" at bounding box center [381, 360] width 6 height 6
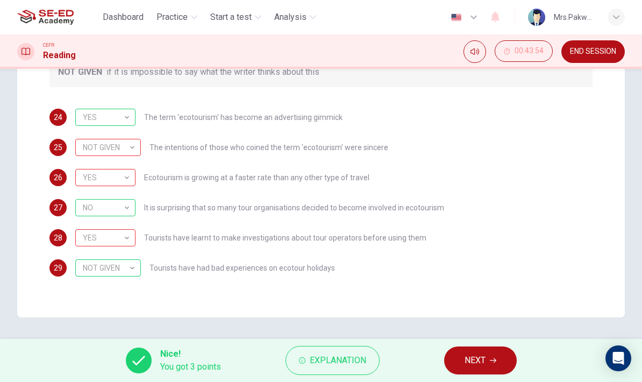
click at [359, 350] on button "Explanation" at bounding box center [333, 360] width 94 height 29
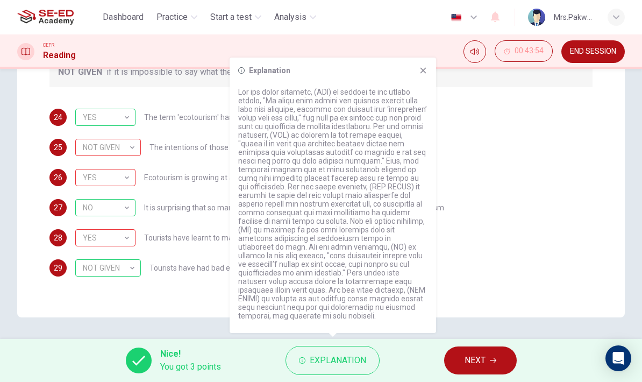
click at [427, 67] on icon at bounding box center [423, 70] width 9 height 9
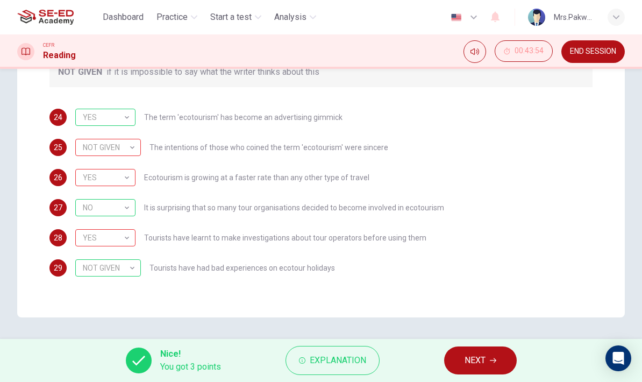
click at [347, 357] on span "Explanation" at bounding box center [338, 360] width 56 height 15
click at [562, 155] on div "25 NOT GIVEN NOT GIVEN ​ The intentions of those who coined the term 'ecotouris…" at bounding box center [320, 147] width 543 height 17
click at [365, 355] on span "Explanation" at bounding box center [338, 360] width 56 height 15
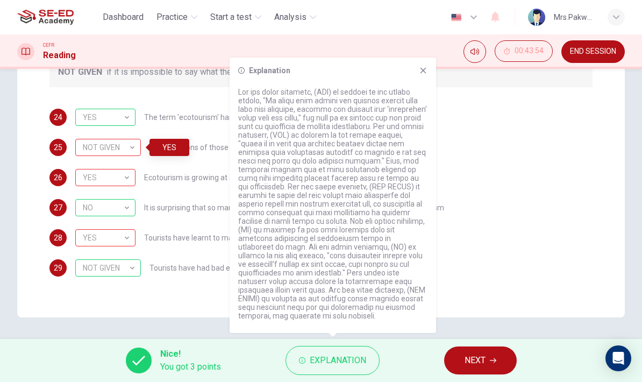
click at [492, 357] on button "NEXT" at bounding box center [480, 360] width 73 height 28
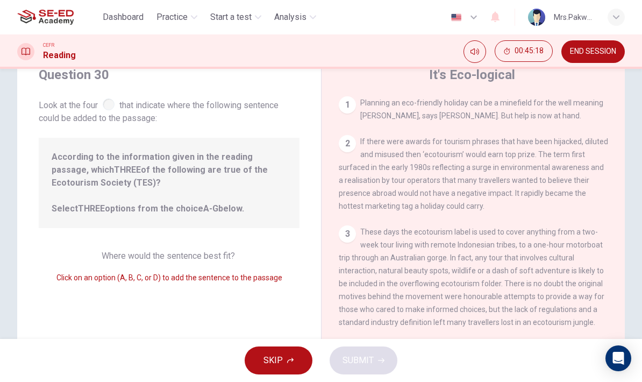
click at [352, 238] on div "3" at bounding box center [347, 233] width 17 height 17
click at [354, 243] on div "3" at bounding box center [347, 233] width 17 height 17
click at [360, 240] on div "3 These days the ecotourism label is used to cover anything from a two-week tou…" at bounding box center [474, 276] width 270 height 103
click at [352, 243] on div "3" at bounding box center [347, 233] width 17 height 17
click at [340, 233] on div "3" at bounding box center [347, 233] width 17 height 17
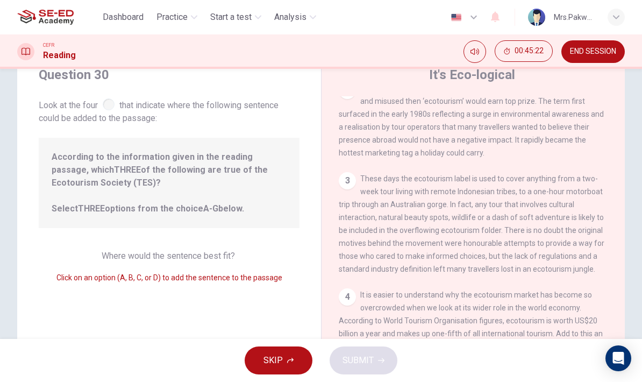
scroll to position [225, 0]
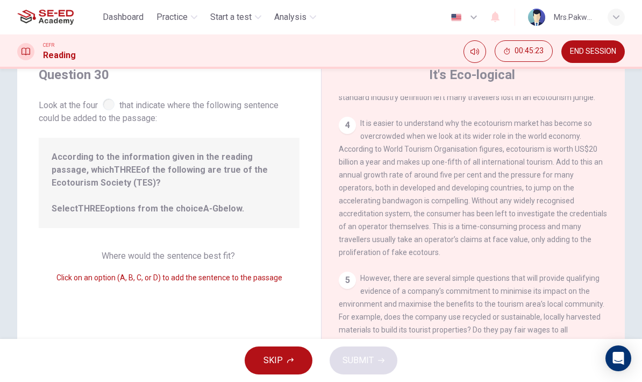
click at [486, 197] on span "It is easier to understand why the ecotourism market has become so overcrowded …" at bounding box center [473, 188] width 268 height 138
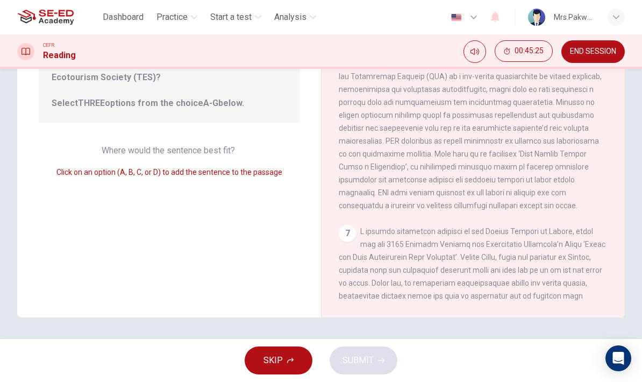
scroll to position [531, 0]
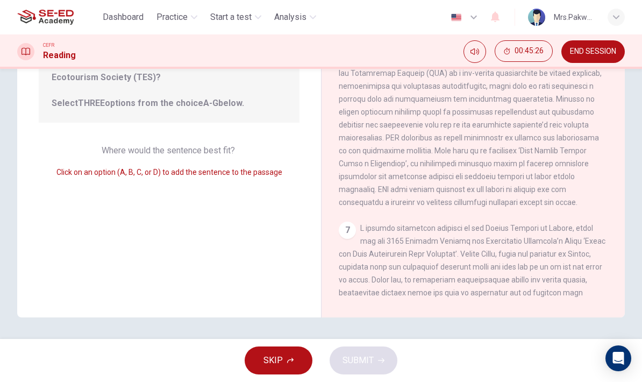
click at [242, 163] on div "Where would the sentence best fit? Click on an option (A, B, C, or D) to add th…" at bounding box center [169, 161] width 261 height 34
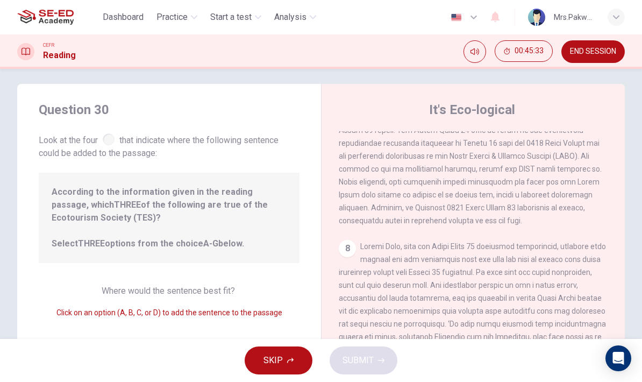
scroll to position [872, 0]
click at [343, 301] on div "8" at bounding box center [474, 337] width 270 height 194
click at [438, 201] on span at bounding box center [472, 124] width 267 height 202
click at [345, 258] on div "8" at bounding box center [347, 248] width 17 height 17
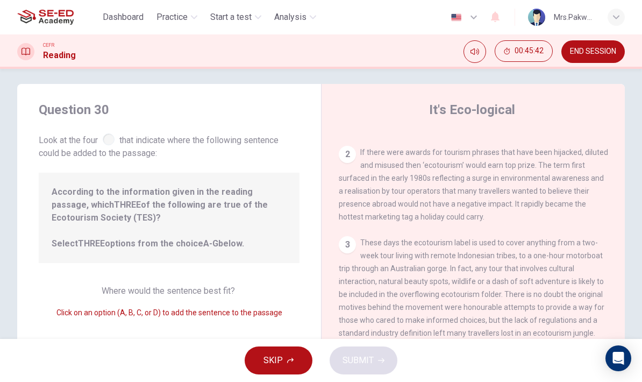
scroll to position [20, 0]
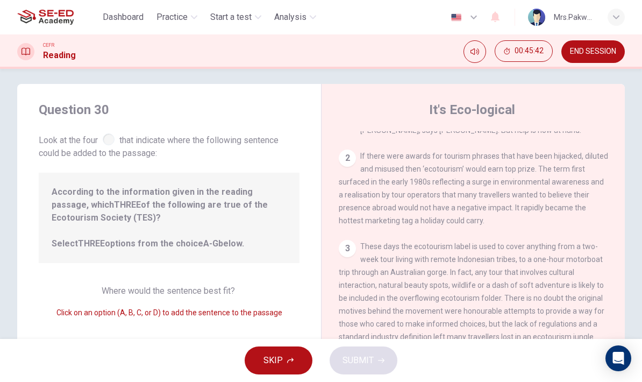
click at [351, 261] on div "3 These days the ecotourism label is used to cover anything from a two-week tou…" at bounding box center [474, 291] width 270 height 103
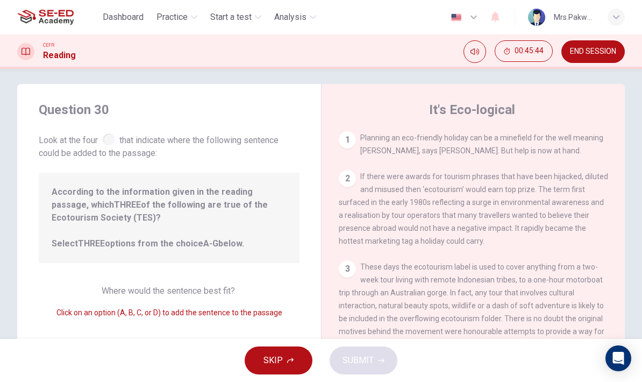
scroll to position [0, 0]
click at [351, 137] on div "1" at bounding box center [347, 139] width 17 height 17
click at [347, 190] on div "2 If there were awards for tourism phrases that have been hijacked, diluted and…" at bounding box center [474, 208] width 270 height 77
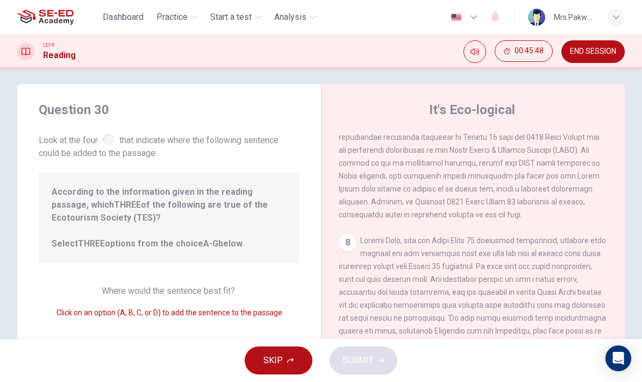
click at [286, 364] on button "SKIP" at bounding box center [279, 360] width 68 height 28
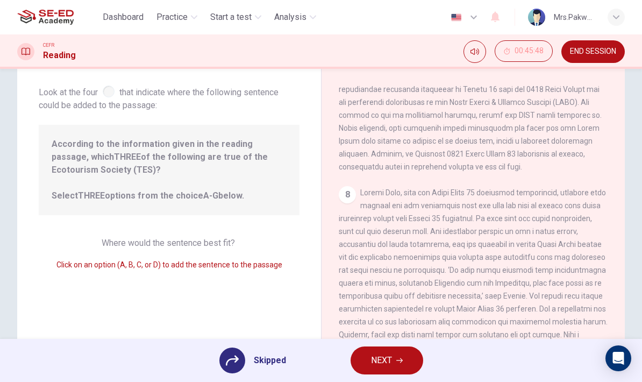
scroll to position [74, 0]
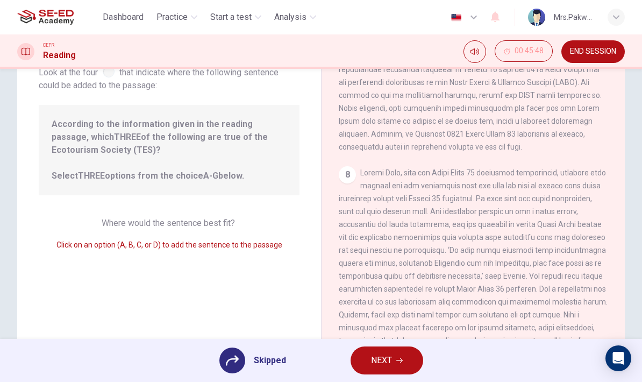
click at [402, 373] on button "NEXT" at bounding box center [387, 360] width 73 height 28
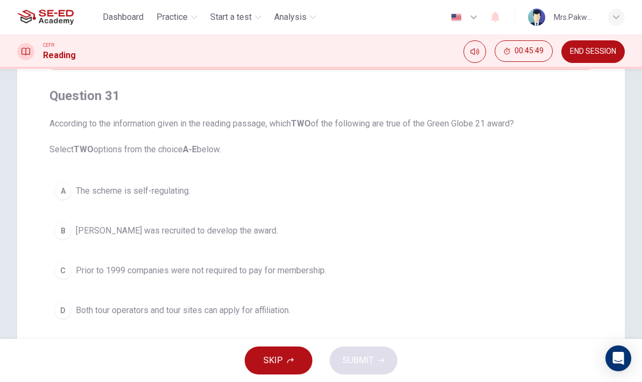
click at [596, 54] on span "END SESSION" at bounding box center [593, 51] width 46 height 9
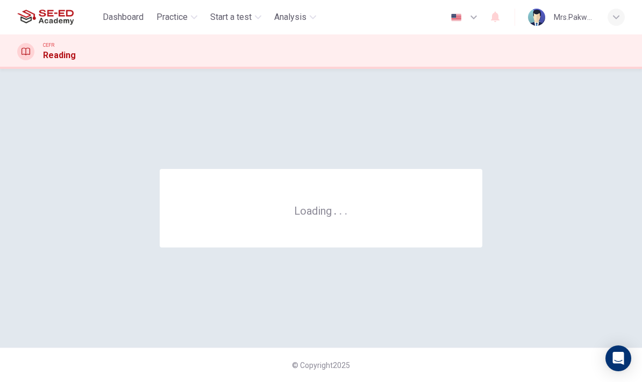
scroll to position [0, 0]
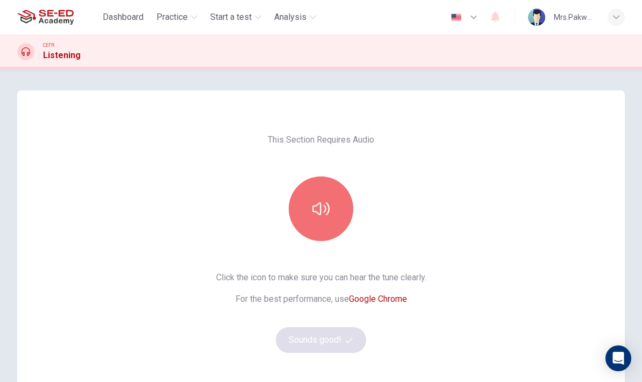
click at [338, 197] on button "button" at bounding box center [321, 208] width 65 height 65
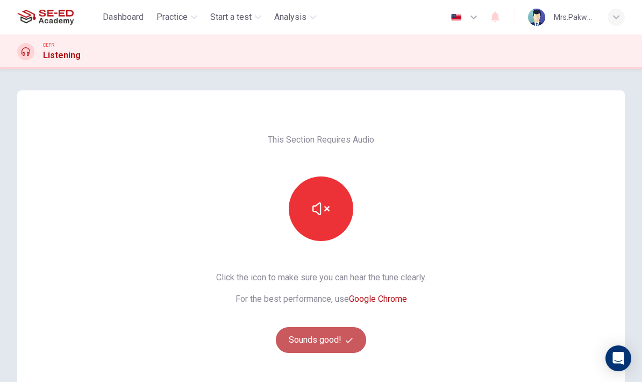
click at [342, 339] on button "Sounds good!" at bounding box center [321, 340] width 90 height 26
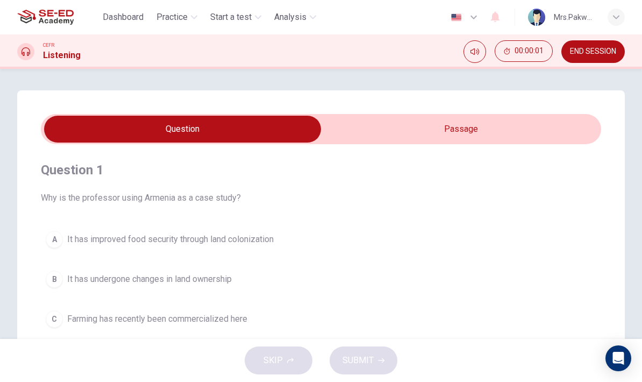
click at [478, 118] on input "checkbox" at bounding box center [182, 129] width 841 height 27
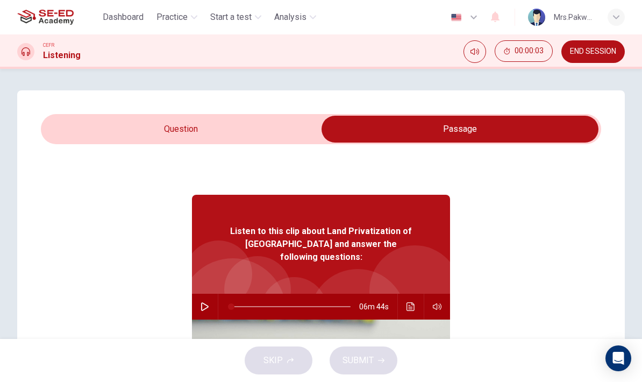
click at [272, 136] on input "checkbox" at bounding box center [460, 129] width 841 height 27
checkbox input "false"
